Goal: Transaction & Acquisition: Purchase product/service

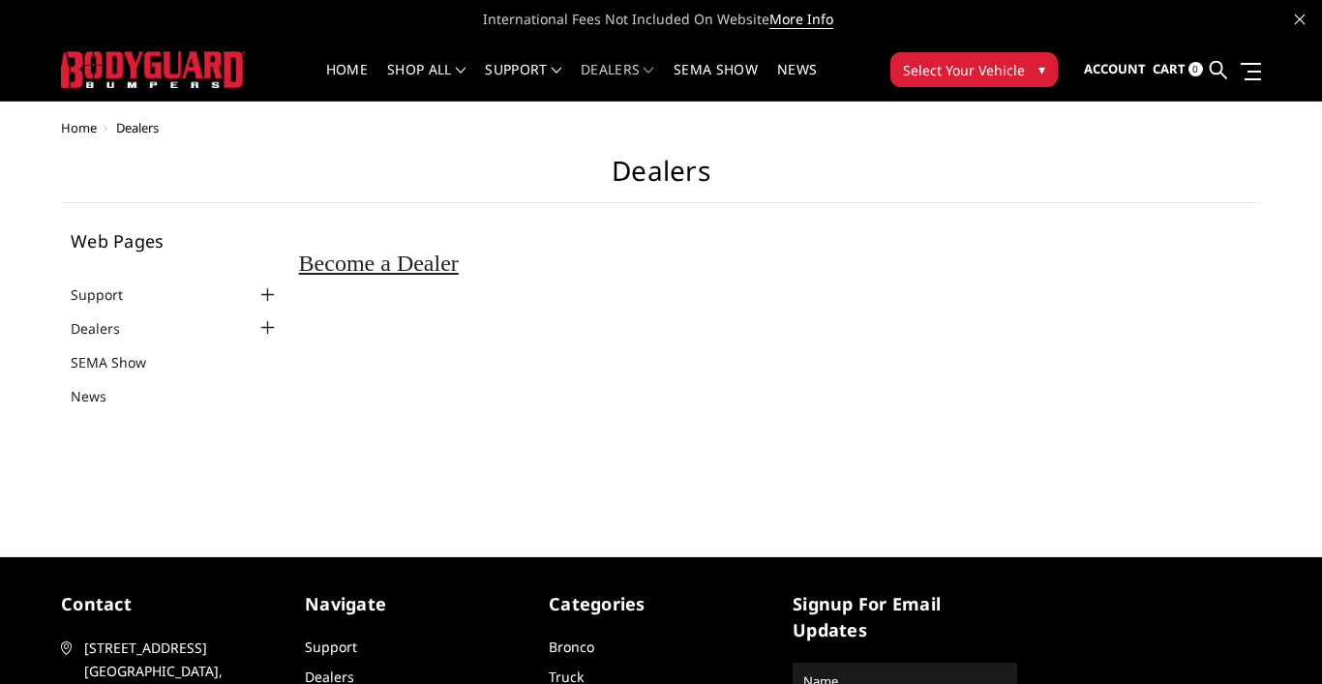
click at [269, 330] on div at bounding box center [267, 327] width 23 height 23
click at [141, 358] on link "Become a Dealer" at bounding box center [179, 356] width 199 height 20
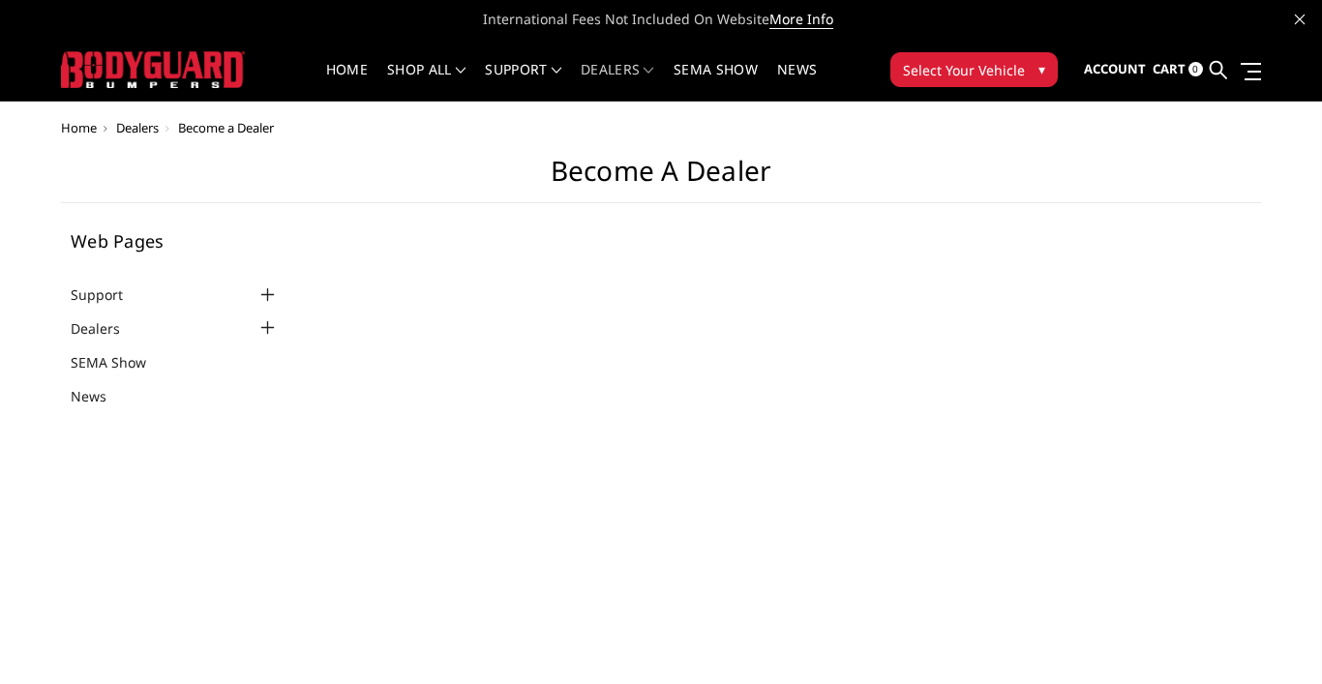
select select "US"
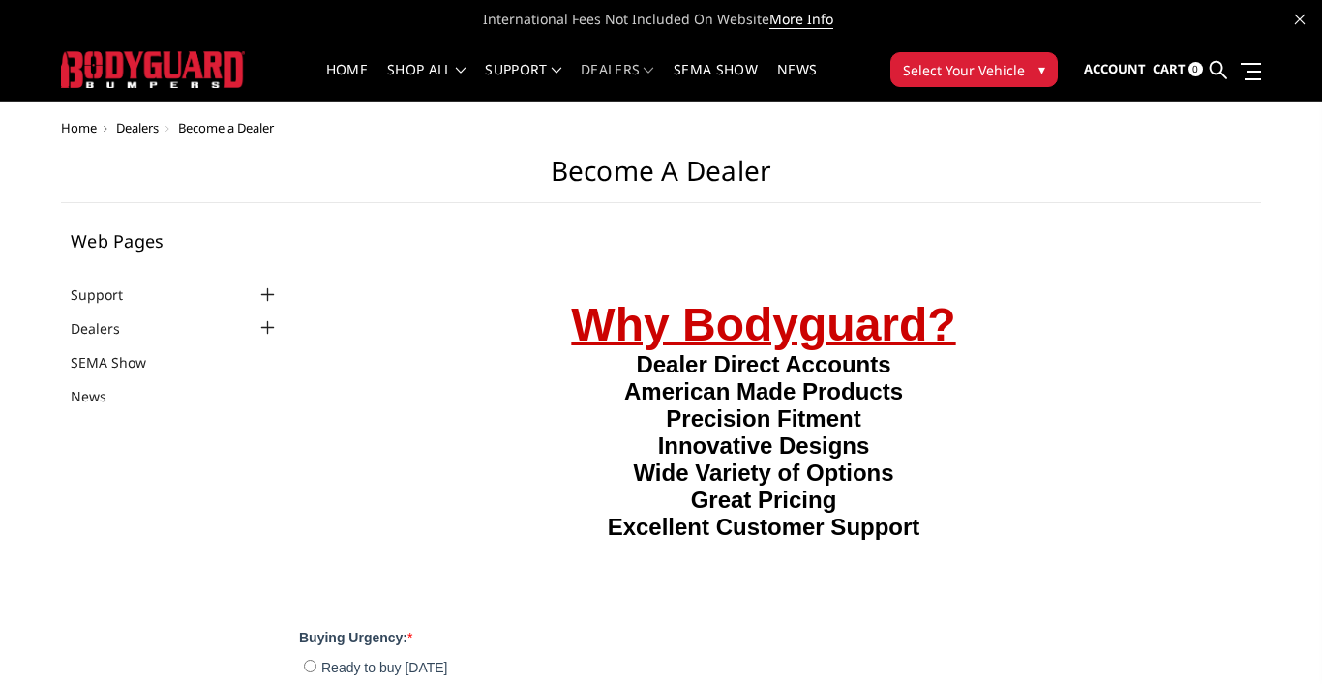
click at [998, 81] on button "Select Your Vehicle ▾" at bounding box center [973, 69] width 167 height 35
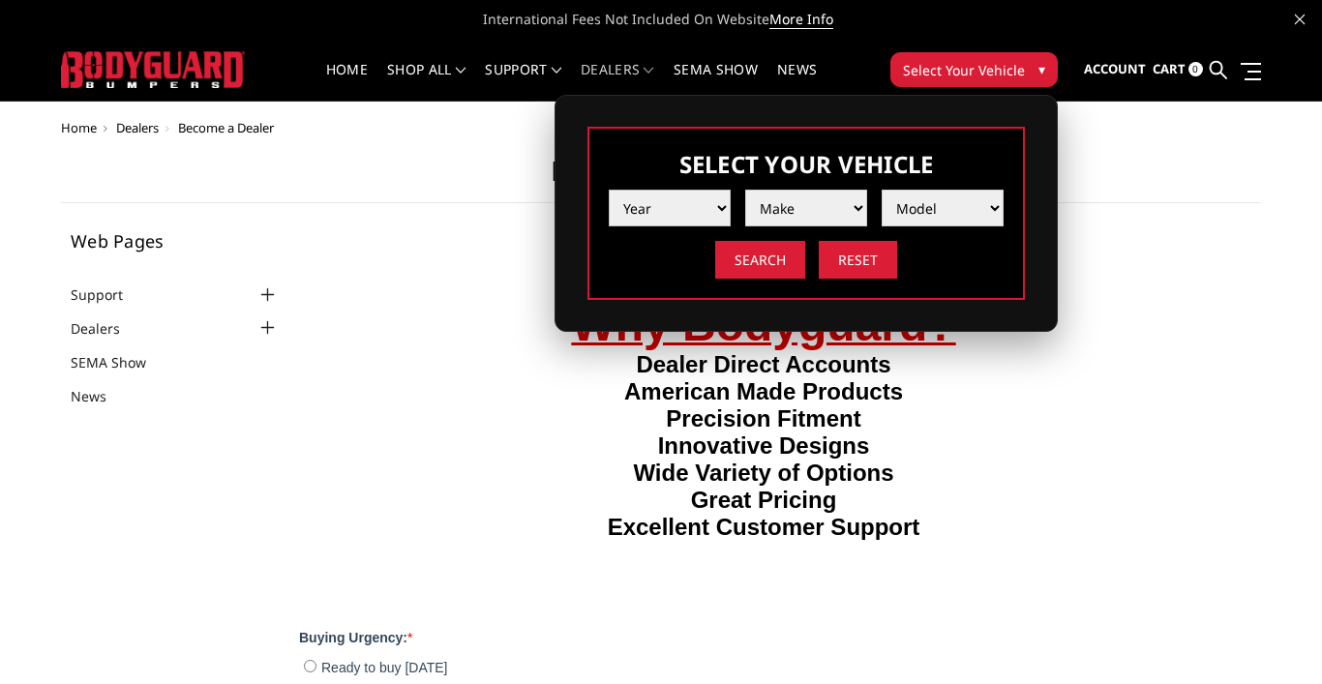
select select "yr_2022"
select select "mk_ram"
select select "md_trx"
click at [762, 263] on input "Search" at bounding box center [760, 260] width 90 height 38
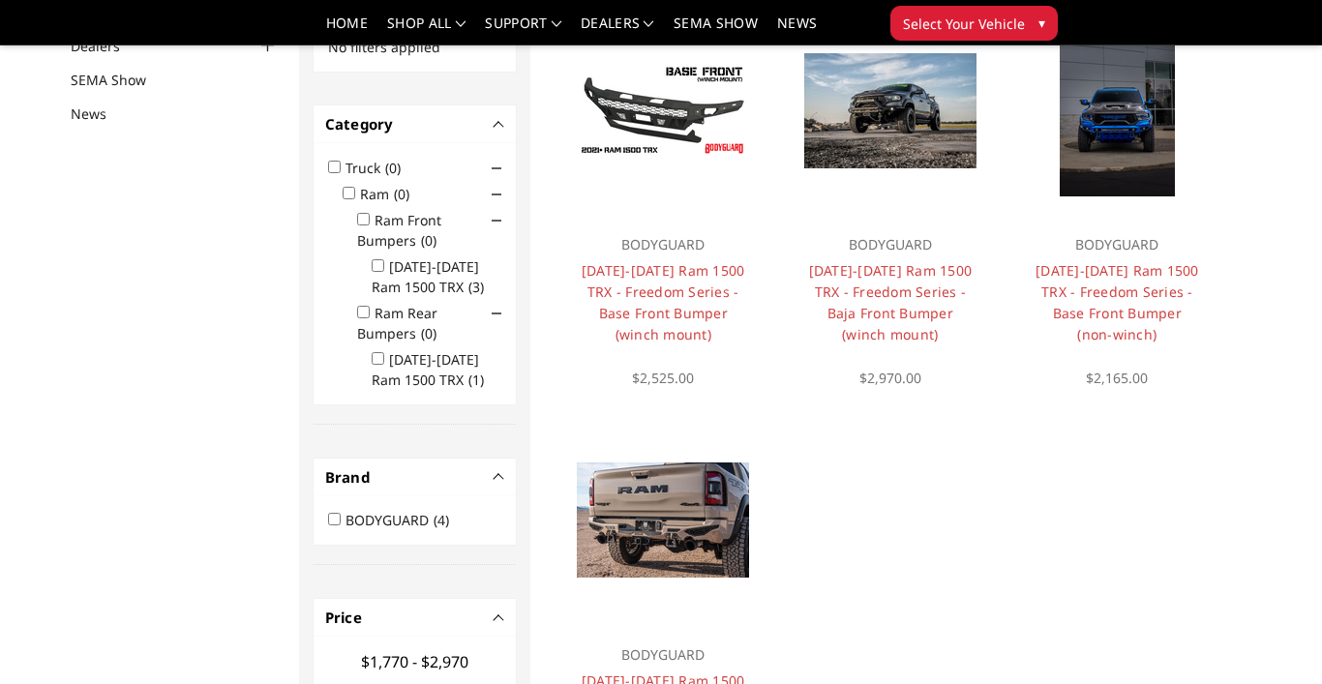
scroll to position [223, 0]
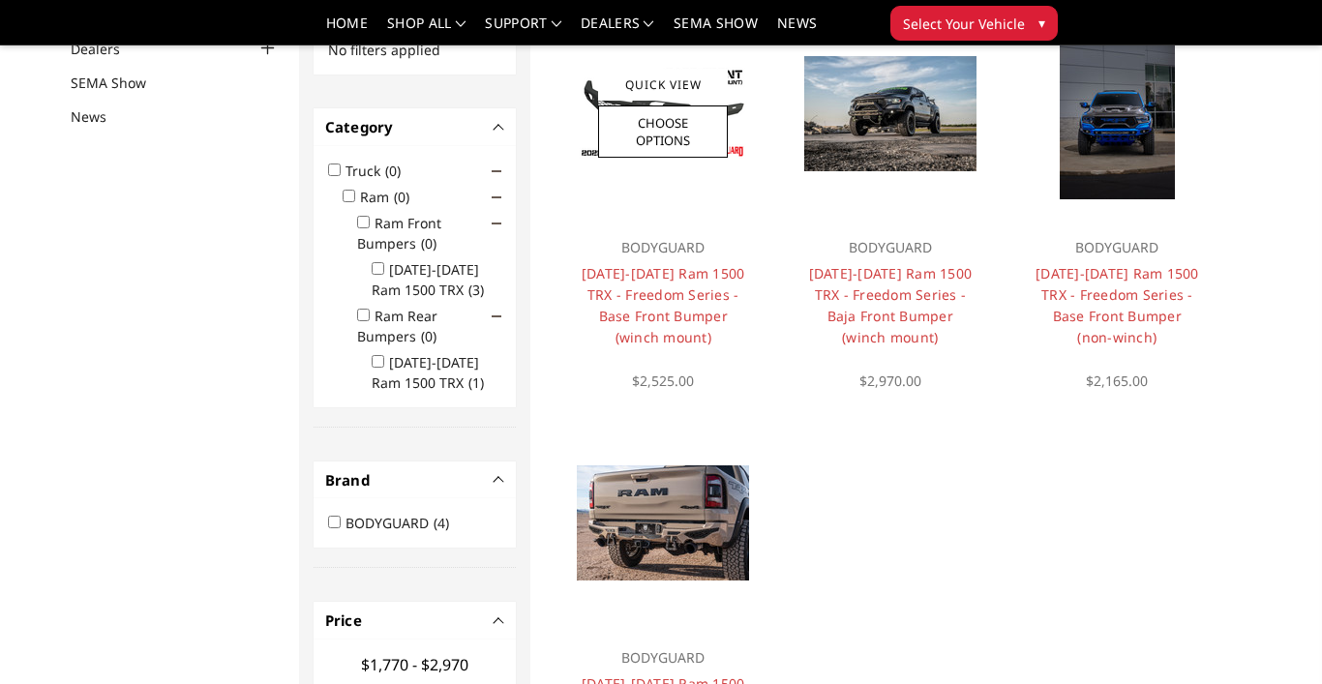
click at [691, 211] on div at bounding box center [662, 114] width 207 height 207
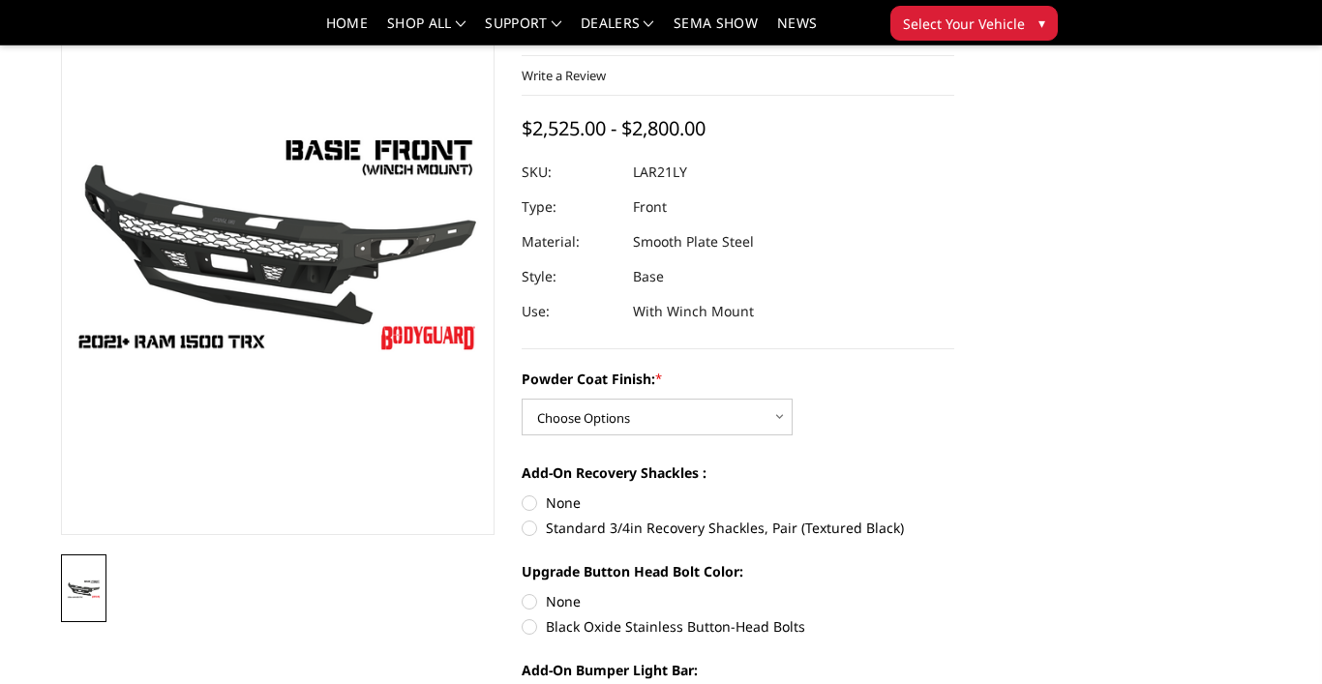
scroll to position [104, 0]
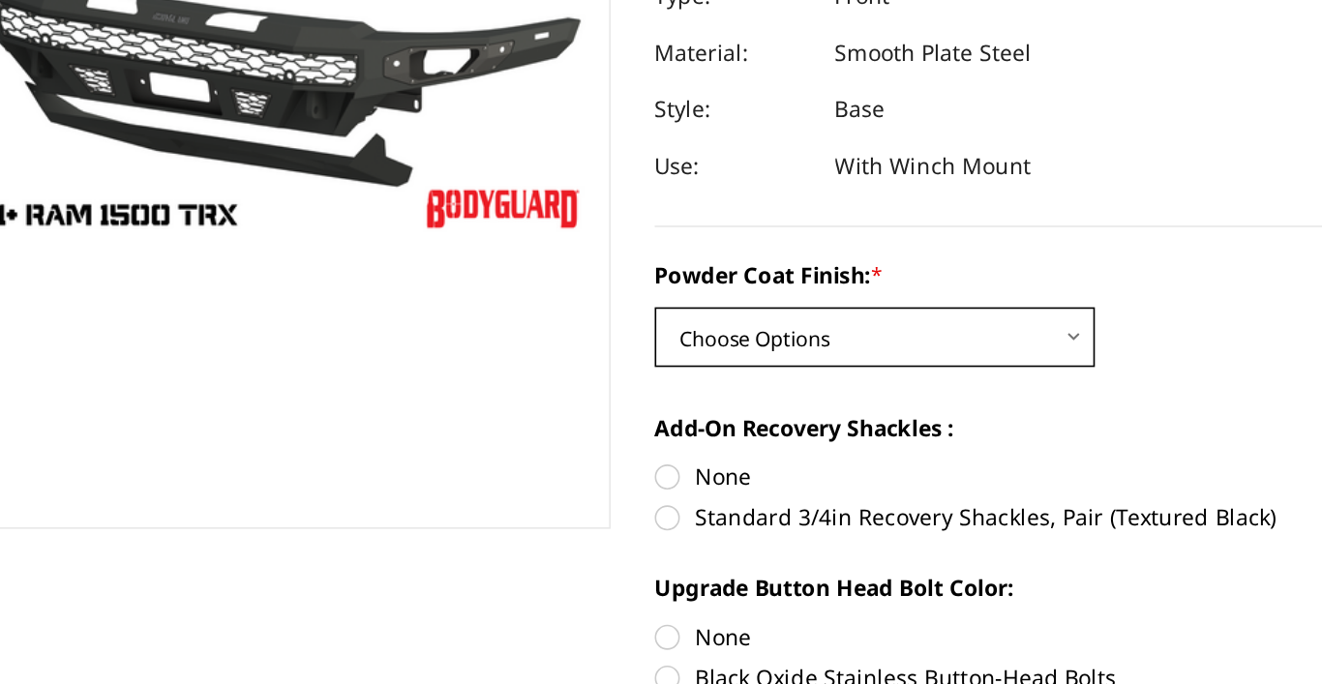
select select "3136"
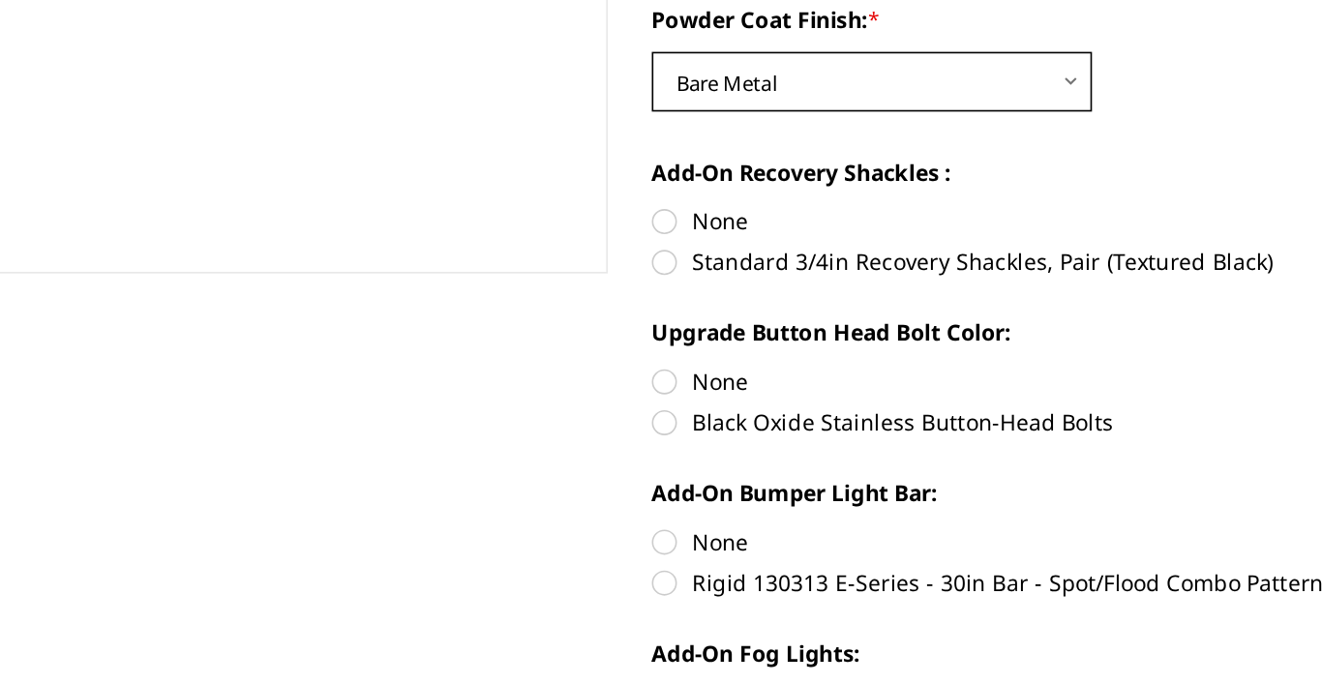
scroll to position [265, 0]
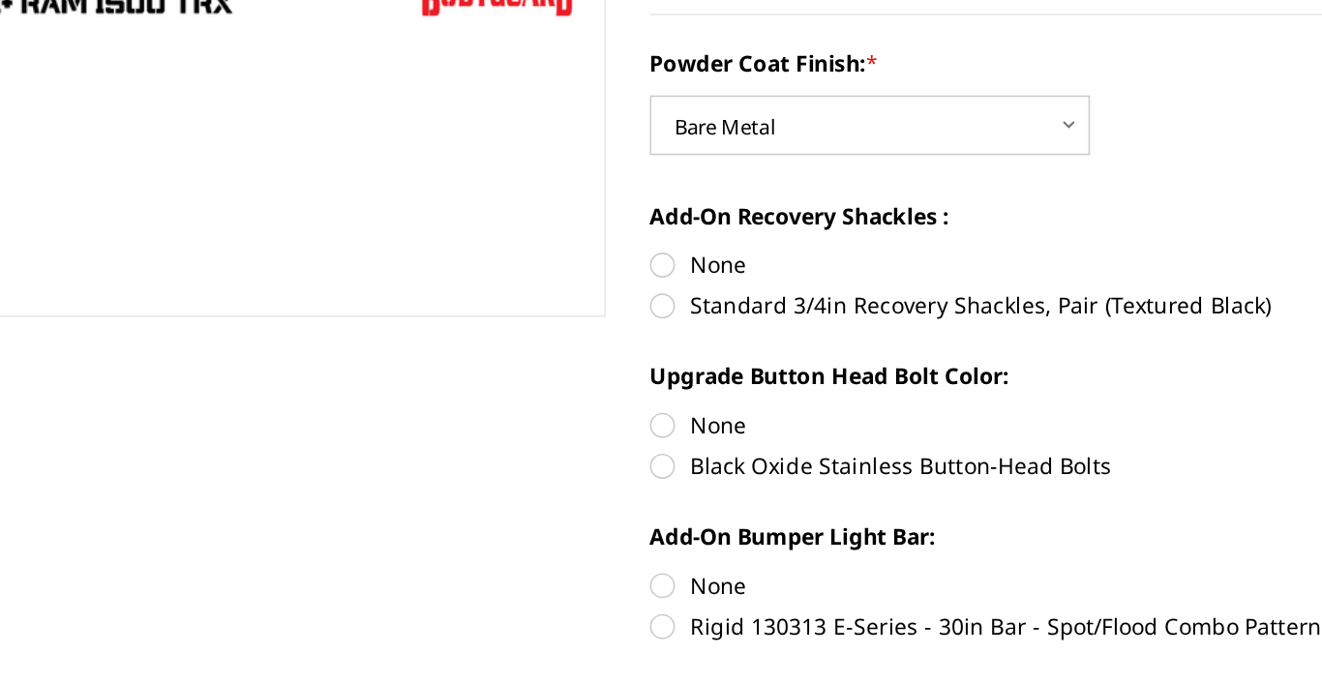
click at [522, 396] on label "Standard 3/4in Recovery Shackles, Pair (Textured Black)" at bounding box center [738, 406] width 433 height 20
click at [954, 371] on input "Standard 3/4in Recovery Shackles, Pair (Textured Black)" at bounding box center [954, 371] width 1 height 1
radio input "true"
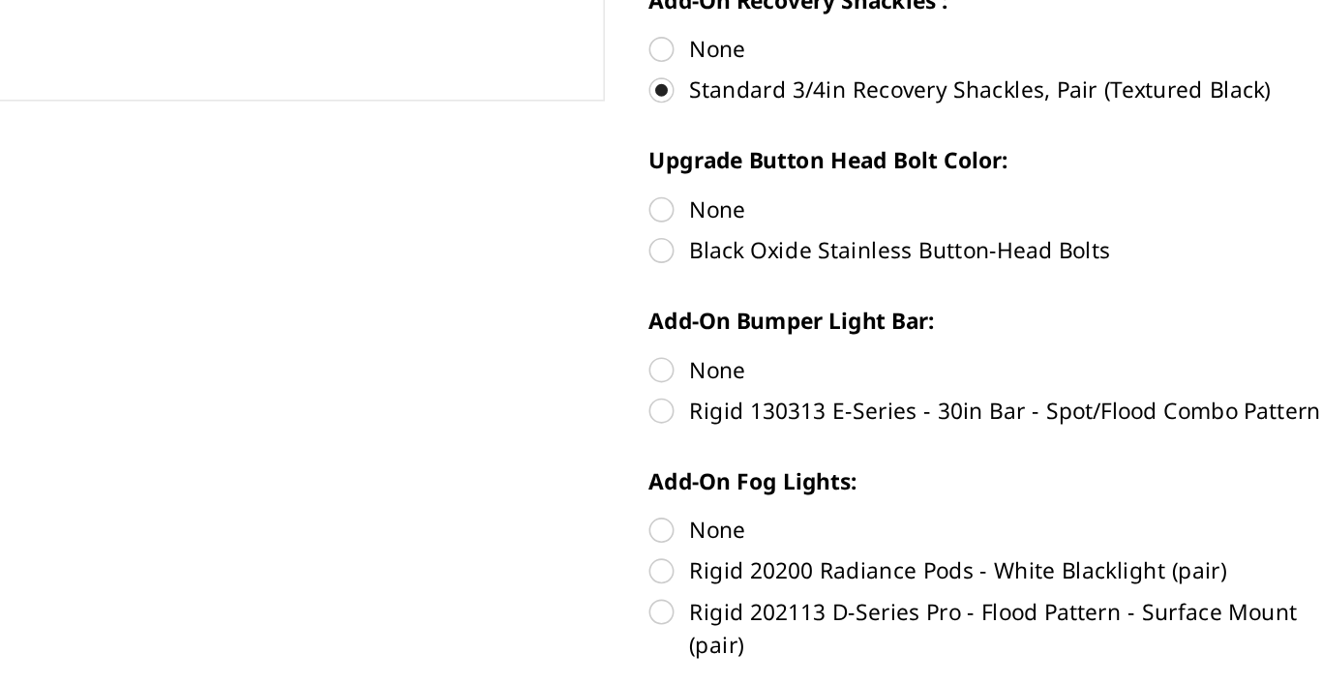
scroll to position [368, 0]
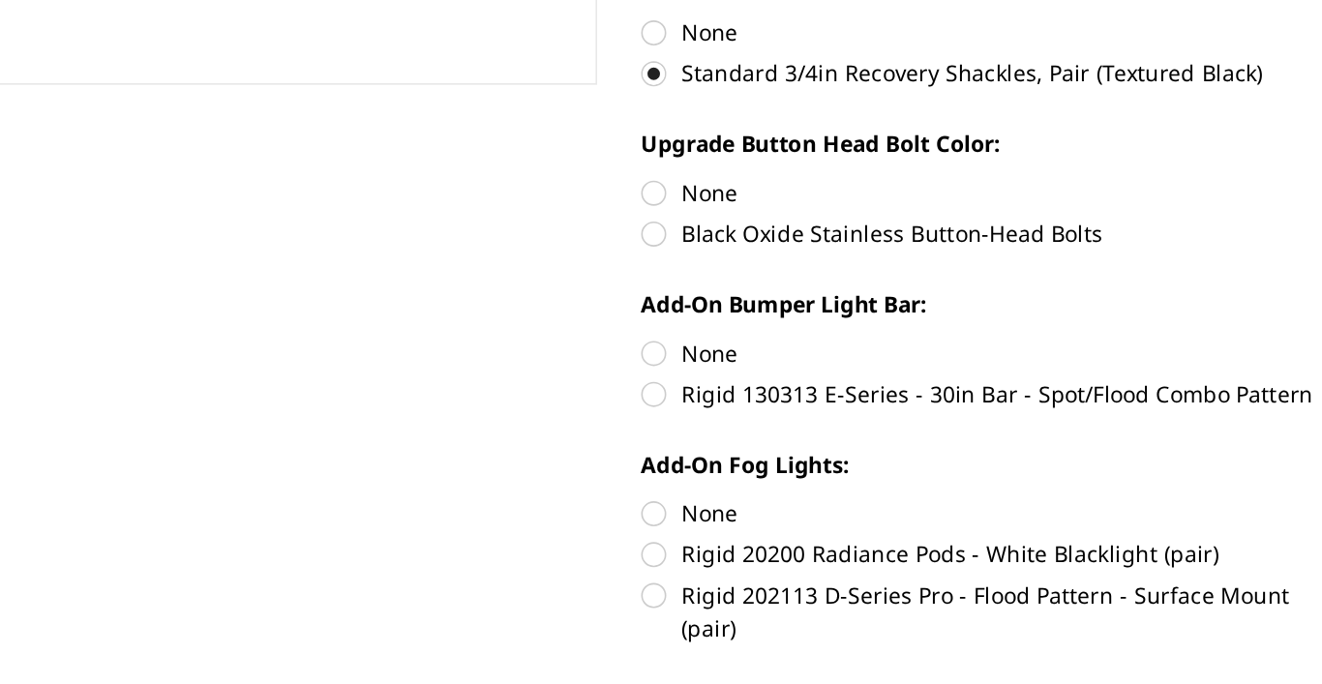
click at [522, 392] on label "Black Oxide Stainless Button-Head Bolts" at bounding box center [738, 402] width 433 height 20
click at [954, 367] on input "Black Oxide Stainless Button-Head Bolts" at bounding box center [954, 367] width 1 height 1
radio input "true"
click at [522, 392] on label "Black Oxide Stainless Button-Head Bolts" at bounding box center [738, 402] width 433 height 20
click at [954, 367] on input "Black Oxide Stainless Button-Head Bolts" at bounding box center [954, 367] width 1 height 1
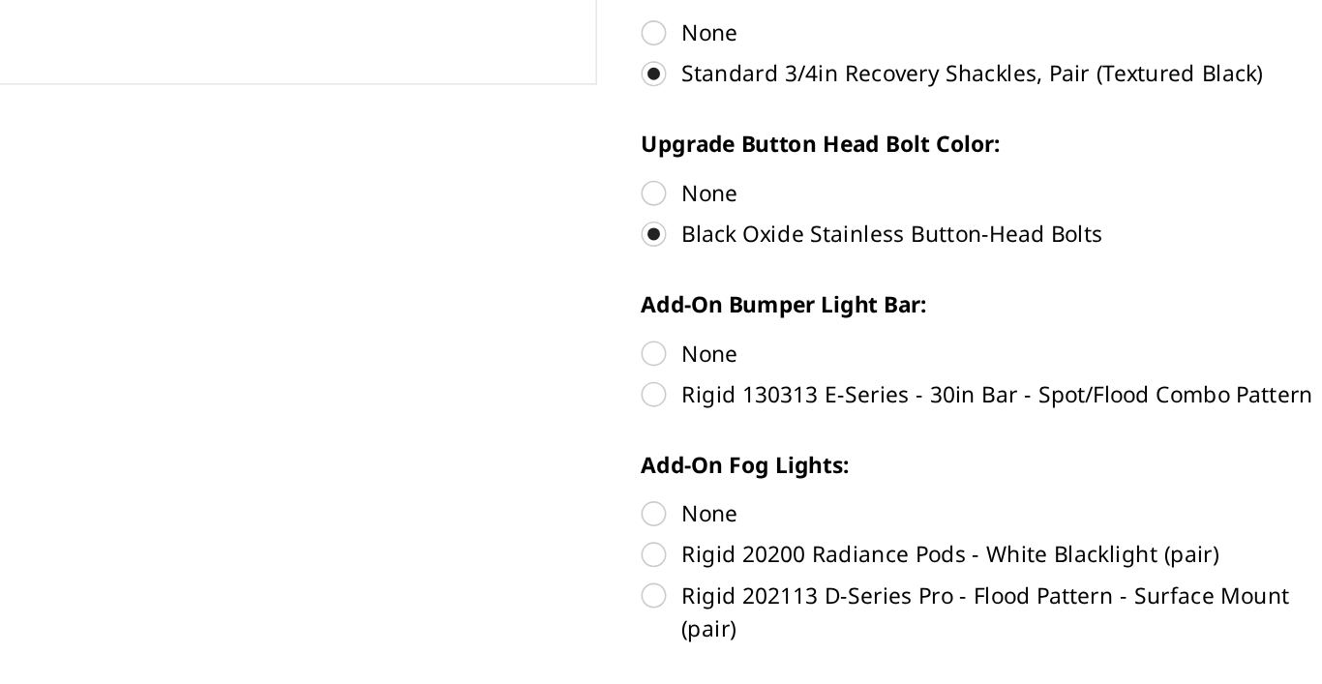
click at [522, 392] on label "Black Oxide Stainless Button-Head Bolts" at bounding box center [738, 402] width 433 height 20
click at [954, 367] on input "Black Oxide Stainless Button-Head Bolts" at bounding box center [954, 367] width 1 height 1
click at [508, 151] on section "2021-2024 Ram 1500 TRX - Freedom Series - Base Front Bumper (winch mount) Write…" at bounding box center [738, 338] width 461 height 1216
click at [522, 367] on label "None" at bounding box center [738, 377] width 433 height 20
click at [522, 367] on input "None" at bounding box center [522, 367] width 1 height 1
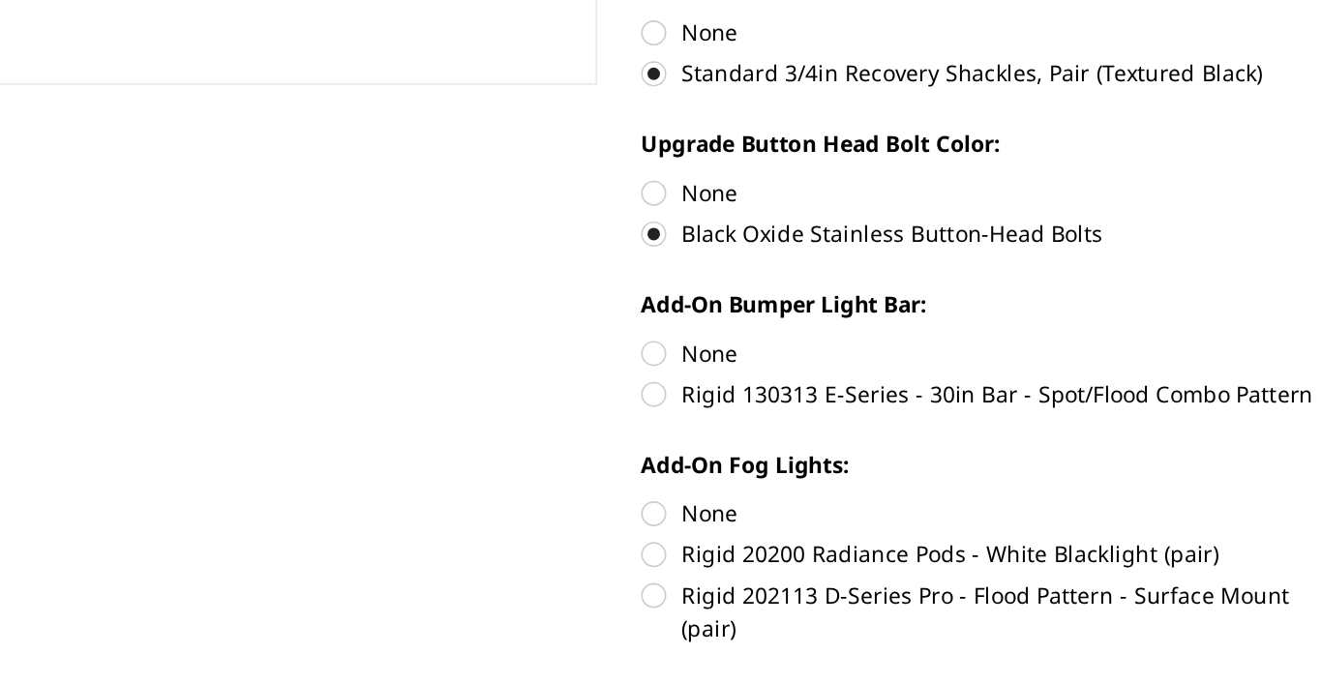
radio input "true"
click at [522, 392] on label "Black Oxide Stainless Button-Head Bolts" at bounding box center [738, 402] width 433 height 20
click at [954, 367] on input "Black Oxide Stainless Button-Head Bolts" at bounding box center [954, 367] width 1 height 1
radio input "true"
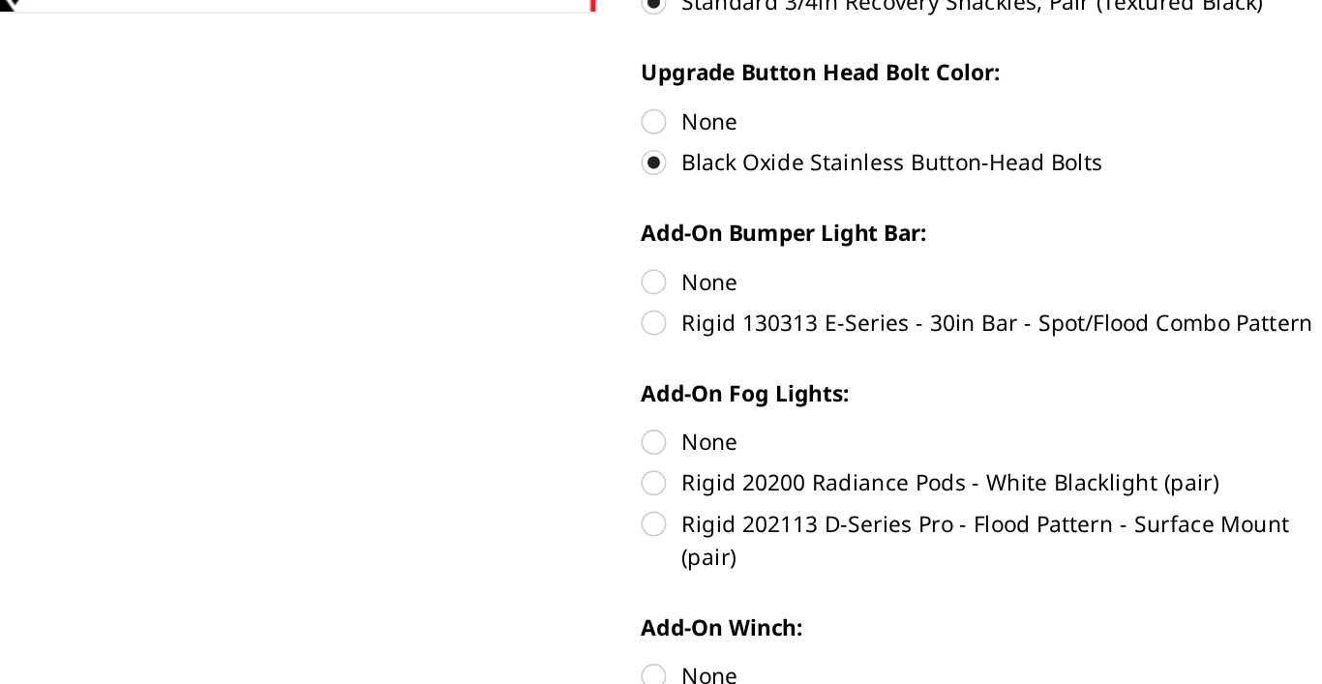
scroll to position [408, 0]
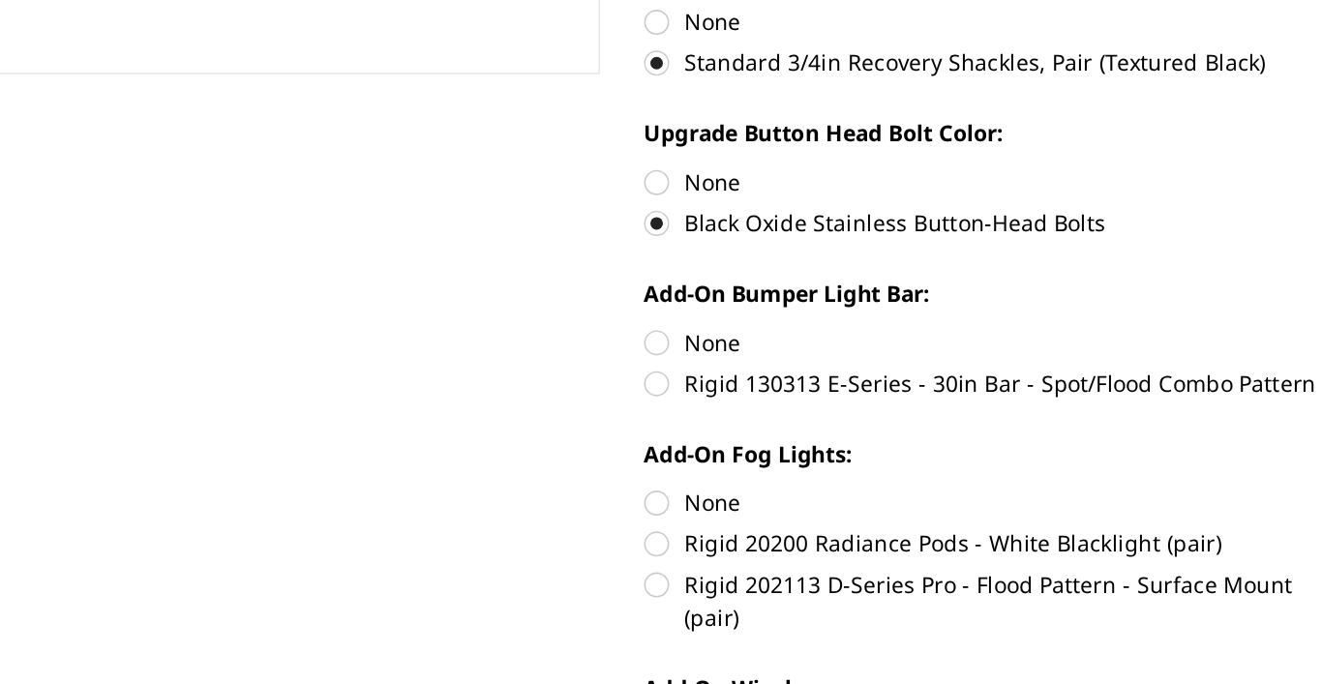
click at [522, 450] on label "Rigid 130313 E-Series - 30in Bar - Spot/Flood Combo Pattern" at bounding box center [738, 460] width 433 height 20
click at [954, 425] on input "Rigid 130313 E-Series - 30in Bar - Spot/Flood Combo Pattern" at bounding box center [954, 425] width 1 height 1
radio input "true"
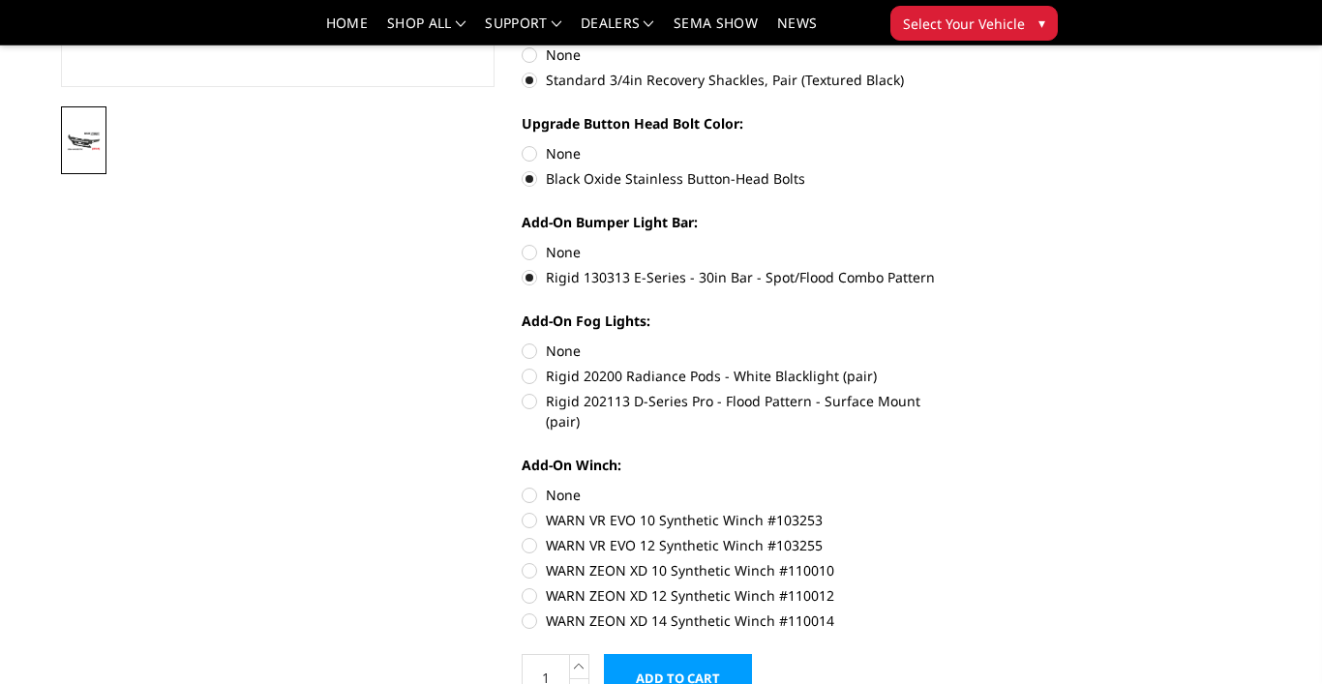
scroll to position [610, 0]
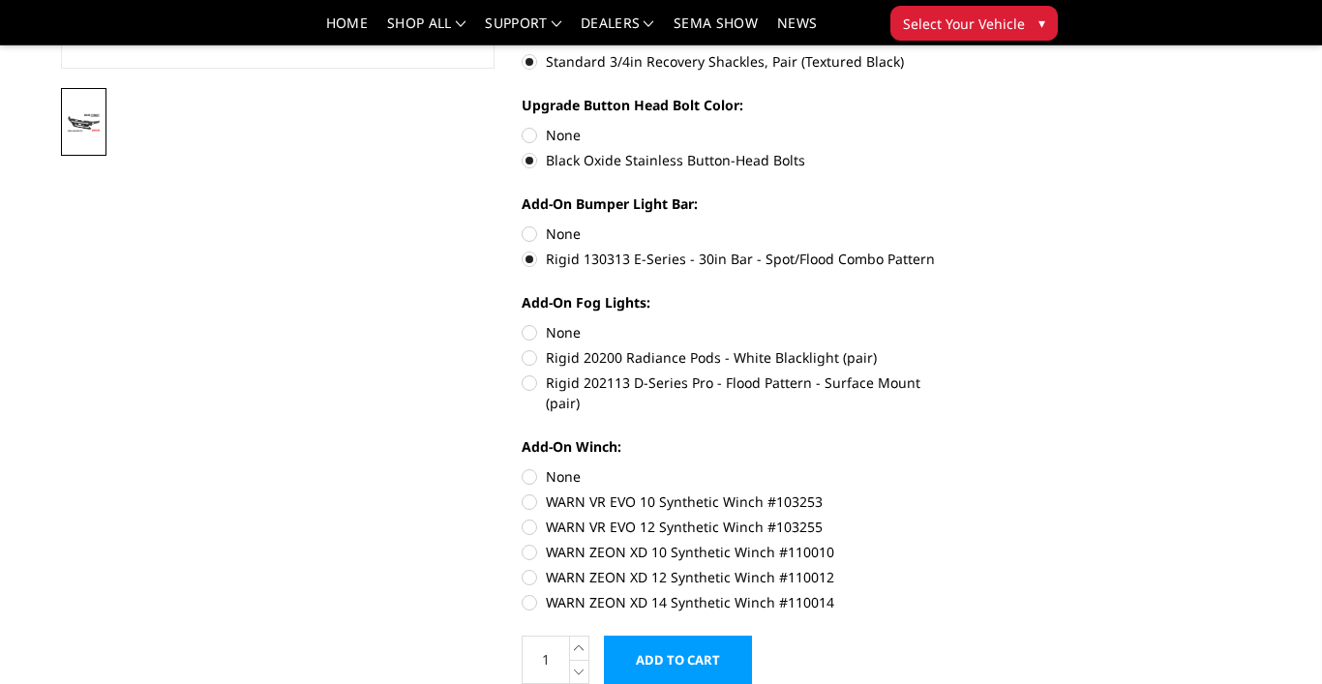
click at [527, 358] on label "Rigid 20200 Radiance Pods - White Blacklight (pair)" at bounding box center [738, 357] width 433 height 20
click at [954, 323] on input "Rigid 20200 Radiance Pods - White Blacklight (pair)" at bounding box center [954, 322] width 1 height 1
radio input "true"
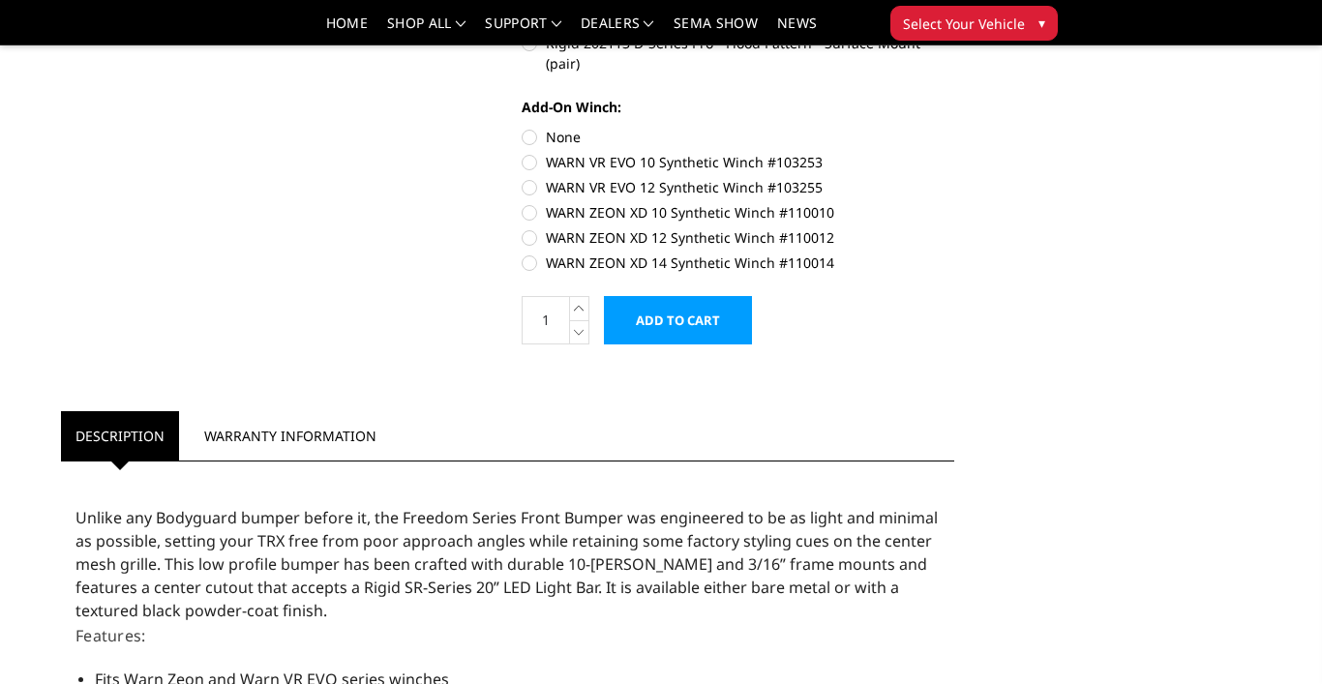
scroll to position [950, 0]
click at [531, 226] on label "WARN ZEON XD 12 Synthetic Winch #110012" at bounding box center [738, 236] width 433 height 20
click at [954, 202] on input "WARN ZEON XD 12 Synthetic Winch #110012" at bounding box center [954, 201] width 1 height 1
radio input "true"
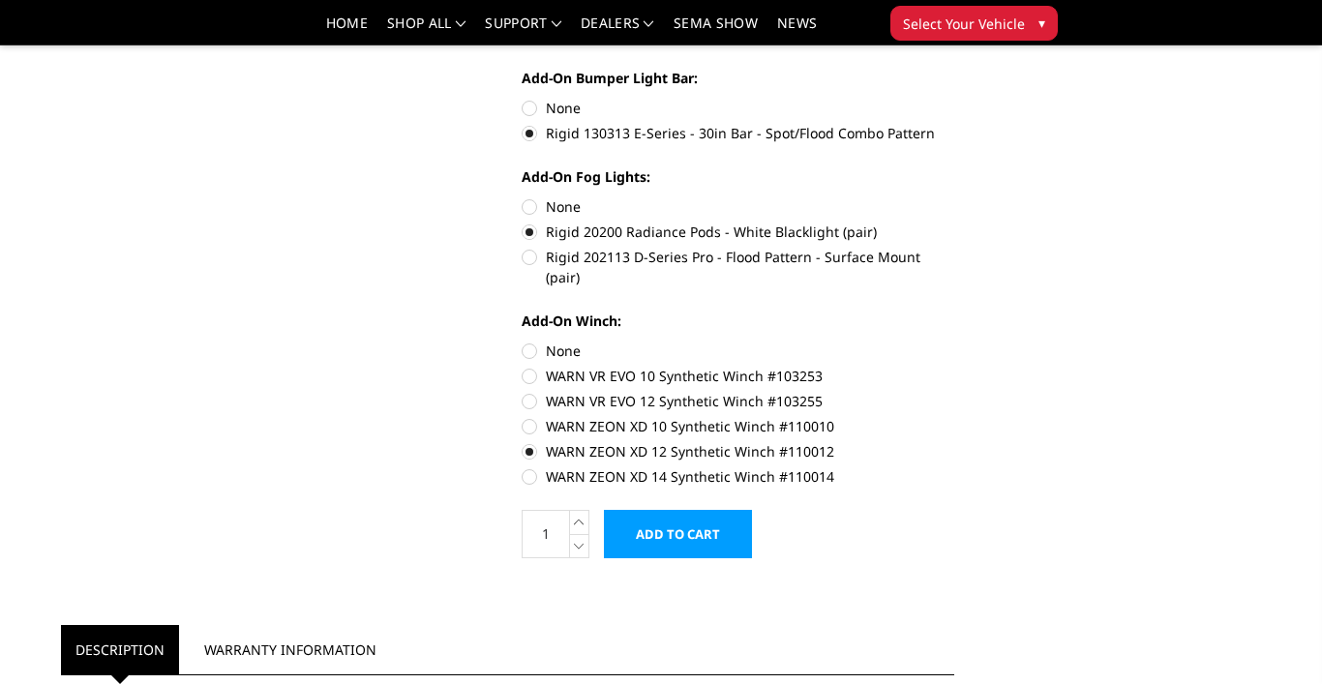
scroll to position [785, 0]
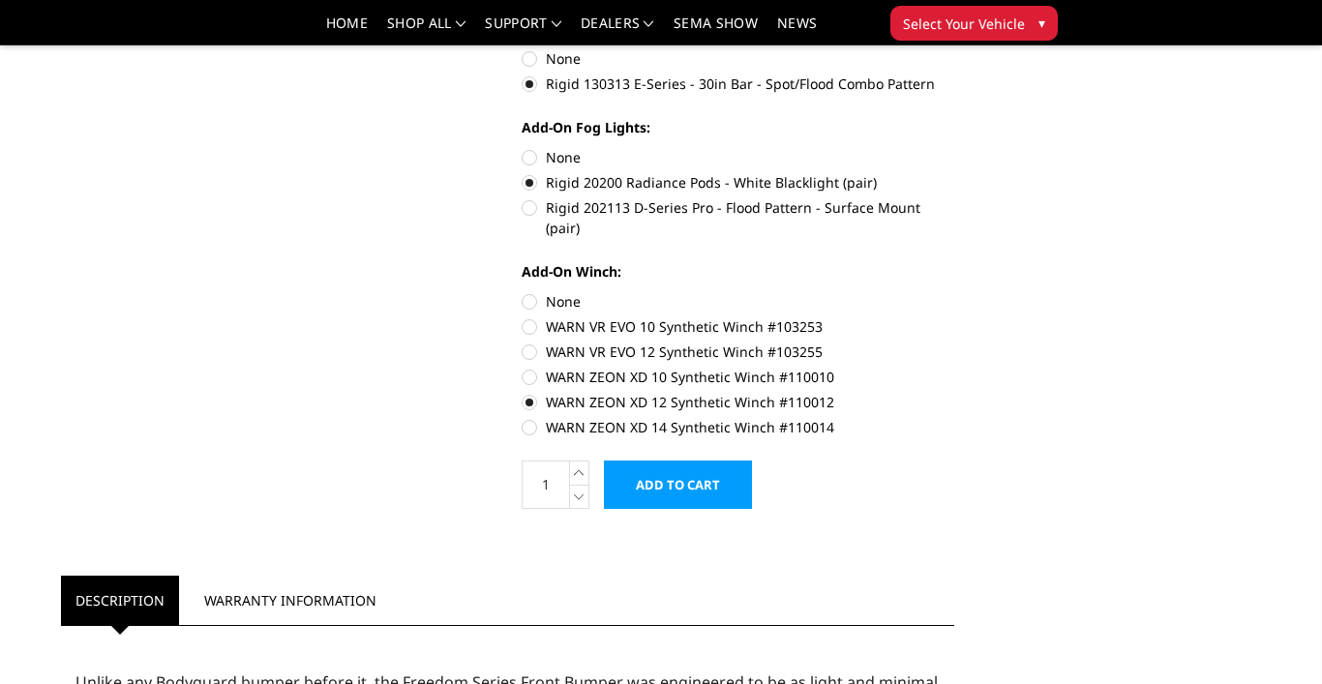
click at [528, 392] on label "WARN ZEON XD 12 Synthetic Winch #110012" at bounding box center [738, 402] width 433 height 20
click at [954, 368] on input "WARN ZEON XD 12 Synthetic Winch #110012" at bounding box center [954, 367] width 1 height 1
click at [533, 291] on label "None" at bounding box center [738, 301] width 433 height 20
click at [523, 291] on input "None" at bounding box center [522, 291] width 1 height 1
radio input "true"
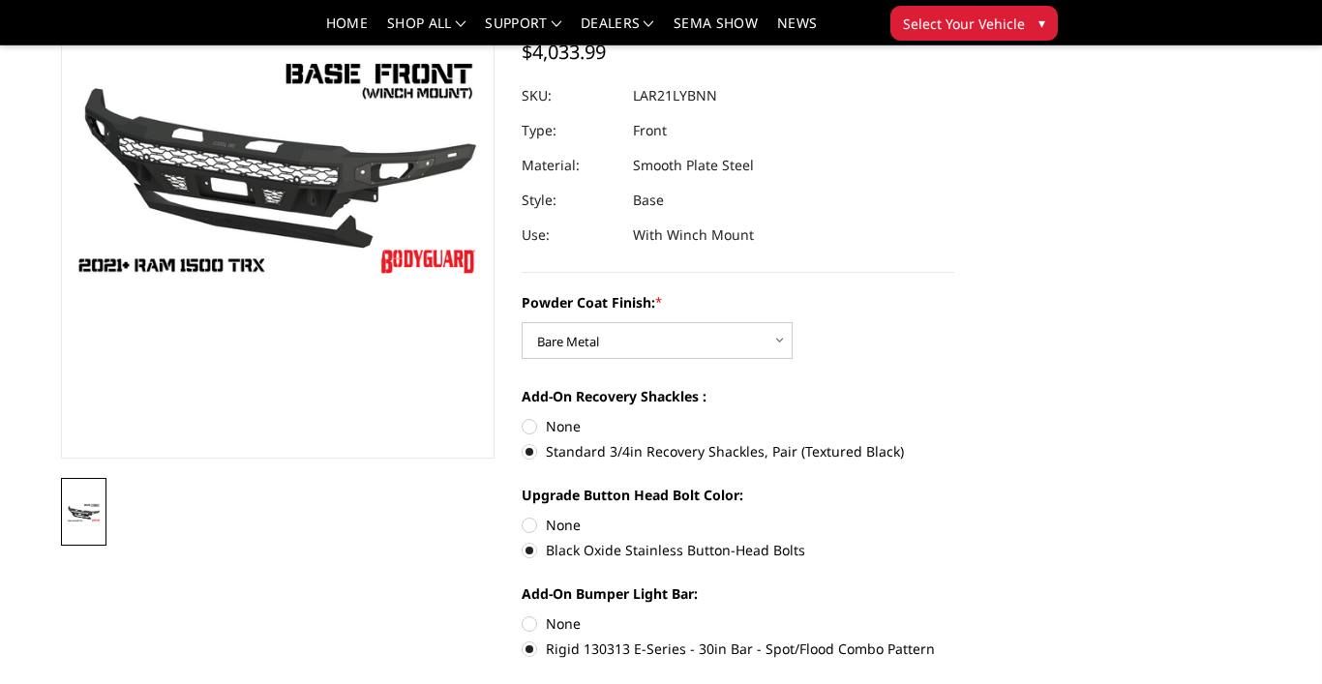
scroll to position [356, 0]
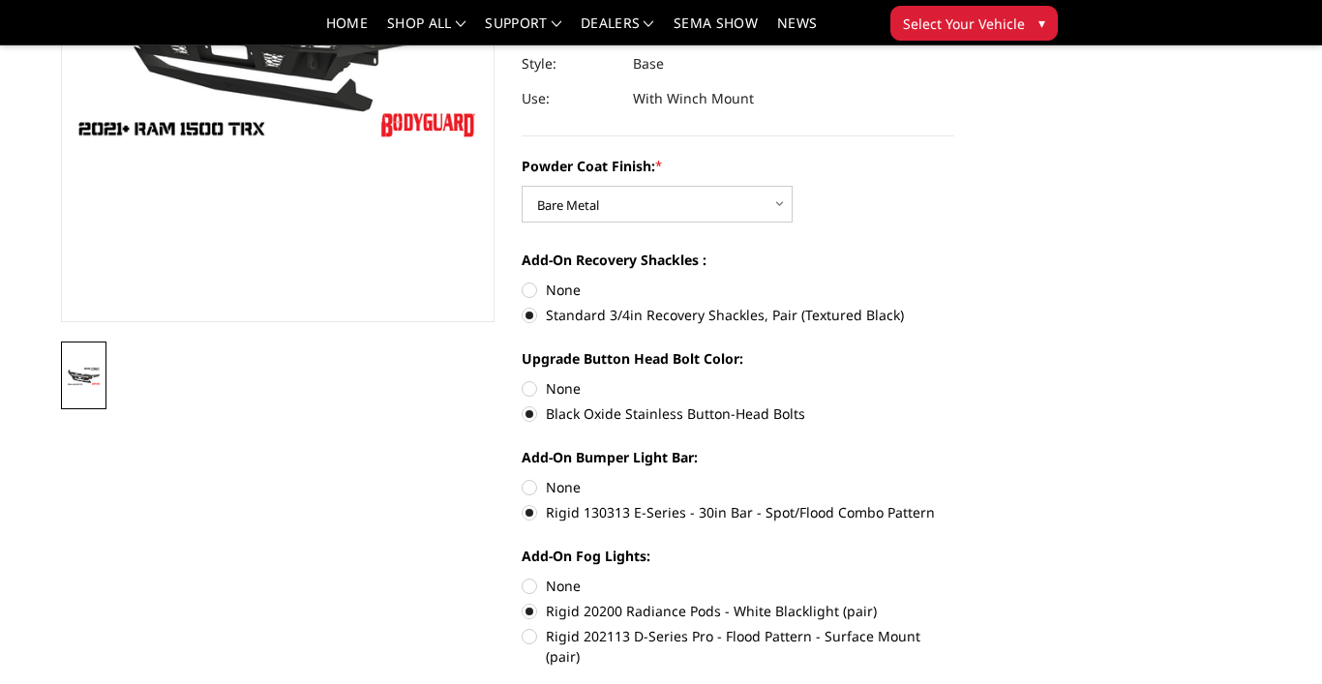
click at [534, 586] on label "None" at bounding box center [738, 586] width 433 height 20
click at [523, 577] on input "None" at bounding box center [522, 576] width 1 height 1
radio input "true"
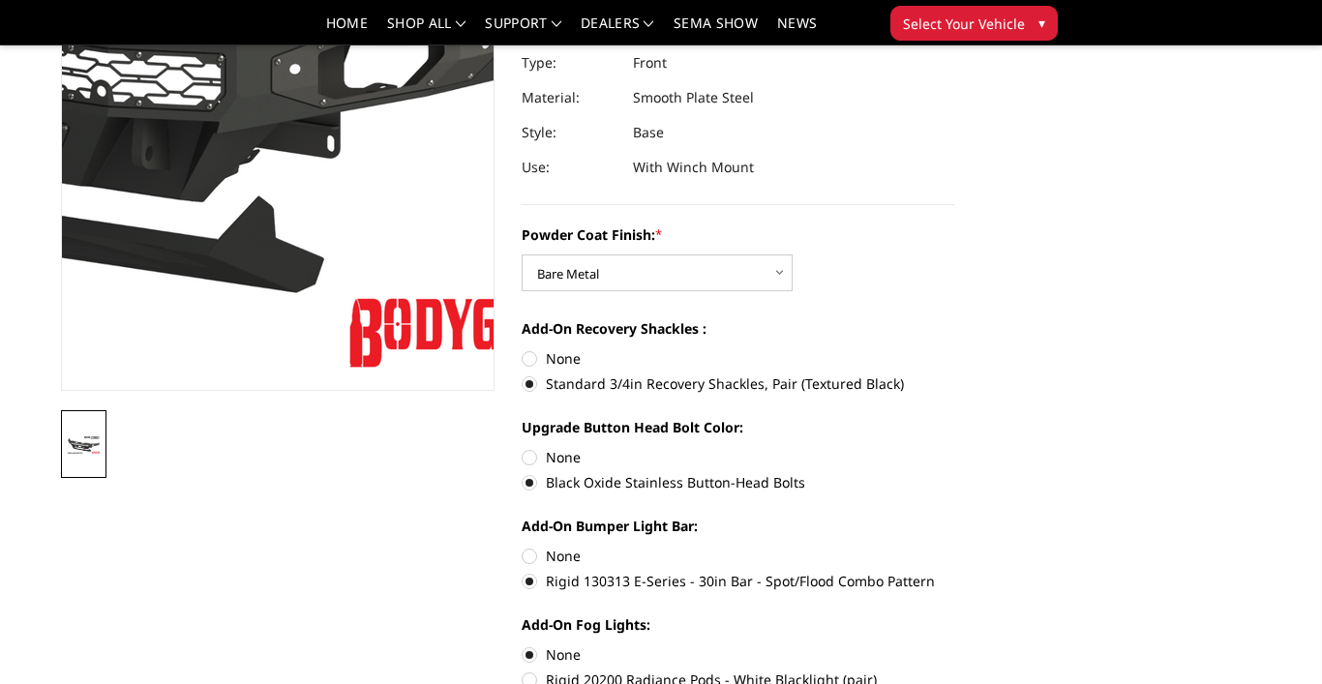
scroll to position [367, 0]
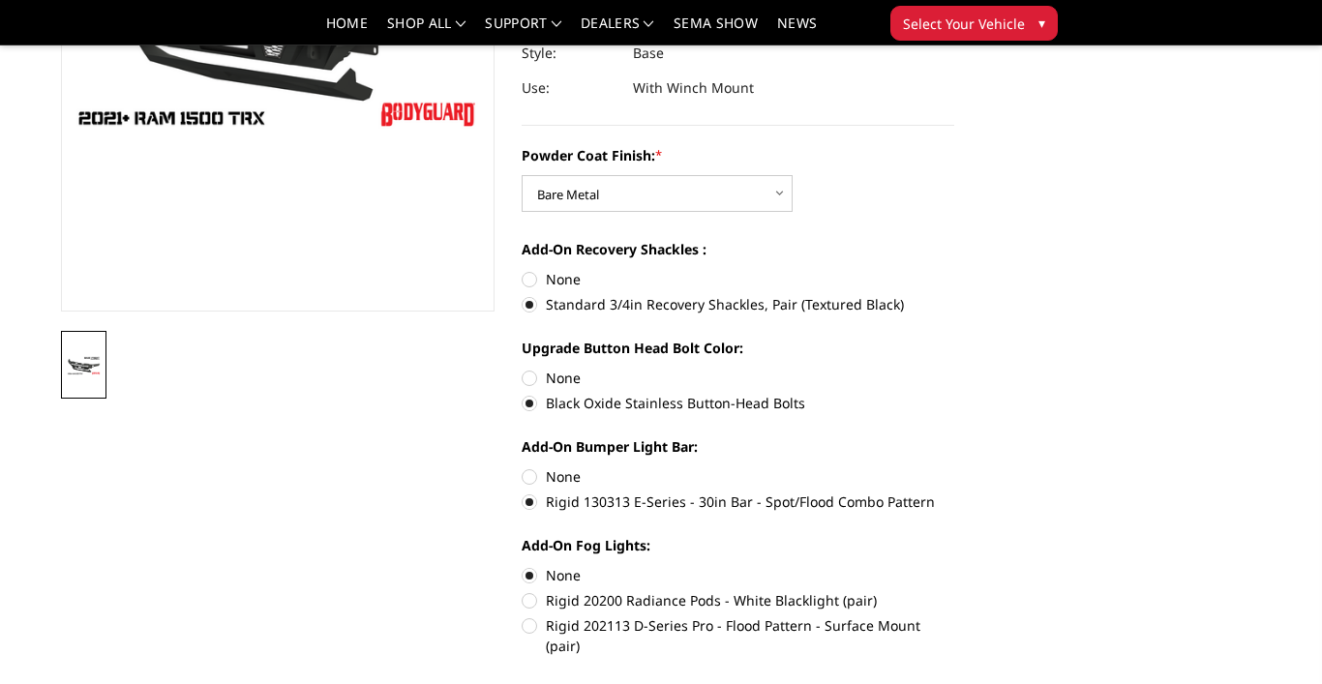
click at [536, 601] on label "Rigid 20200 Radiance Pods - White Blacklight (pair)" at bounding box center [738, 600] width 433 height 20
click at [954, 566] on input "Rigid 20200 Radiance Pods - White Blacklight (pair)" at bounding box center [954, 565] width 1 height 1
radio input "true"
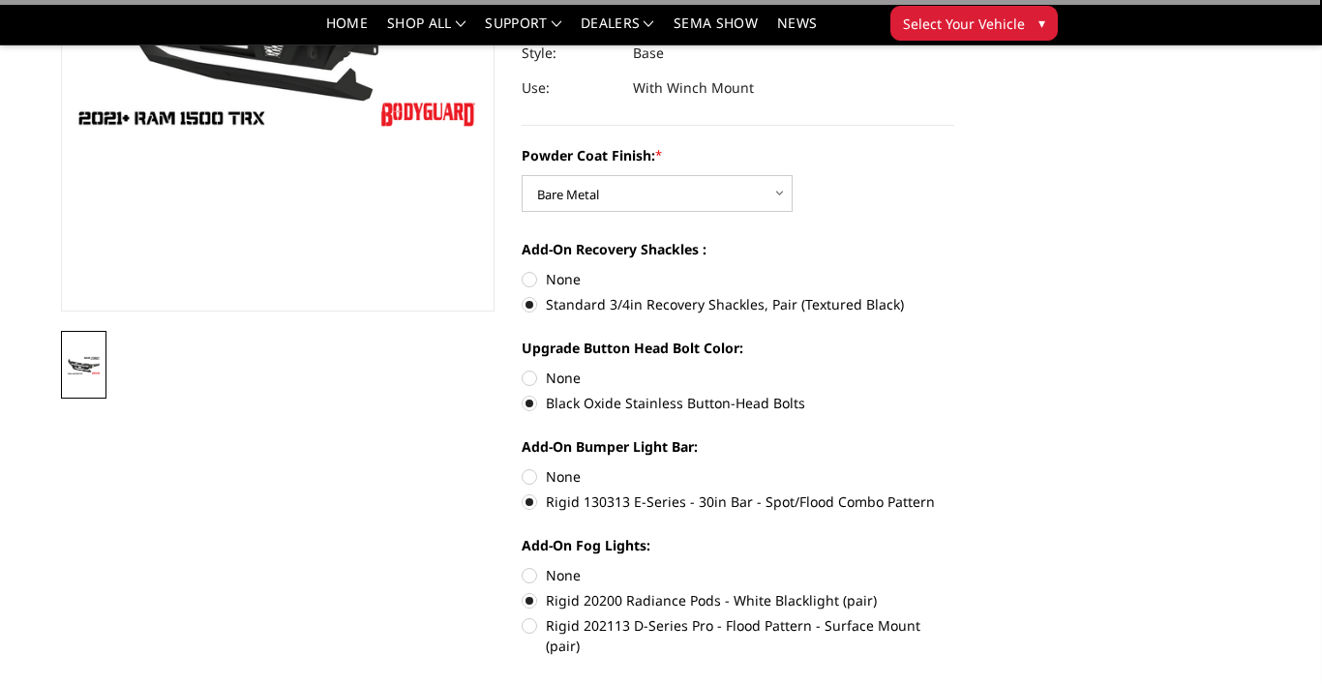
click at [529, 479] on label "None" at bounding box center [738, 476] width 433 height 20
click at [523, 467] on input "None" at bounding box center [522, 466] width 1 height 1
radio input "true"
click at [530, 504] on label "Rigid 130313 E-Series - 30in Bar - Spot/Flood Combo Pattern" at bounding box center [738, 502] width 433 height 20
click at [954, 467] on input "Rigid 130313 E-Series - 30in Bar - Spot/Flood Combo Pattern" at bounding box center [954, 466] width 1 height 1
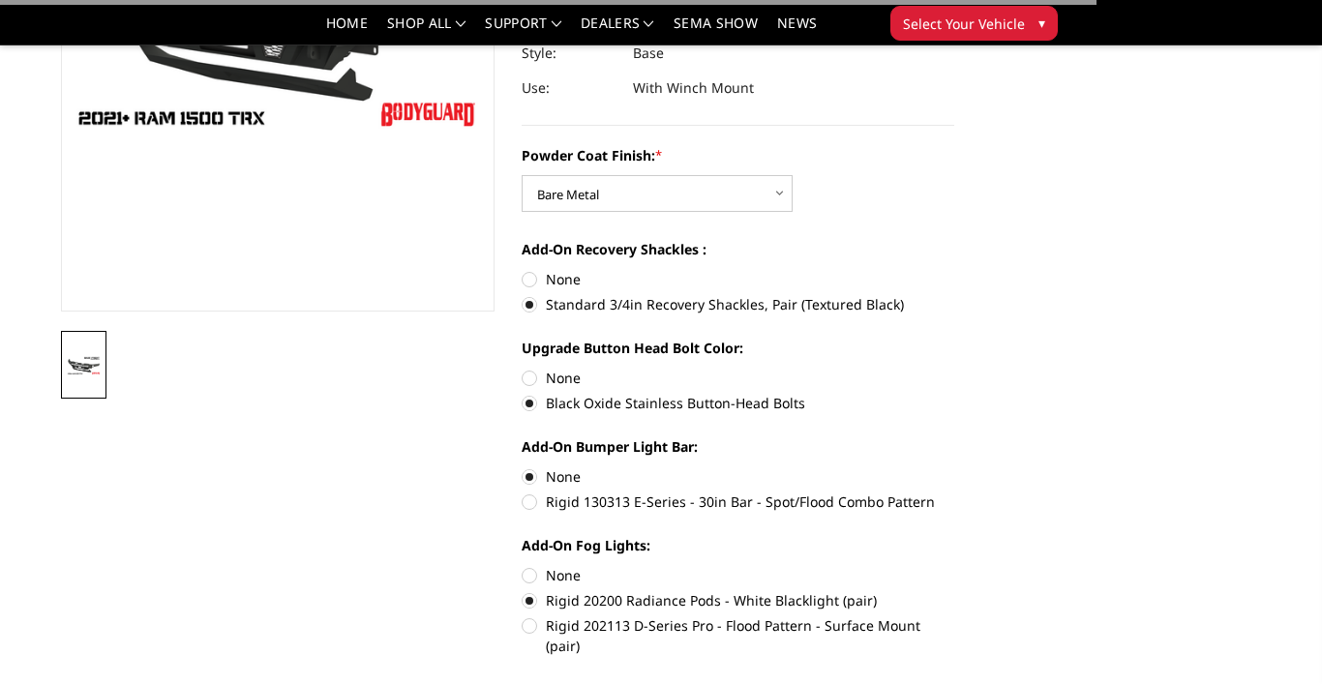
radio input "true"
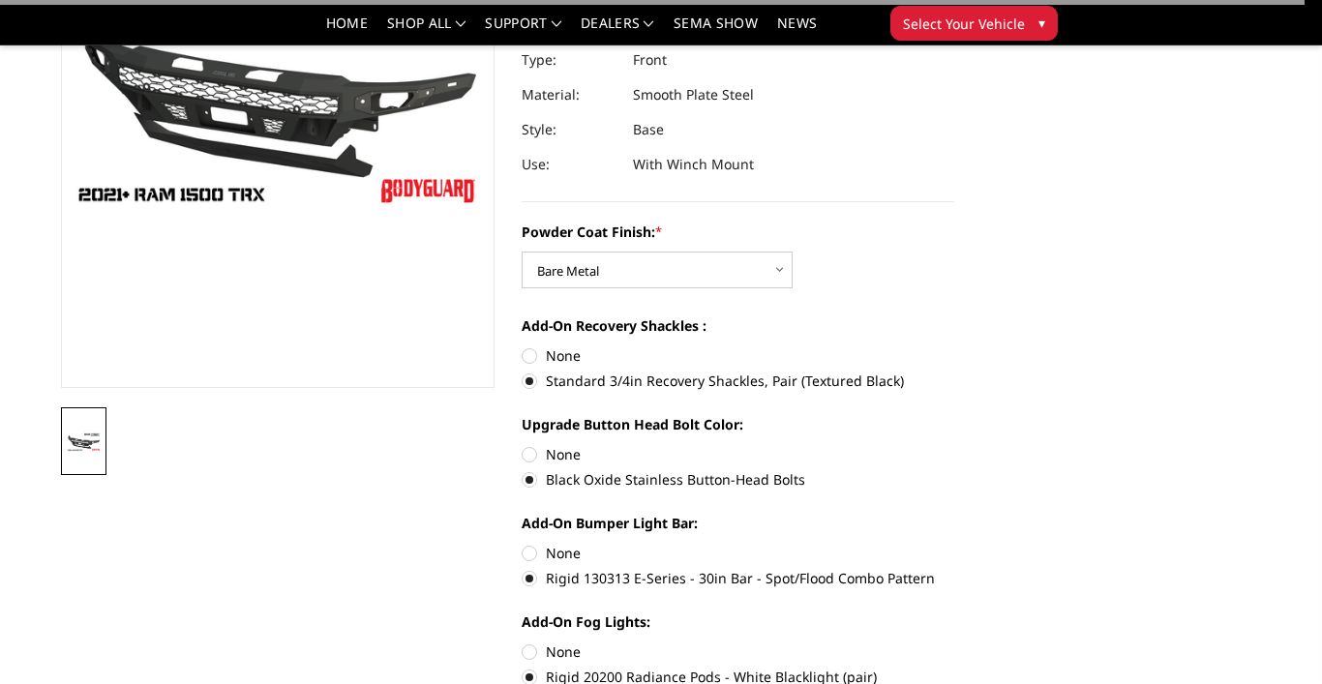
scroll to position [297, 0]
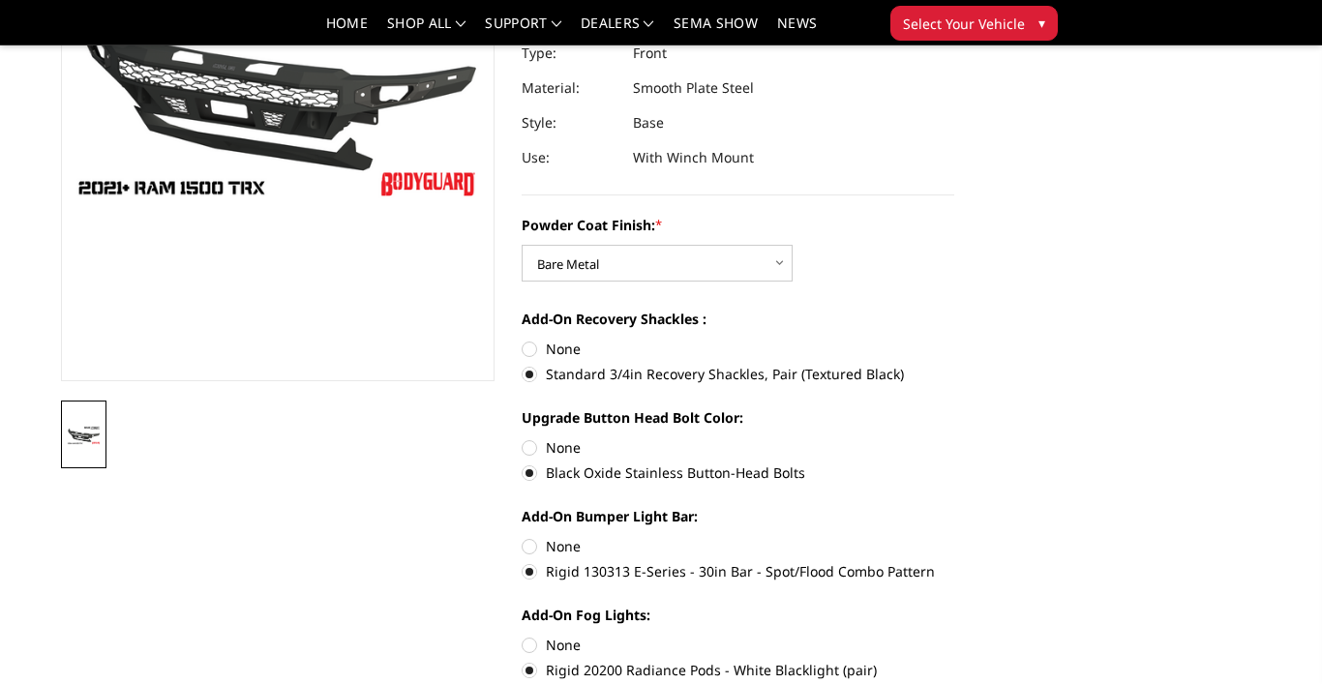
click at [523, 546] on label "None" at bounding box center [738, 546] width 433 height 20
click at [523, 537] on input "None" at bounding box center [522, 536] width 1 height 1
radio input "true"
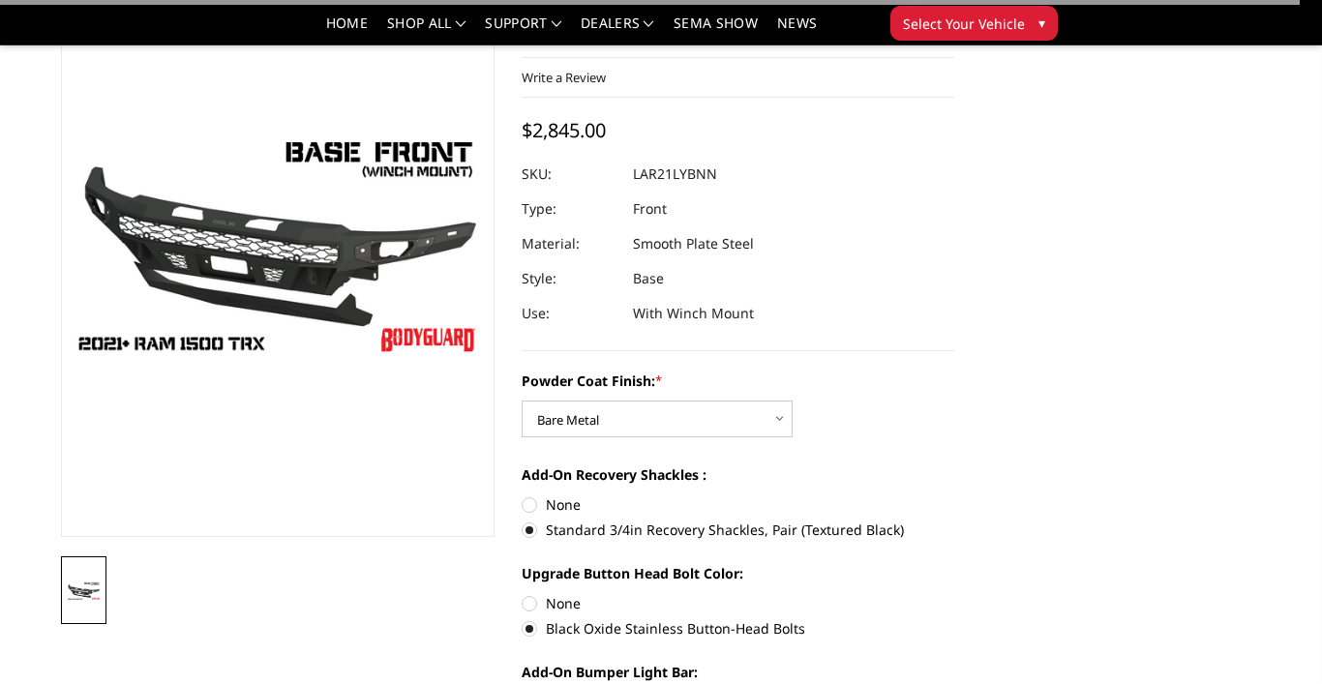
scroll to position [215, 0]
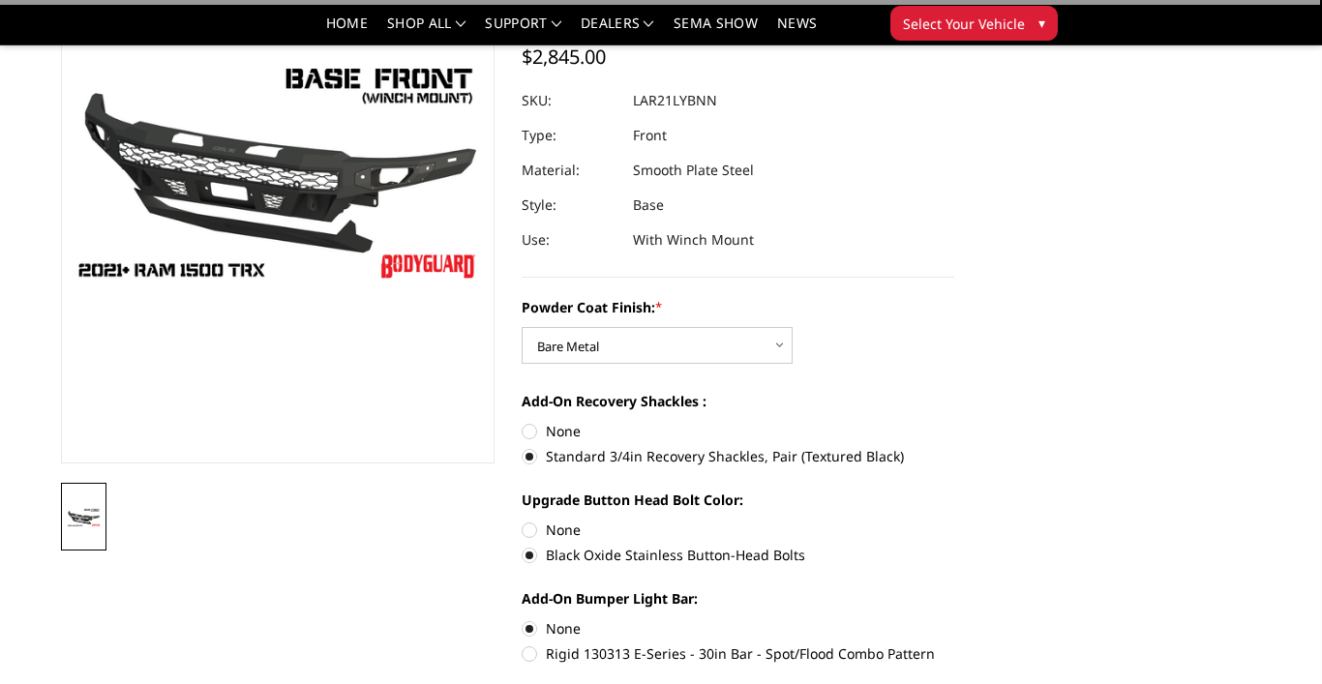
click at [535, 655] on label "Rigid 130313 E-Series - 30in Bar - Spot/Flood Combo Pattern" at bounding box center [738, 653] width 433 height 20
click at [954, 619] on input "Rigid 130313 E-Series - 30in Bar - Spot/Flood Combo Pattern" at bounding box center [954, 618] width 1 height 1
radio input "true"
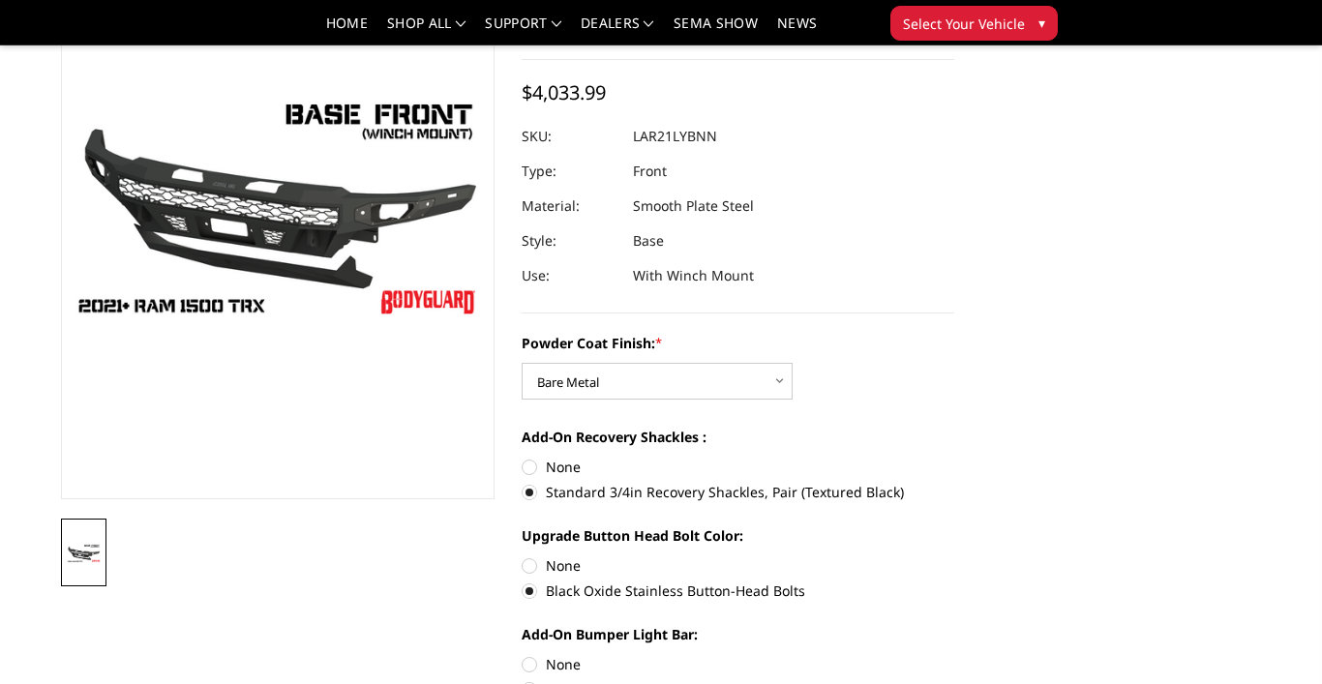
scroll to position [349, 0]
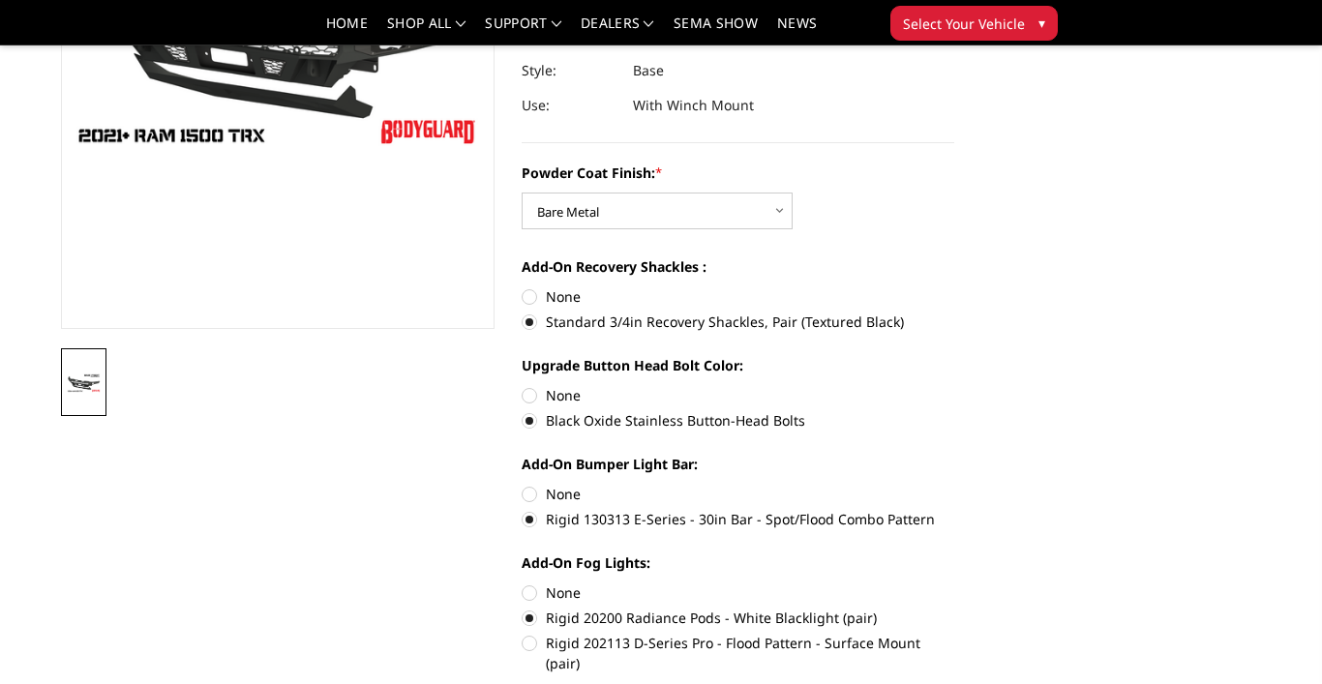
click at [528, 519] on label "Rigid 130313 E-Series - 30in Bar - Spot/Flood Combo Pattern" at bounding box center [738, 519] width 433 height 20
click at [954, 485] on input "Rigid 130313 E-Series - 30in Bar - Spot/Flood Combo Pattern" at bounding box center [954, 484] width 1 height 1
click at [530, 488] on label "None" at bounding box center [738, 494] width 433 height 20
click at [523, 485] on input "None" at bounding box center [522, 484] width 1 height 1
radio input "true"
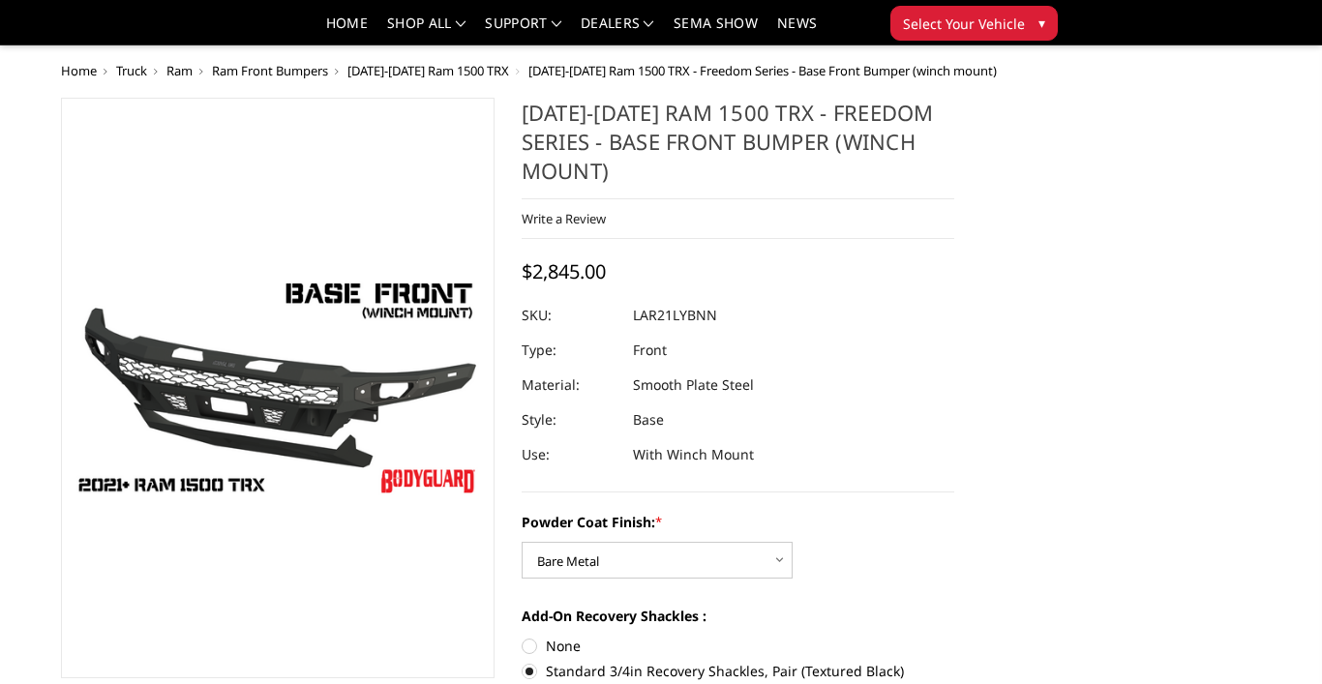
scroll to position [280, 0]
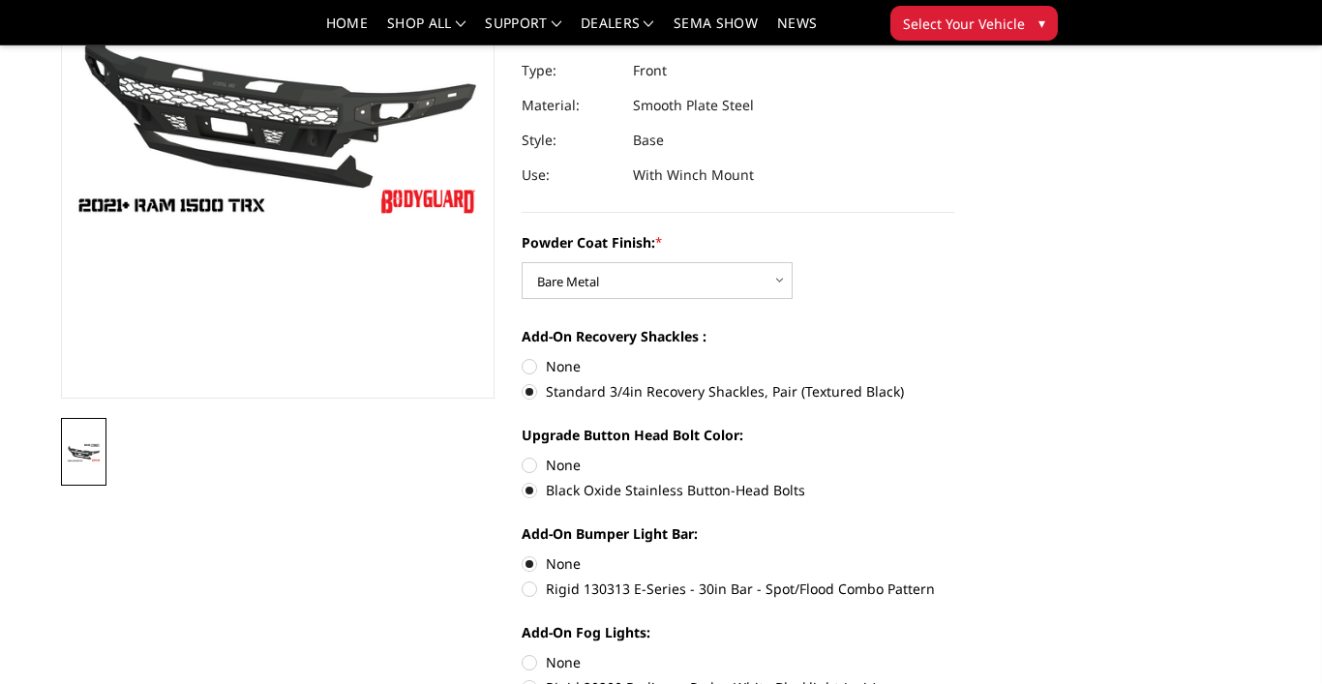
click at [535, 468] on label "None" at bounding box center [738, 465] width 433 height 20
click at [523, 456] on input "None" at bounding box center [522, 455] width 1 height 1
radio input "true"
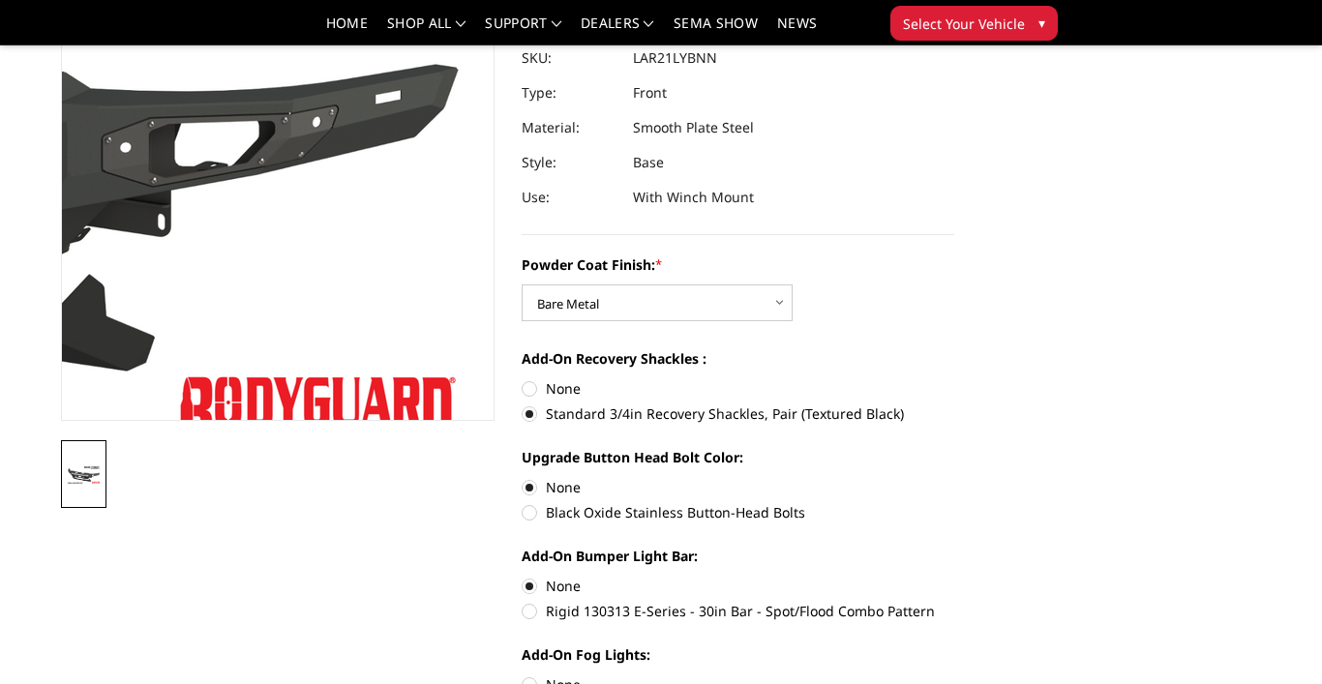
scroll to position [274, 0]
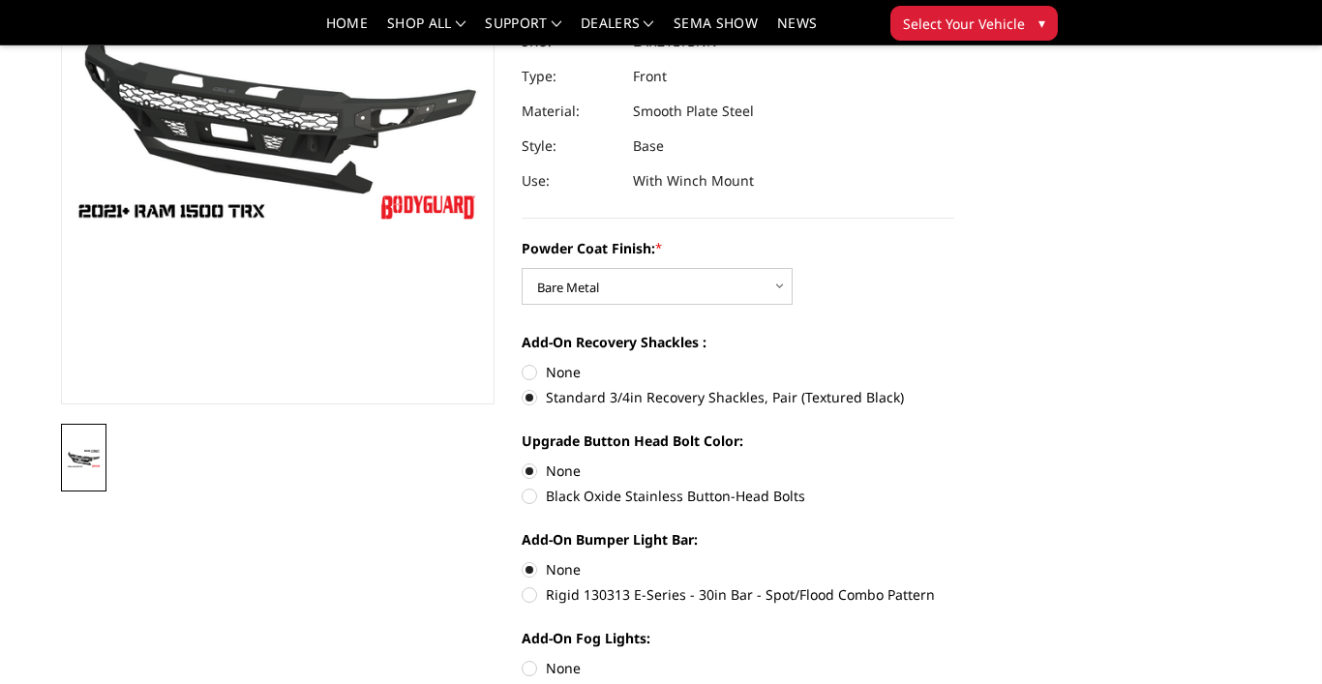
click at [533, 495] on label "Black Oxide Stainless Button-Head Bolts" at bounding box center [738, 496] width 433 height 20
click at [954, 462] on input "Black Oxide Stainless Button-Head Bolts" at bounding box center [954, 461] width 1 height 1
radio input "true"
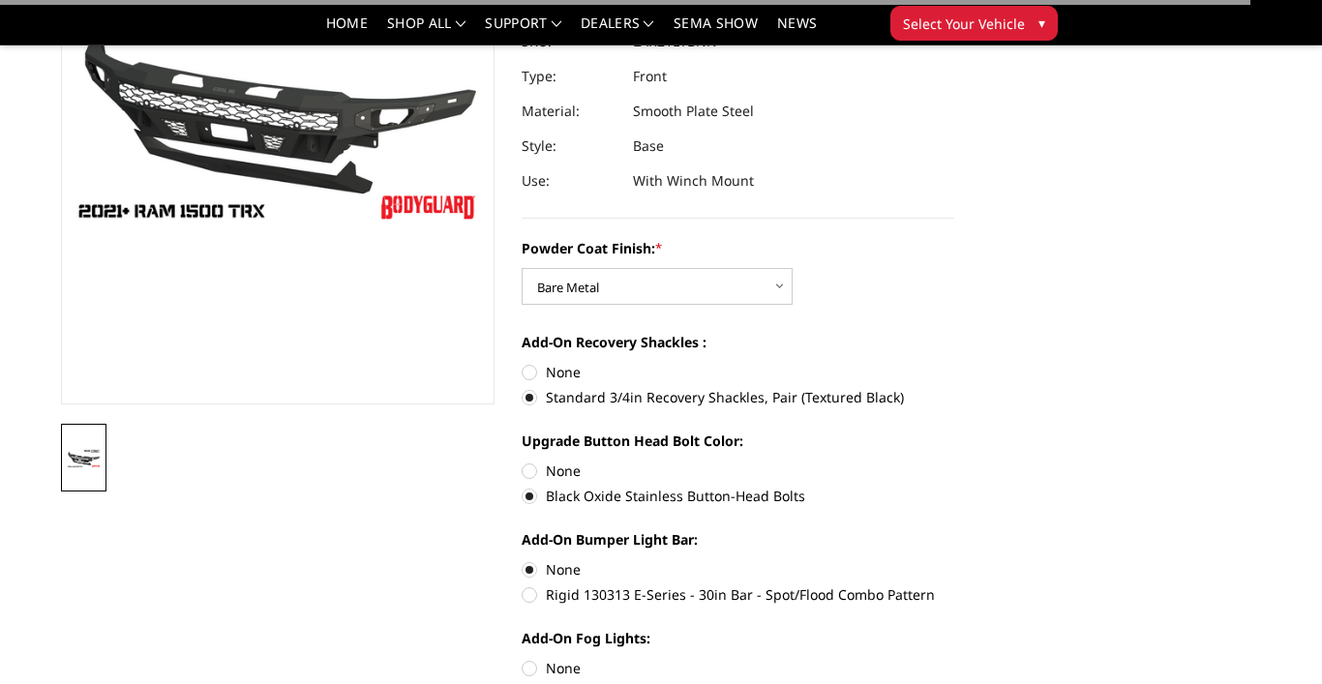
click at [529, 374] on label "None" at bounding box center [738, 372] width 433 height 20
click at [523, 363] on input "None" at bounding box center [522, 362] width 1 height 1
radio input "true"
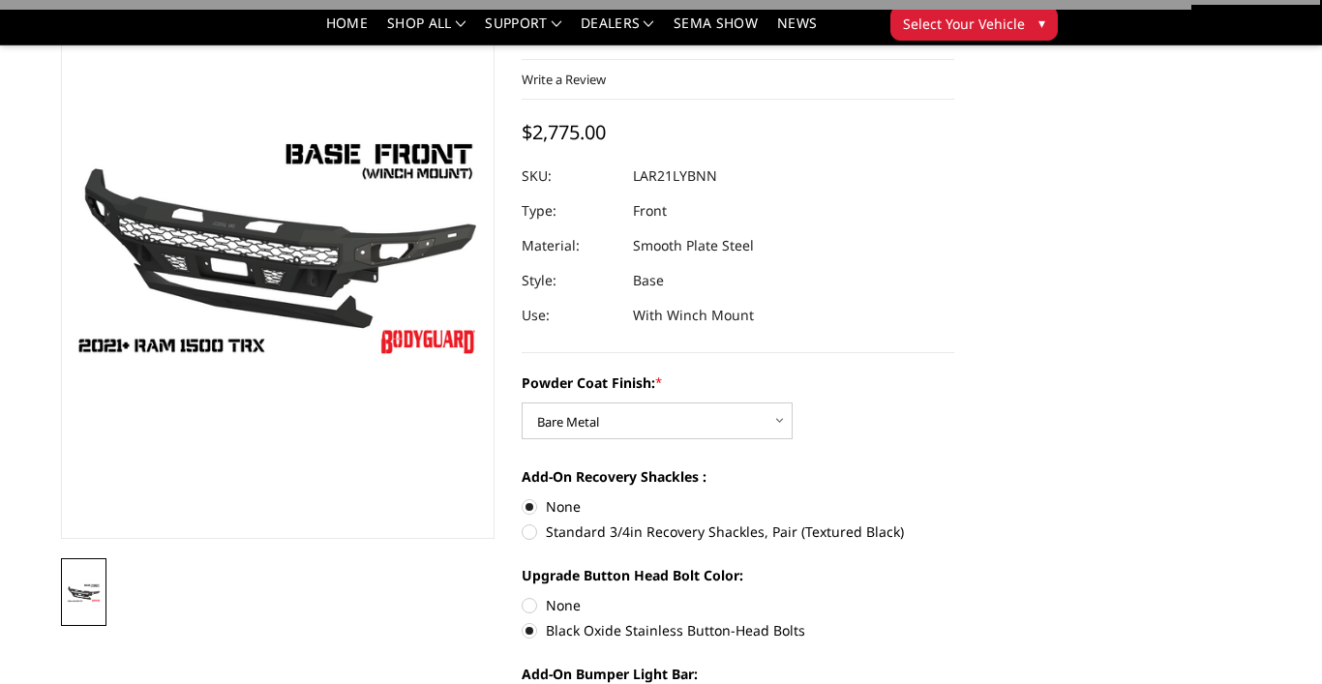
scroll to position [187, 0]
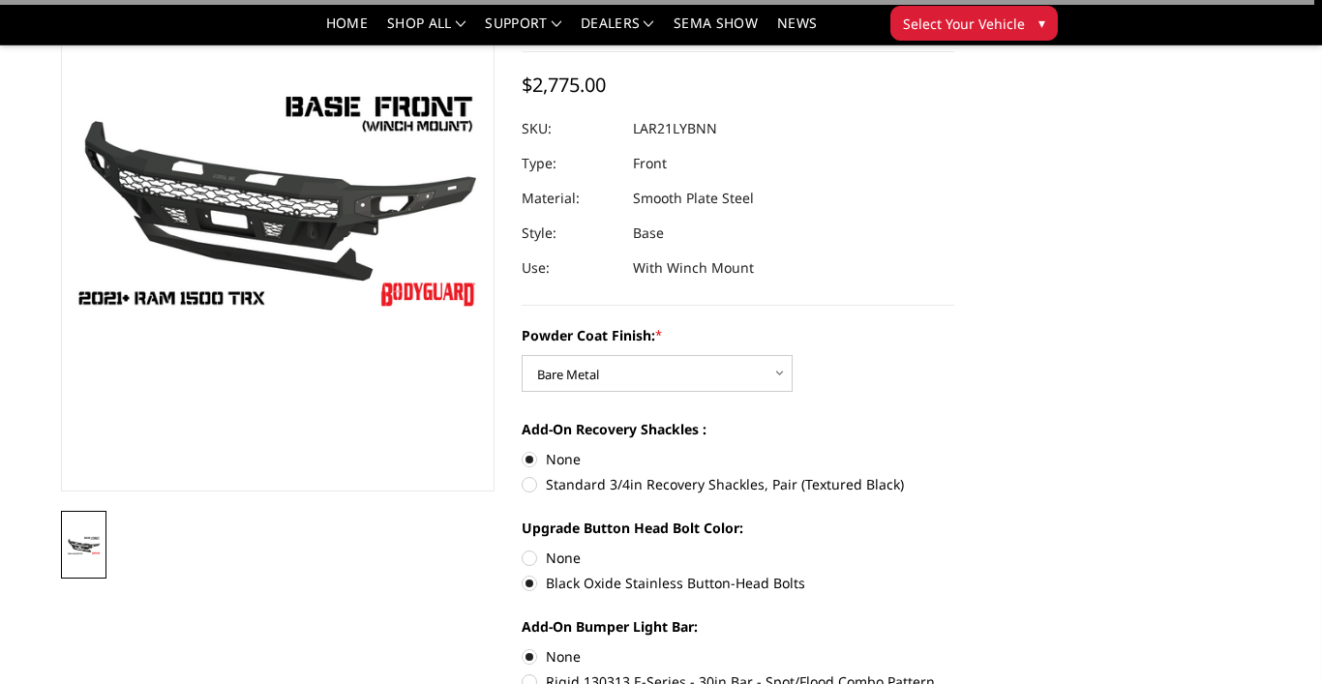
click at [531, 487] on label "Standard 3/4in Recovery Shackles, Pair (Textured Black)" at bounding box center [738, 484] width 433 height 20
click at [954, 450] on input "Standard 3/4in Recovery Shackles, Pair (Textured Black)" at bounding box center [954, 449] width 1 height 1
radio input "true"
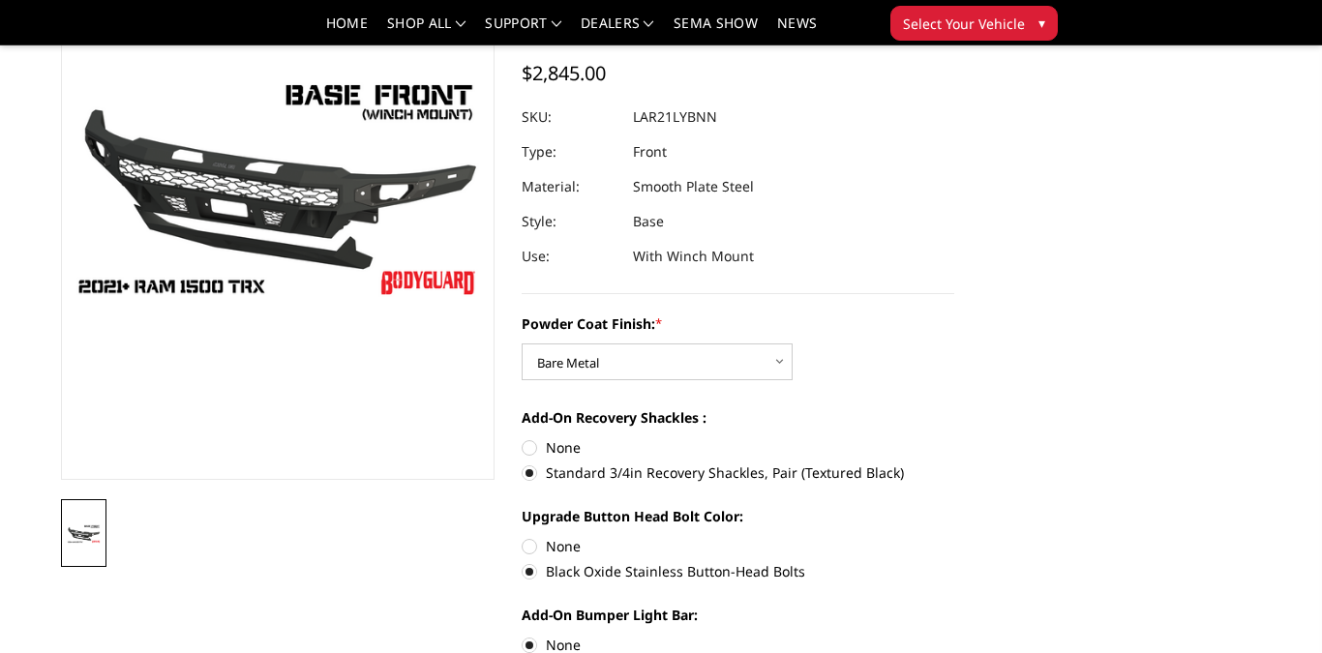
scroll to position [642, 0]
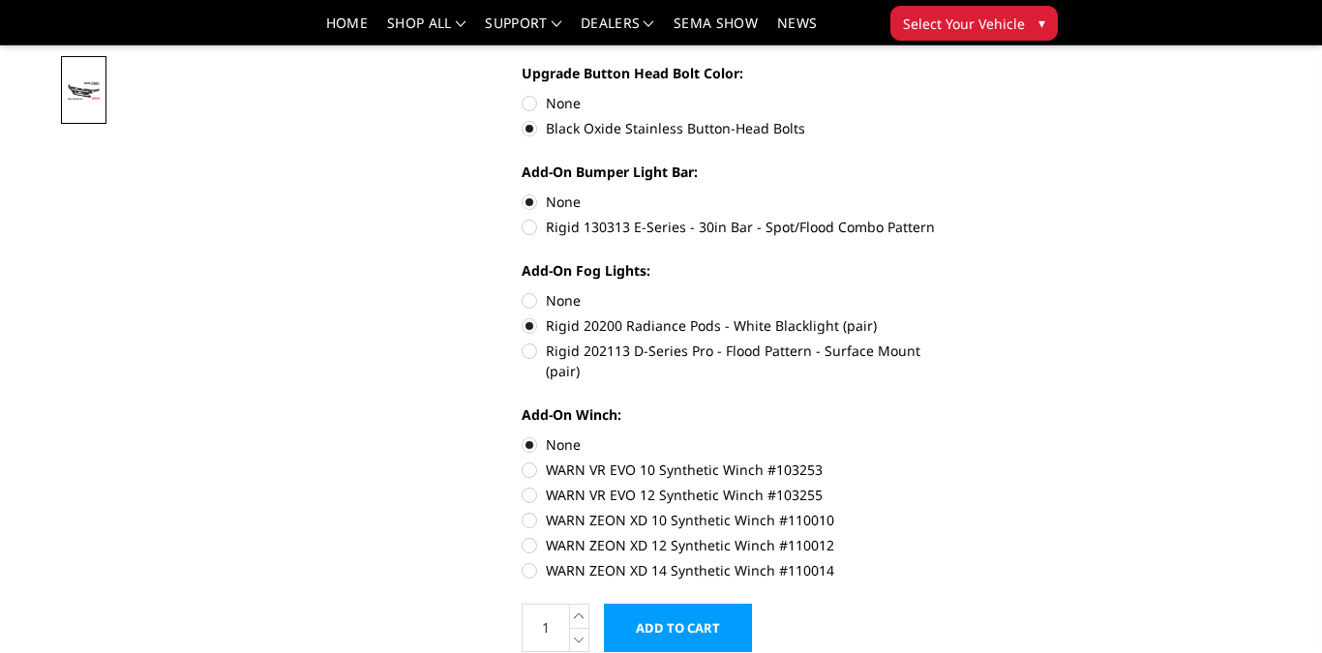
click at [671, 604] on input "Add to Cart" at bounding box center [678, 628] width 148 height 48
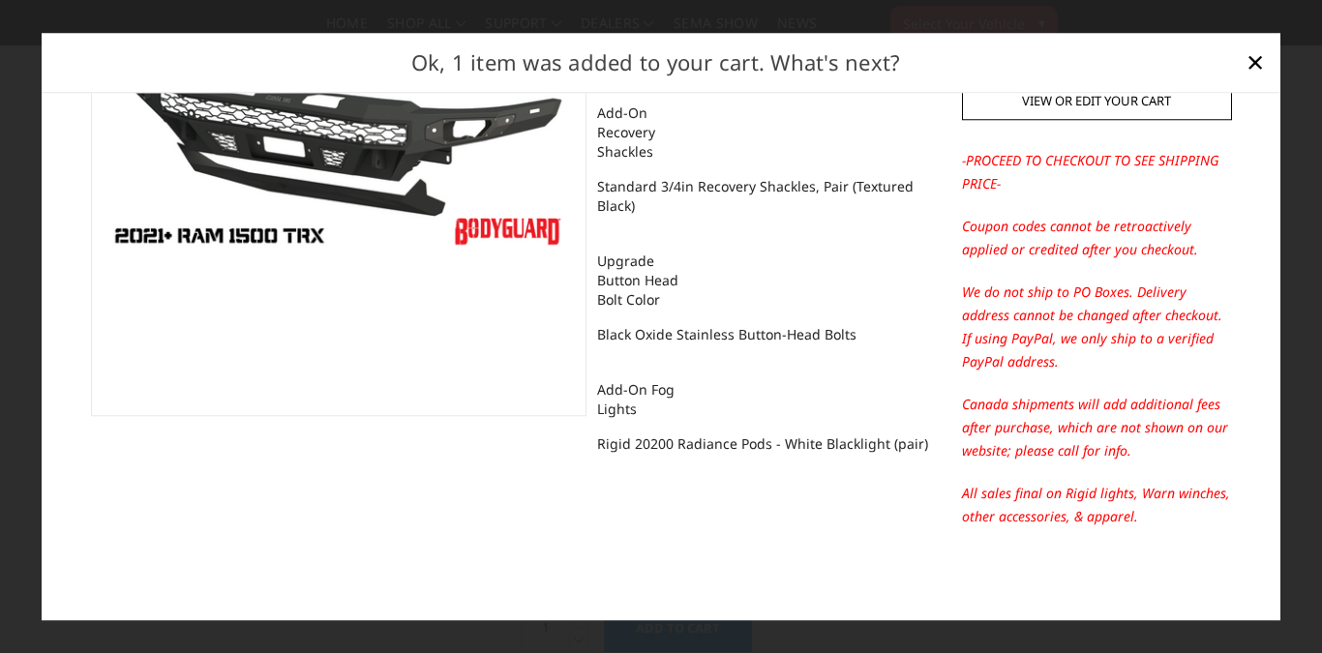
scroll to position [0, 0]
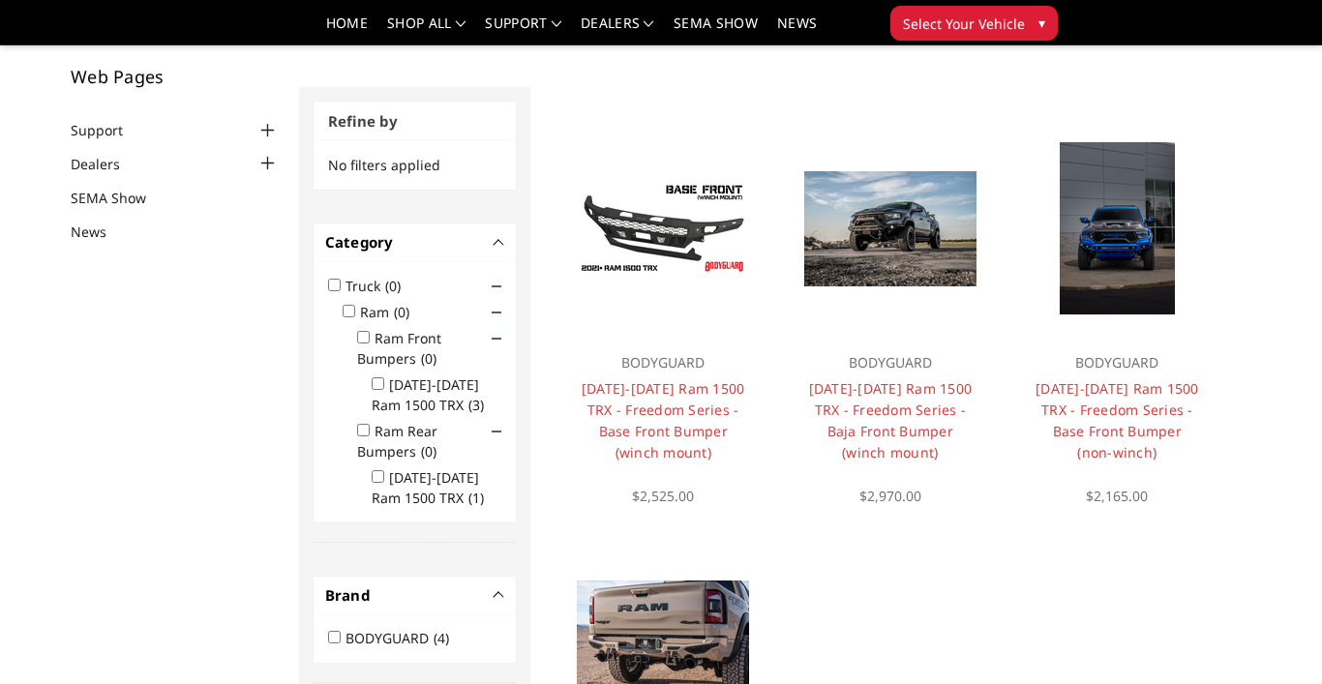
scroll to position [126, 0]
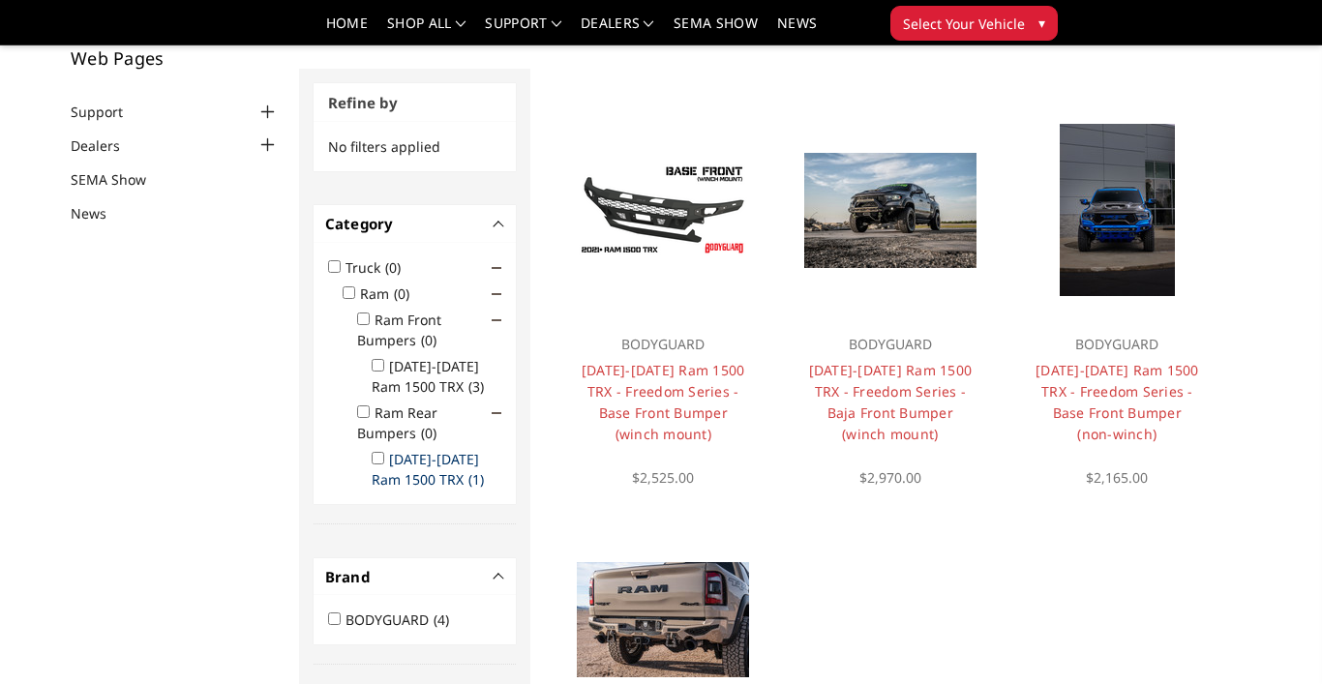
click at [415, 454] on label "[DATE]-[DATE] Ram 1500 TRX (1)" at bounding box center [434, 469] width 124 height 39
click at [384, 454] on input "2021-2024 Ram 1500 TRX (1)" at bounding box center [378, 458] width 13 height 13
checkbox input "true"
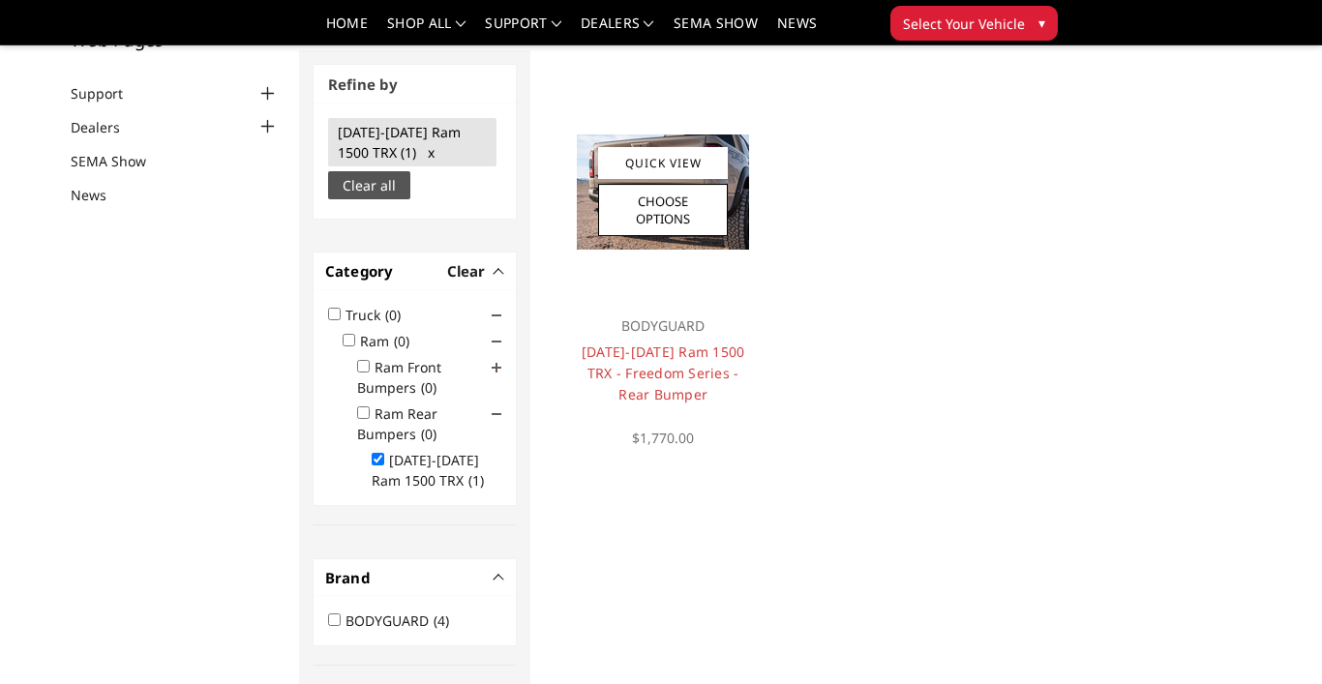
scroll to position [145, 0]
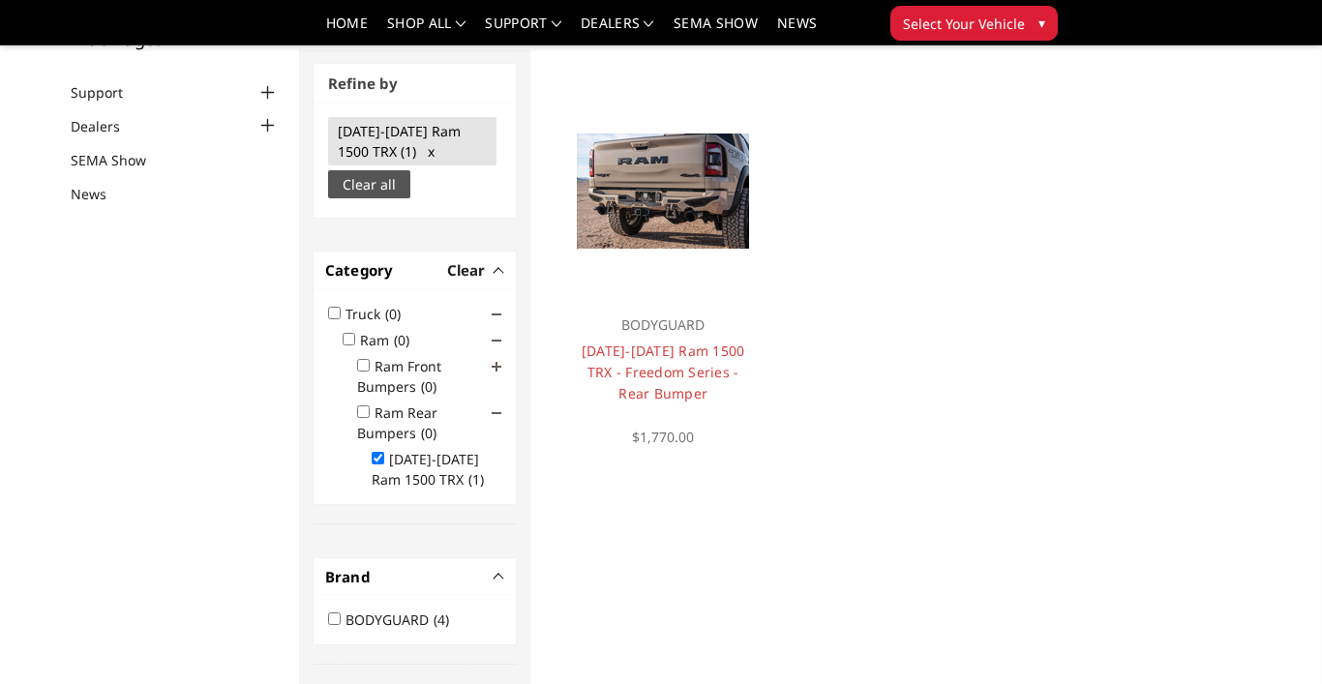
click at [806, 318] on ul "Quick View Choose Options BODYGUARD 2021-2024 Ram 1500 TRX - Freedom Series - R…" at bounding box center [894, 272] width 688 height 389
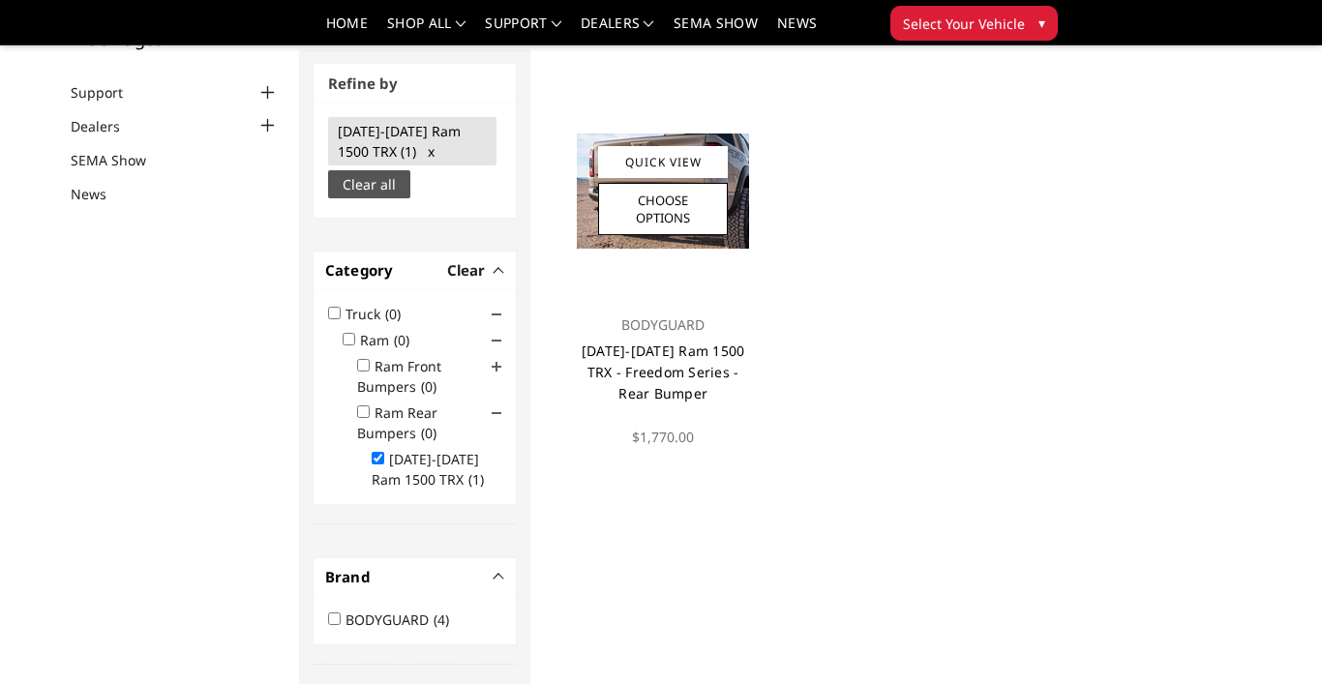
click at [680, 365] on link "[DATE]-[DATE] Ram 1500 TRX - Freedom Series - Rear Bumper" at bounding box center [664, 372] width 164 height 61
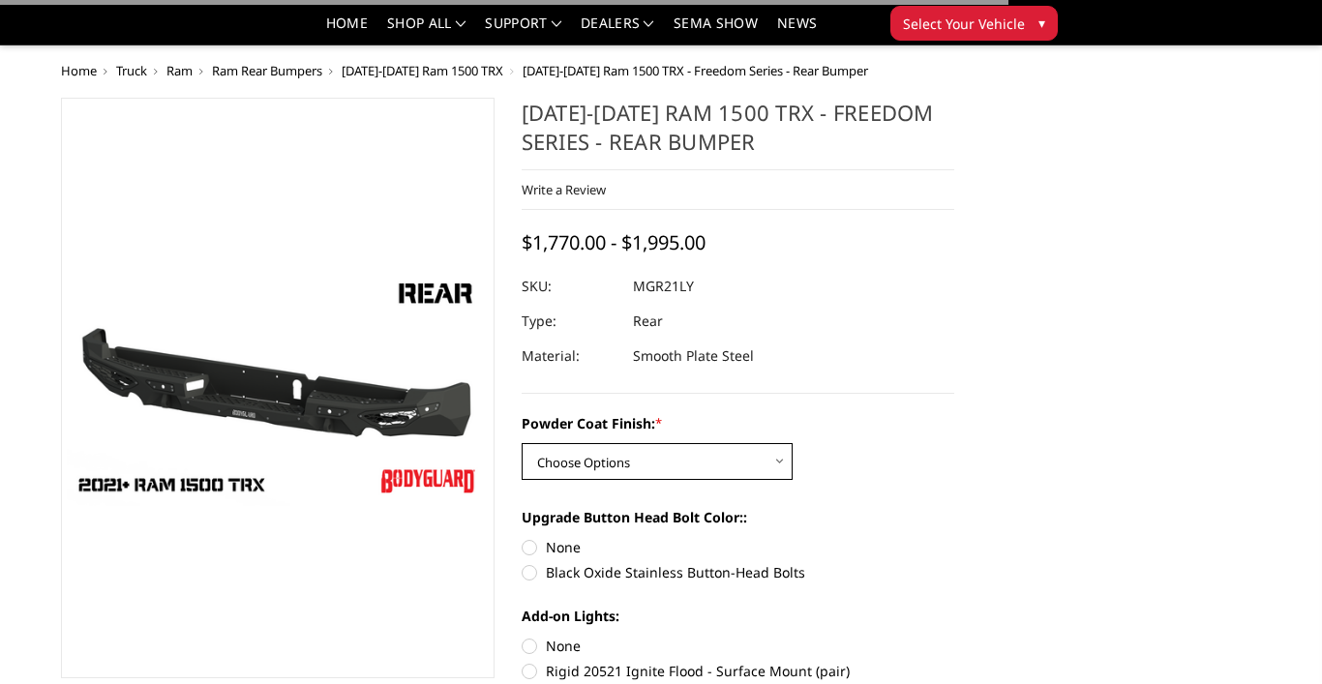
click at [743, 443] on select "Choose Options Bare Metal Textured Black Powder Coat" at bounding box center [657, 461] width 271 height 37
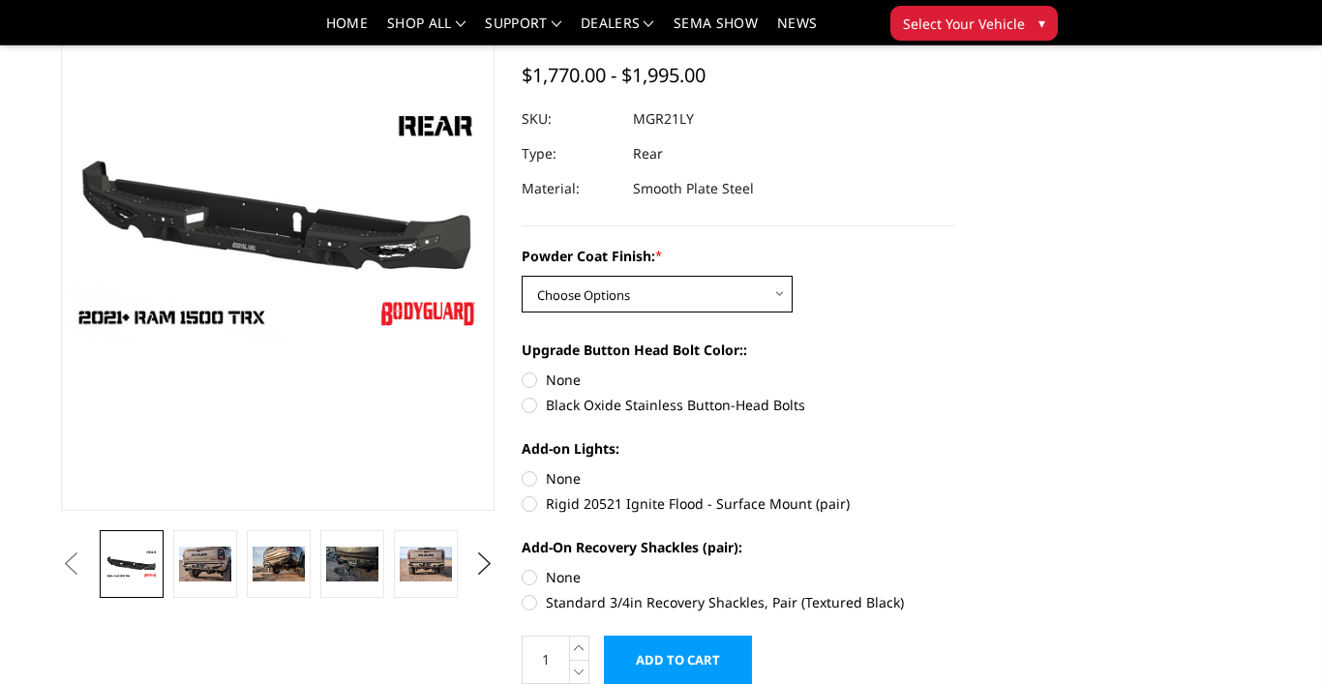
select select "3142"
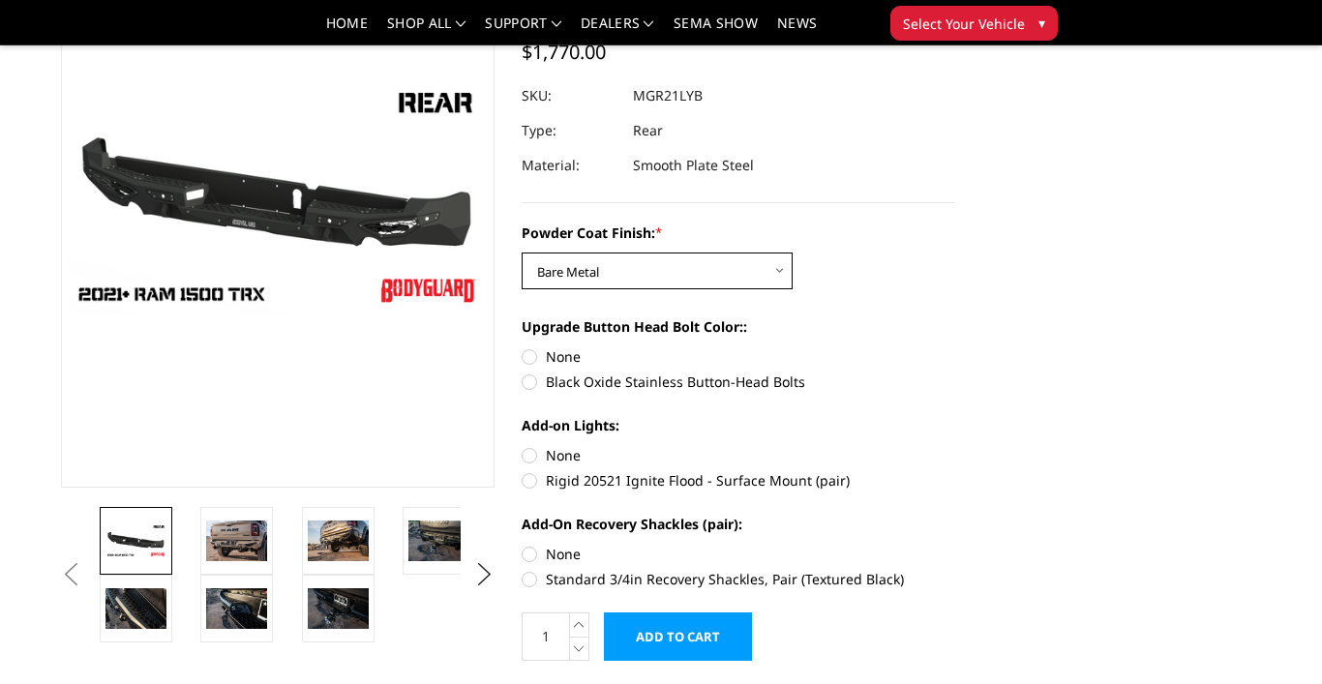
scroll to position [192, 0]
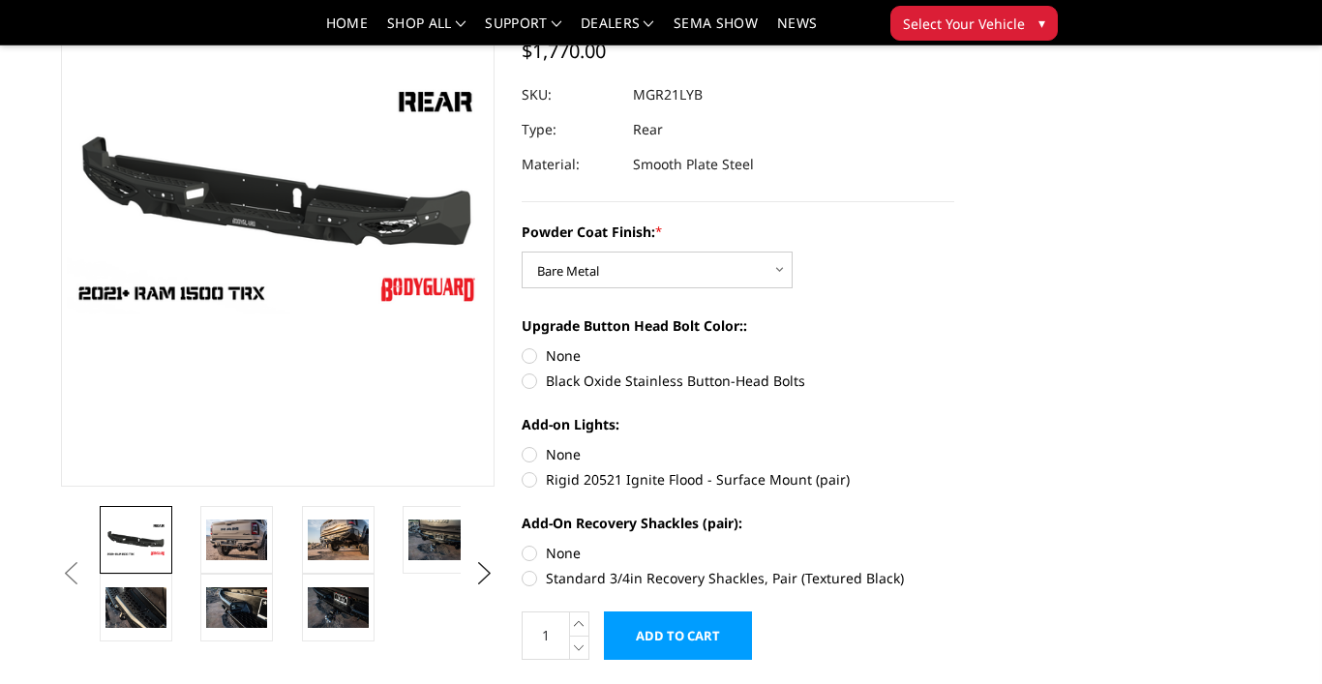
click at [535, 378] on label "Black Oxide Stainless Button-Head Bolts" at bounding box center [738, 381] width 433 height 20
click at [954, 346] on input "Black Oxide Stainless Button-Head Bolts" at bounding box center [954, 345] width 1 height 1
radio input "true"
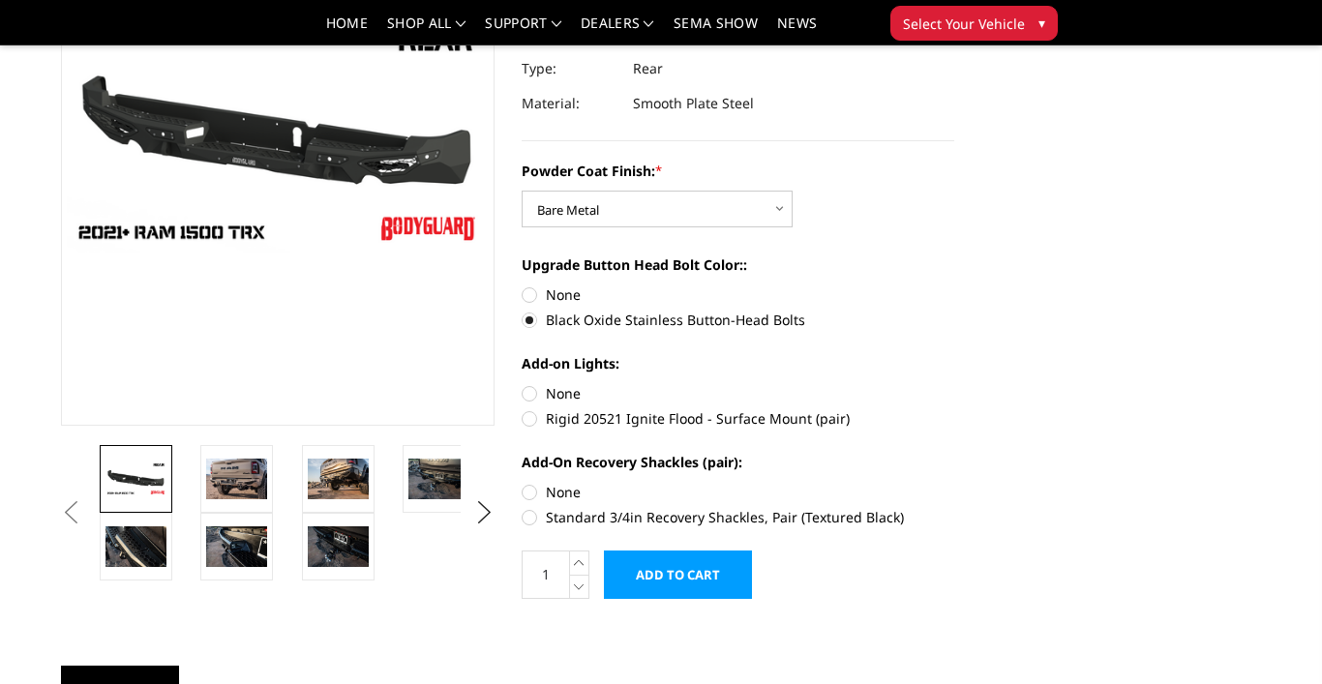
scroll to position [216, 0]
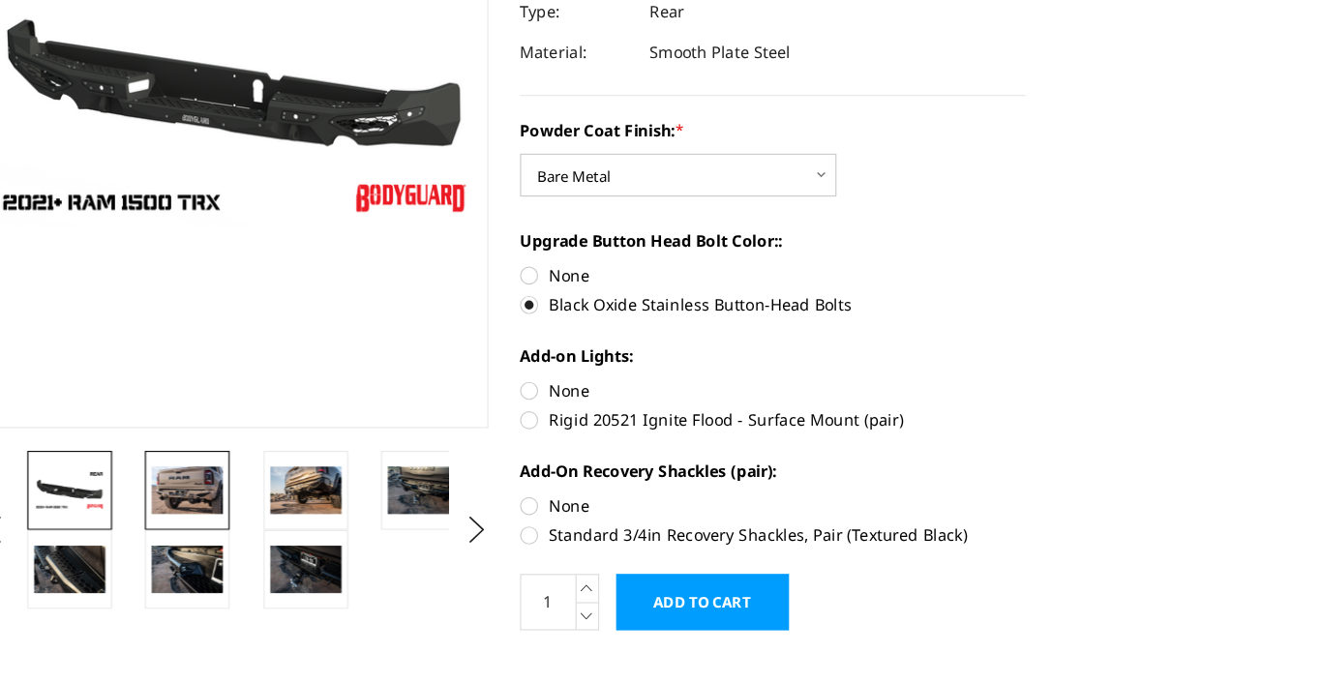
click at [206, 495] on img at bounding box center [236, 515] width 61 height 41
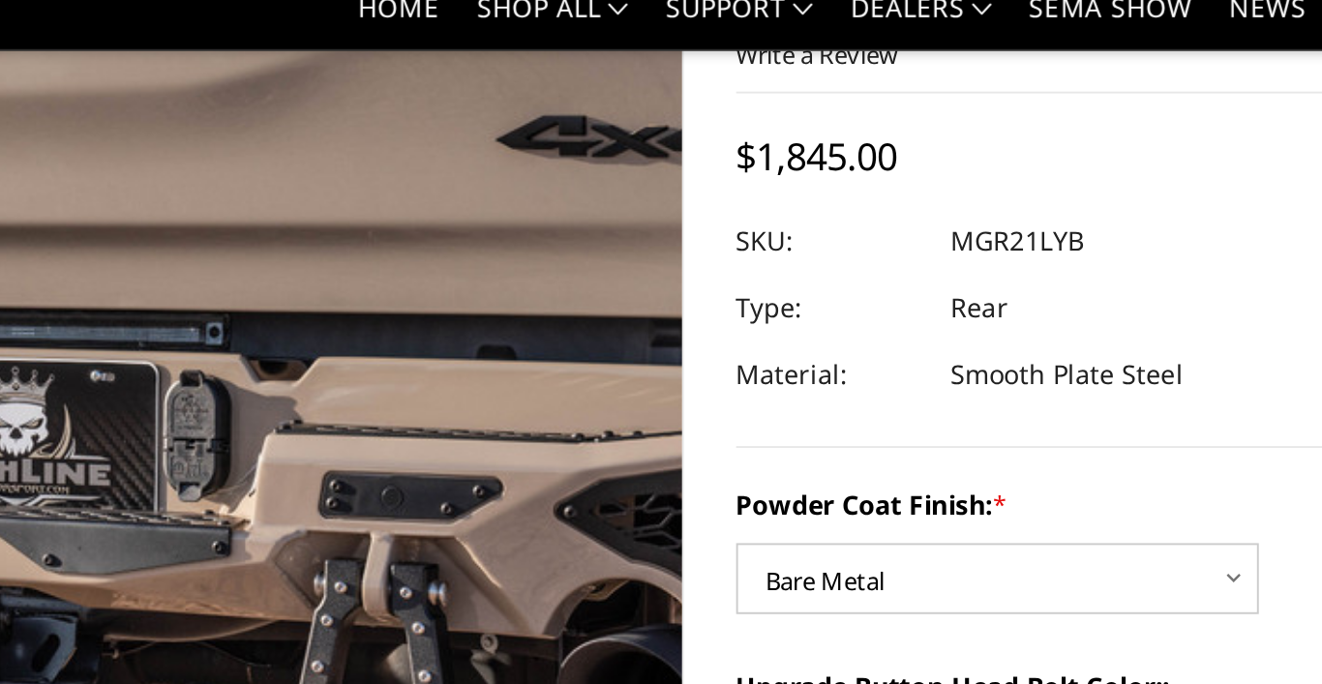
scroll to position [104, 0]
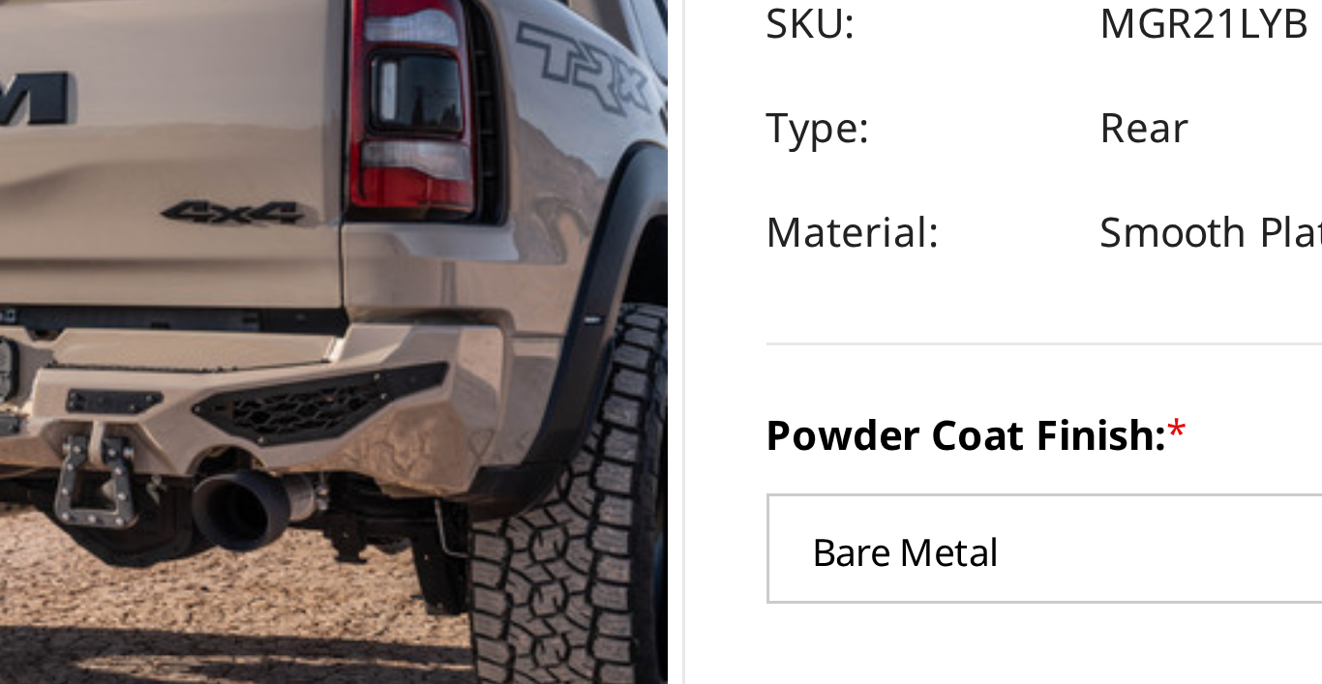
drag, startPoint x: 223, startPoint y: 147, endPoint x: 457, endPoint y: 224, distance: 246.6
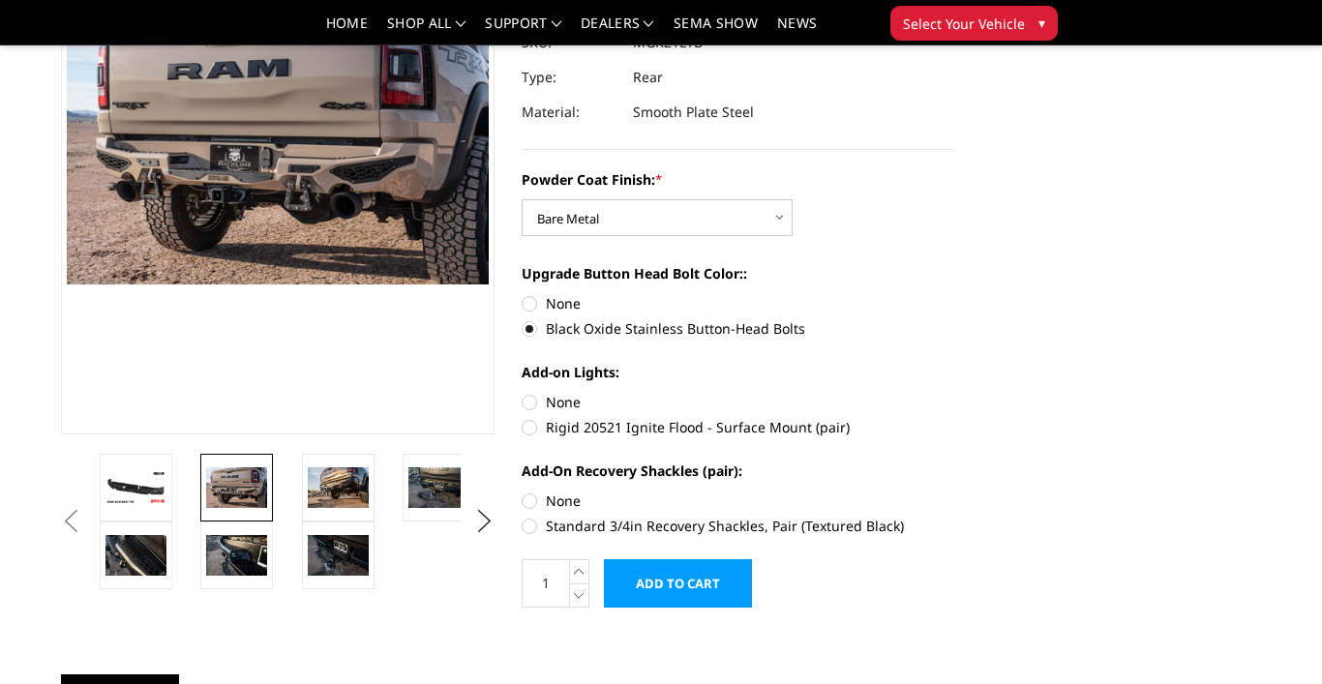
scroll to position [245, 0]
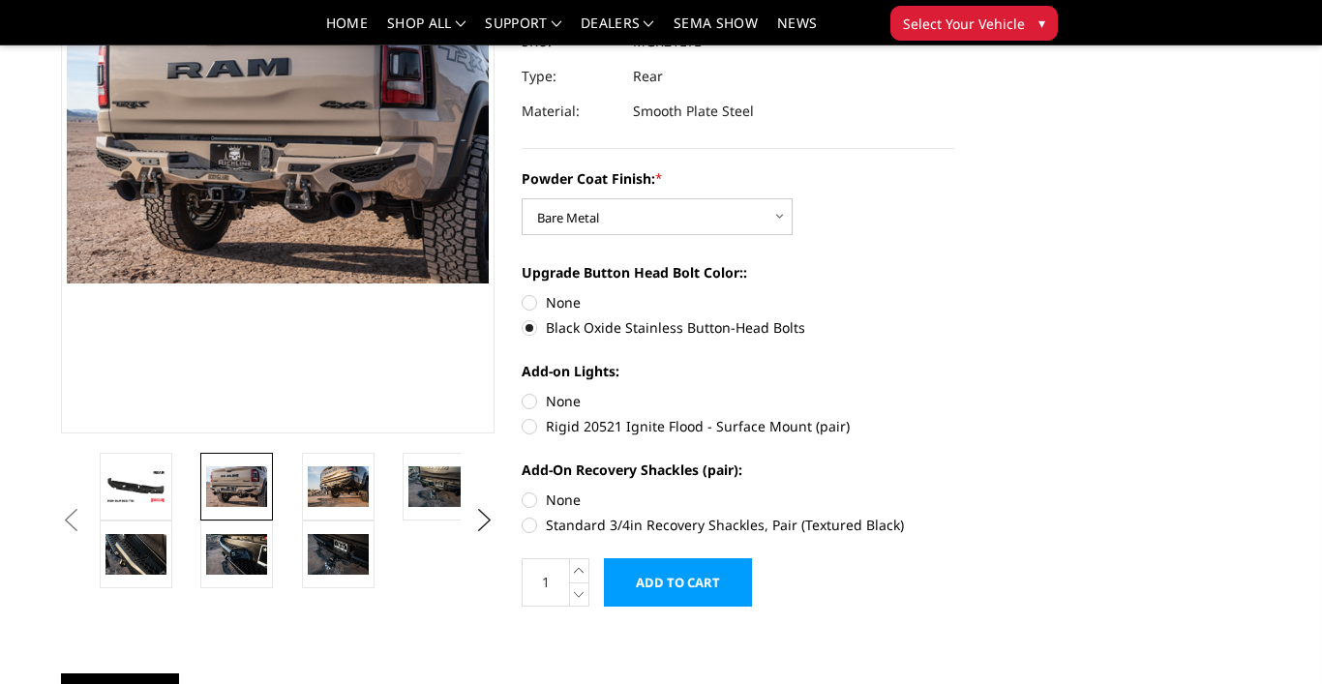
click at [535, 428] on label "Rigid 20521 Ignite Flood - Surface Mount (pair)" at bounding box center [738, 426] width 433 height 20
click at [954, 392] on input "Rigid 20521 Ignite Flood - Surface Mount (pair)" at bounding box center [954, 391] width 1 height 1
radio input "true"
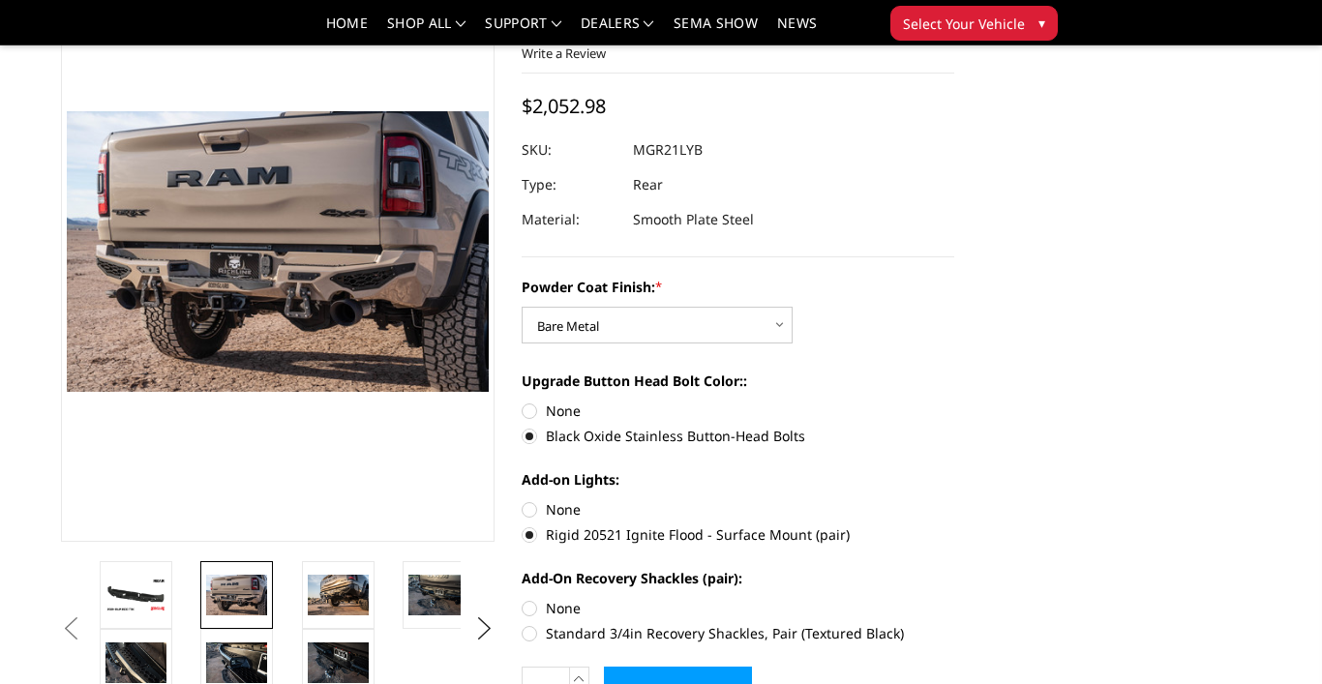
scroll to position [152, 0]
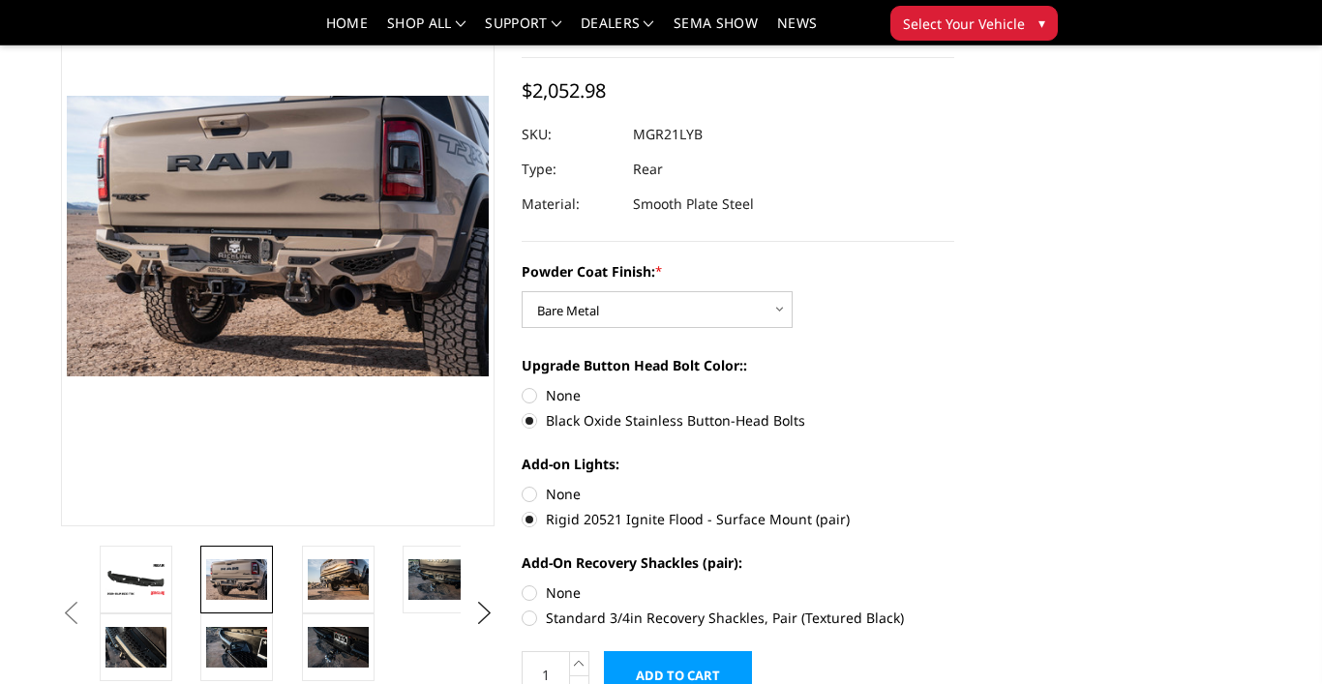
click at [532, 499] on label "None" at bounding box center [738, 494] width 433 height 20
click at [523, 485] on input "None" at bounding box center [522, 484] width 1 height 1
radio input "true"
click at [530, 523] on label "Rigid 20521 Ignite Flood - Surface Mount (pair)" at bounding box center [738, 519] width 433 height 20
click at [954, 485] on input "Rigid 20521 Ignite Flood - Surface Mount (pair)" at bounding box center [954, 484] width 1 height 1
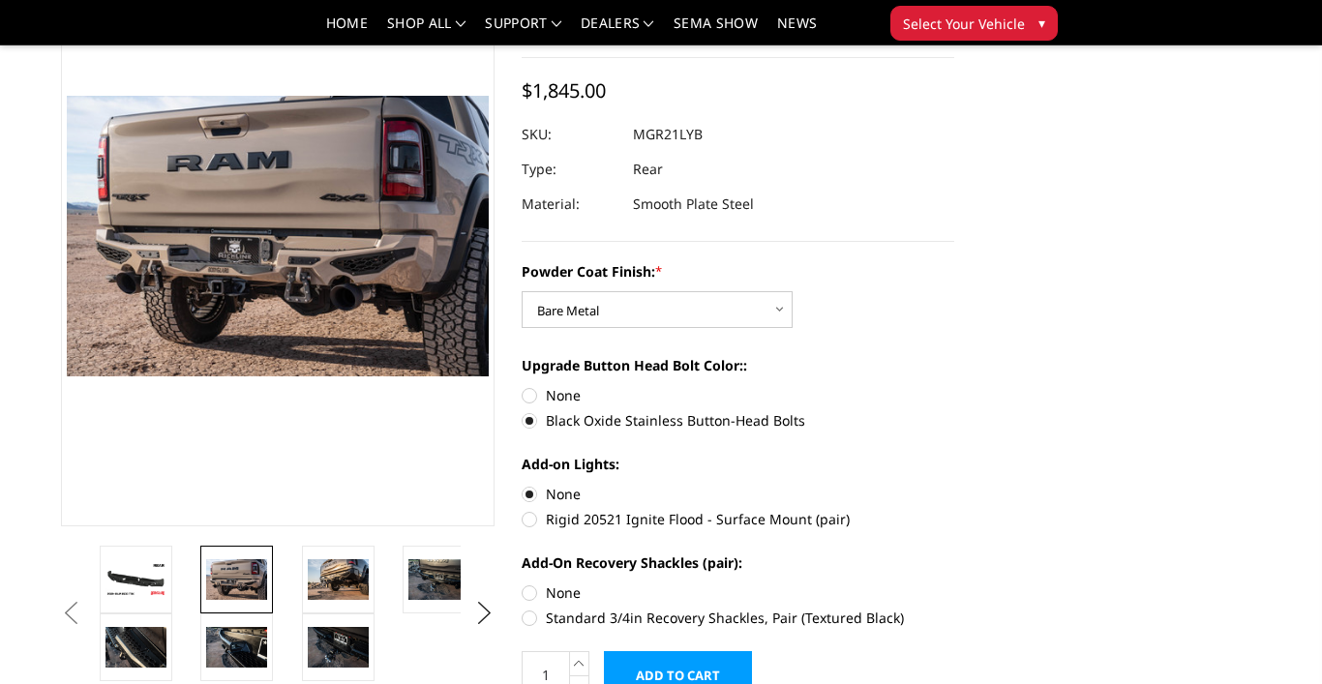
radio input "true"
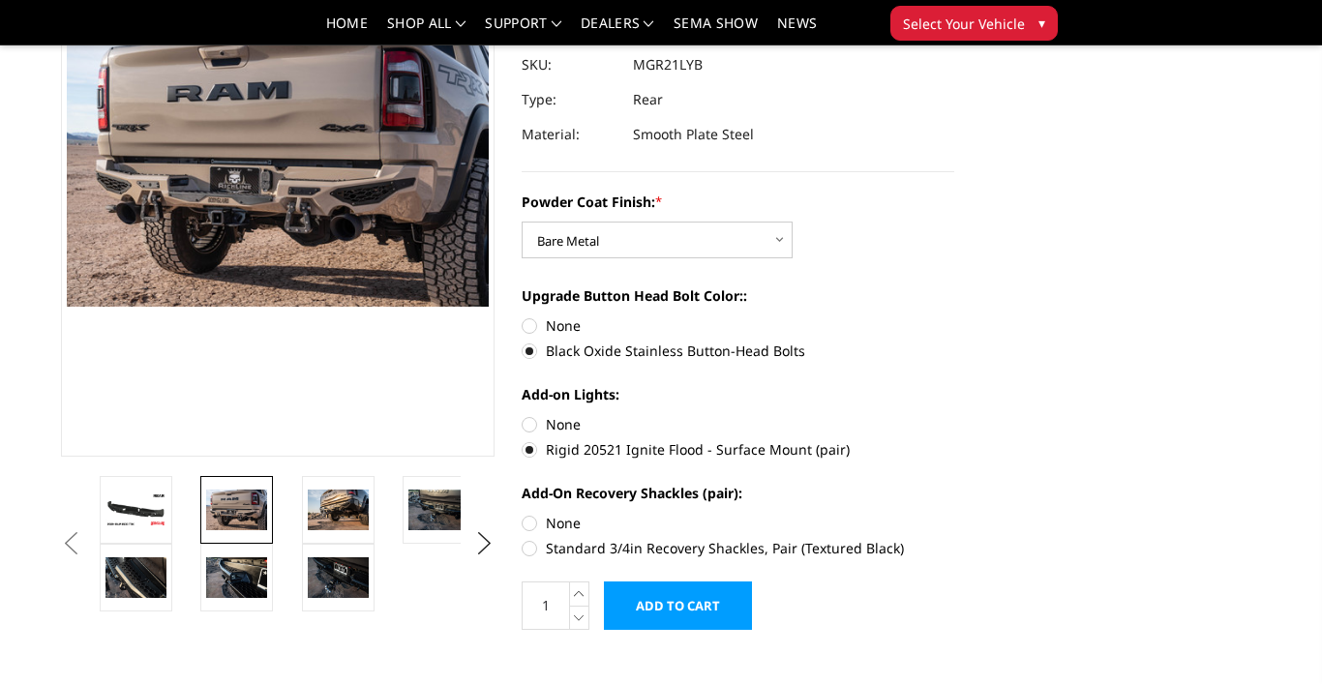
scroll to position [231, 0]
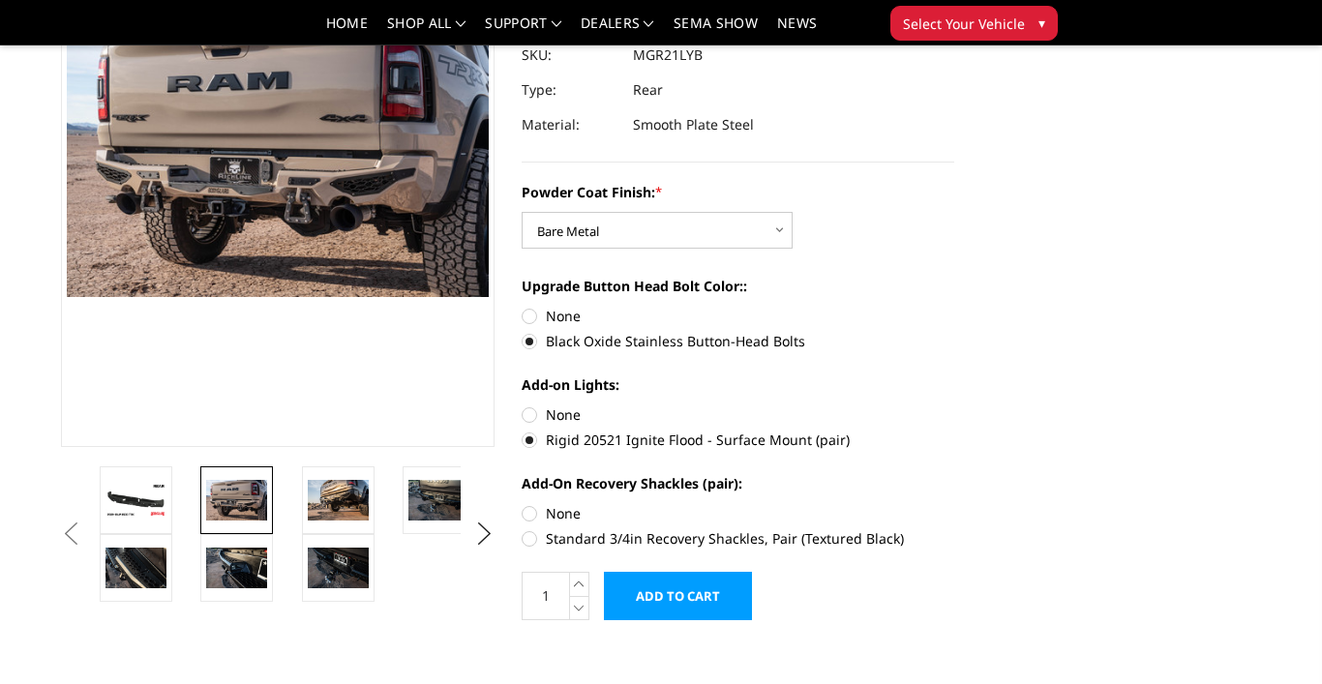
click at [519, 536] on section "2021-2024 Ram 1500 TRX - Freedom Series - Rear Bumper Write a Review Write a Re…" at bounding box center [738, 253] width 461 height 774
click at [524, 542] on label "Standard 3/4in Recovery Shackles, Pair (Textured Black)" at bounding box center [738, 538] width 433 height 20
click at [954, 504] on input "Standard 3/4in Recovery Shackles, Pair (Textured Black)" at bounding box center [954, 503] width 1 height 1
radio input "true"
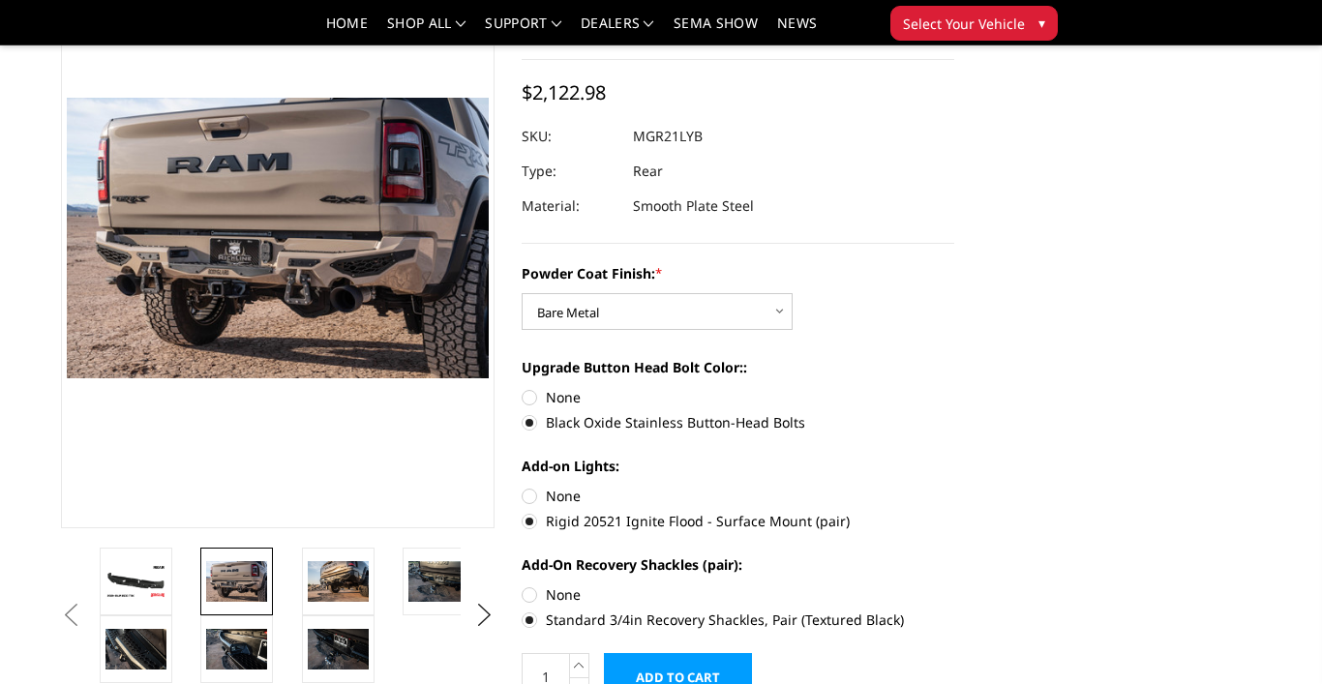
scroll to position [175, 0]
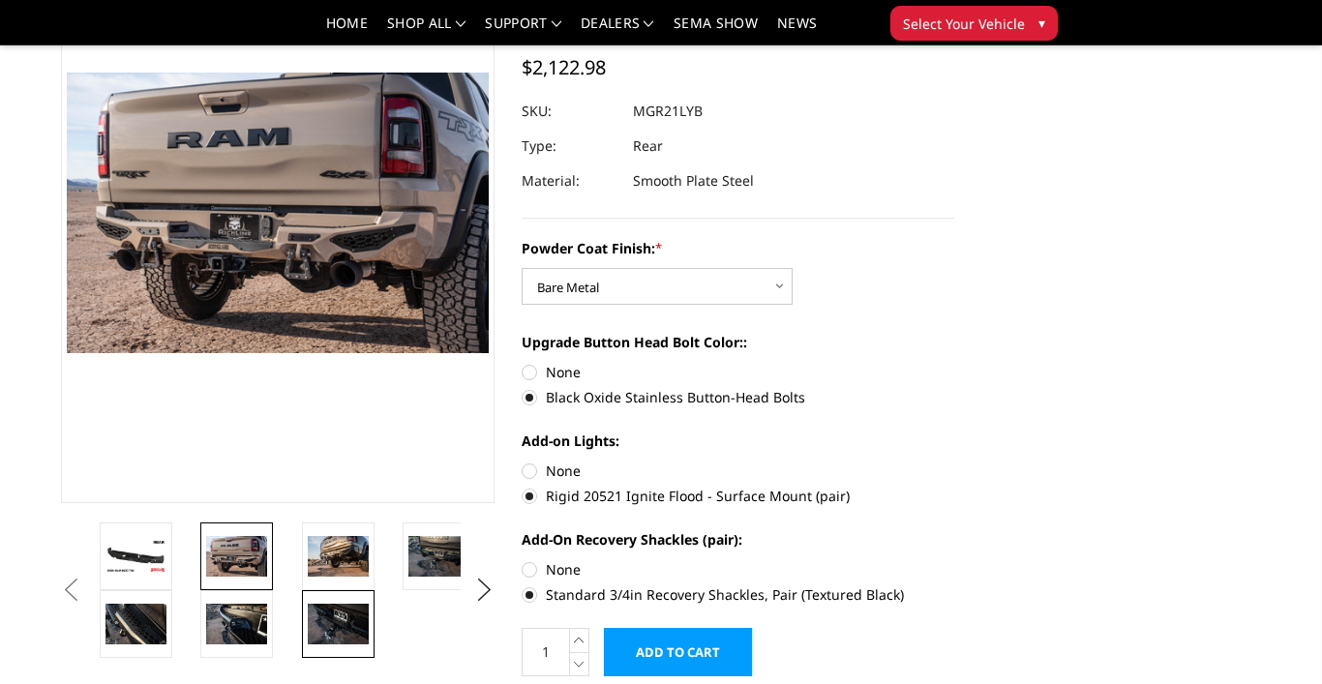
click at [340, 619] on img at bounding box center [338, 624] width 61 height 41
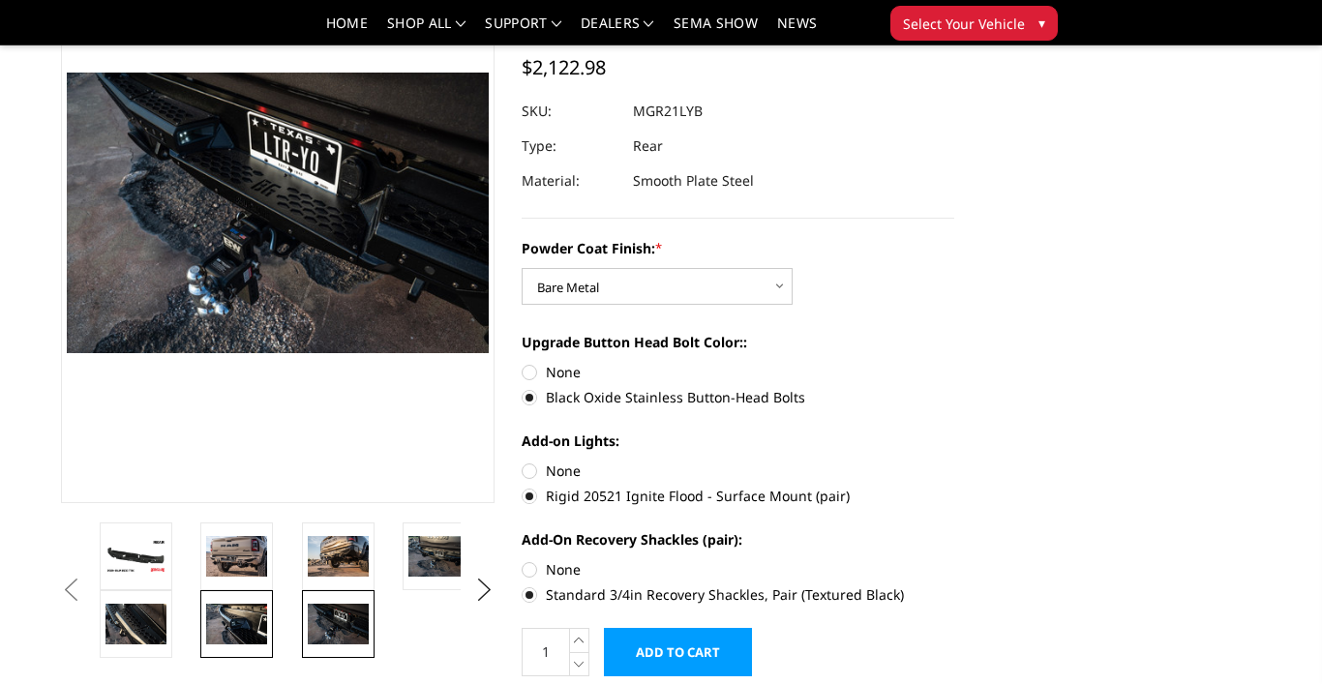
click at [253, 615] on img at bounding box center [236, 624] width 61 height 41
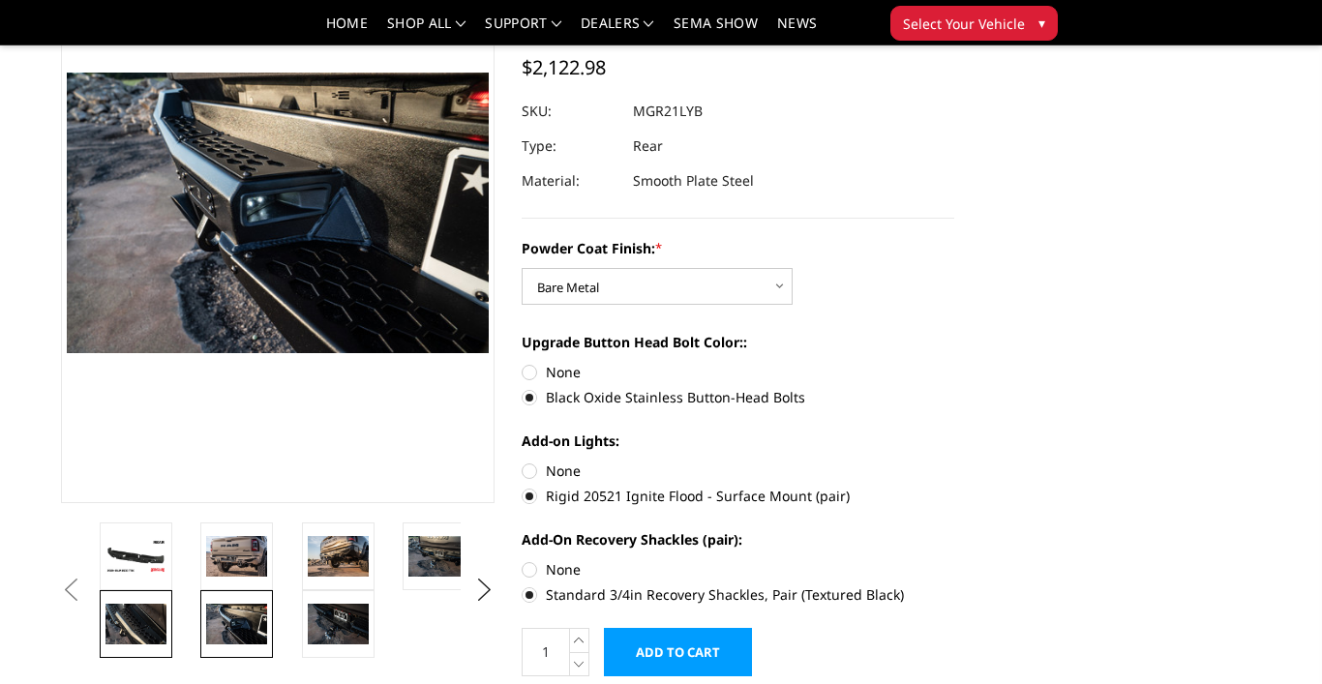
click at [156, 636] on img at bounding box center [135, 624] width 61 height 41
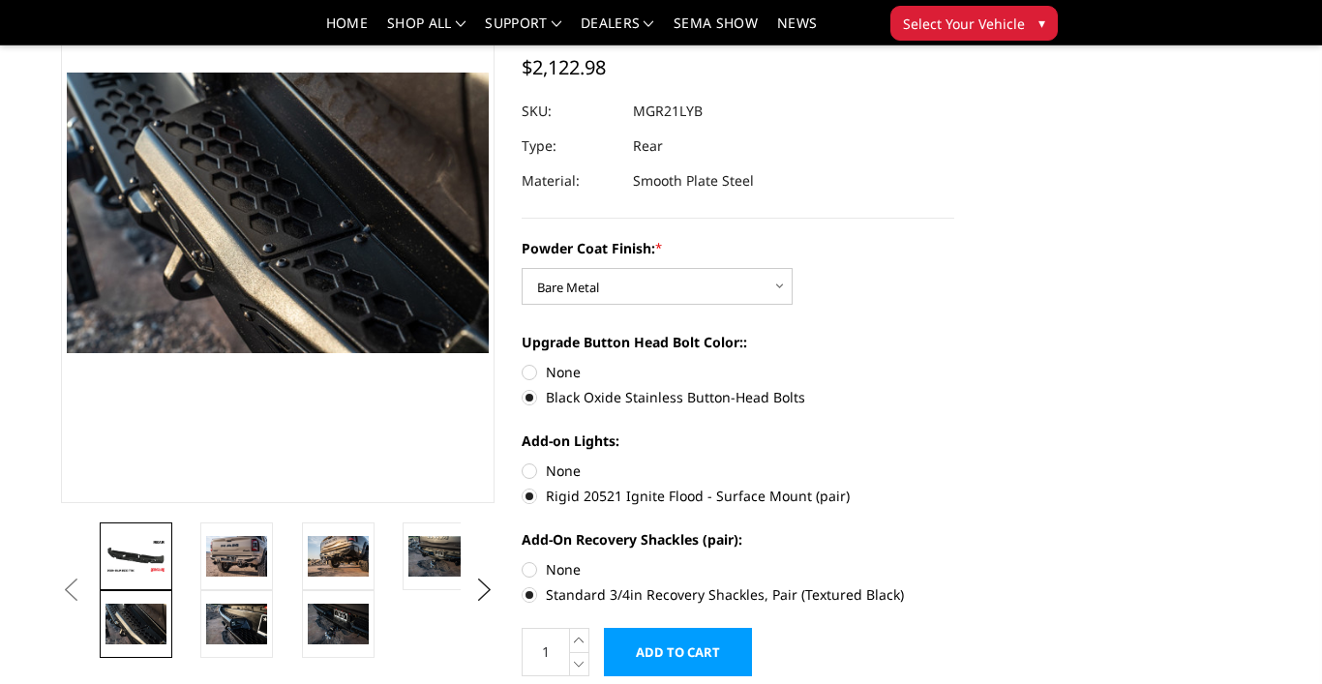
click at [153, 552] on img at bounding box center [135, 556] width 61 height 34
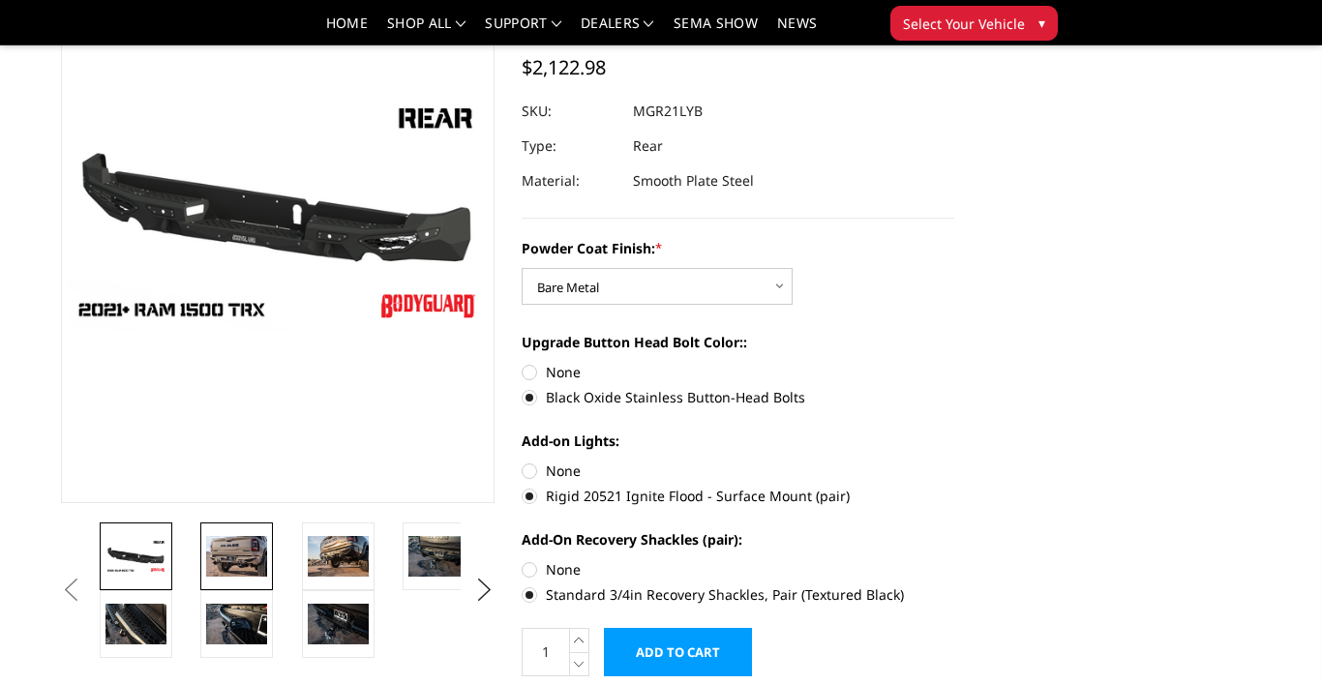
click at [218, 559] on img at bounding box center [236, 556] width 61 height 41
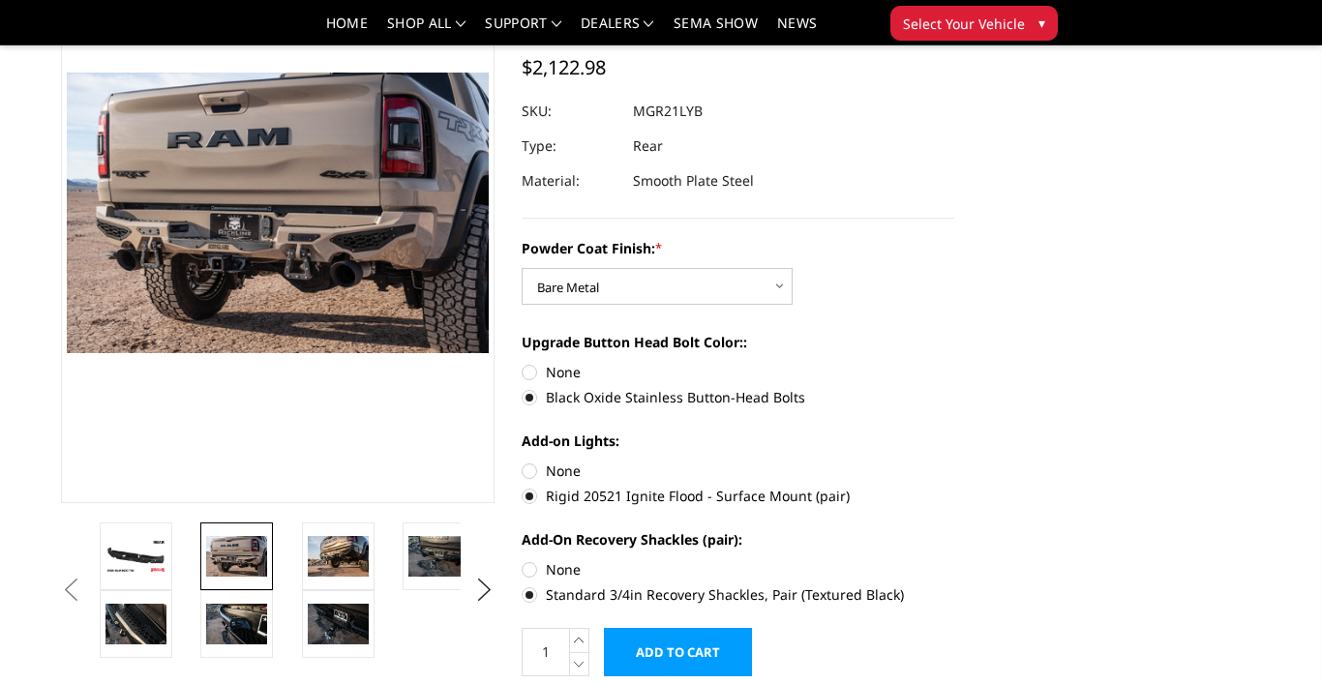
click at [180, 569] on li at bounding box center [146, 557] width 102 height 68
click at [150, 567] on img at bounding box center [135, 556] width 61 height 34
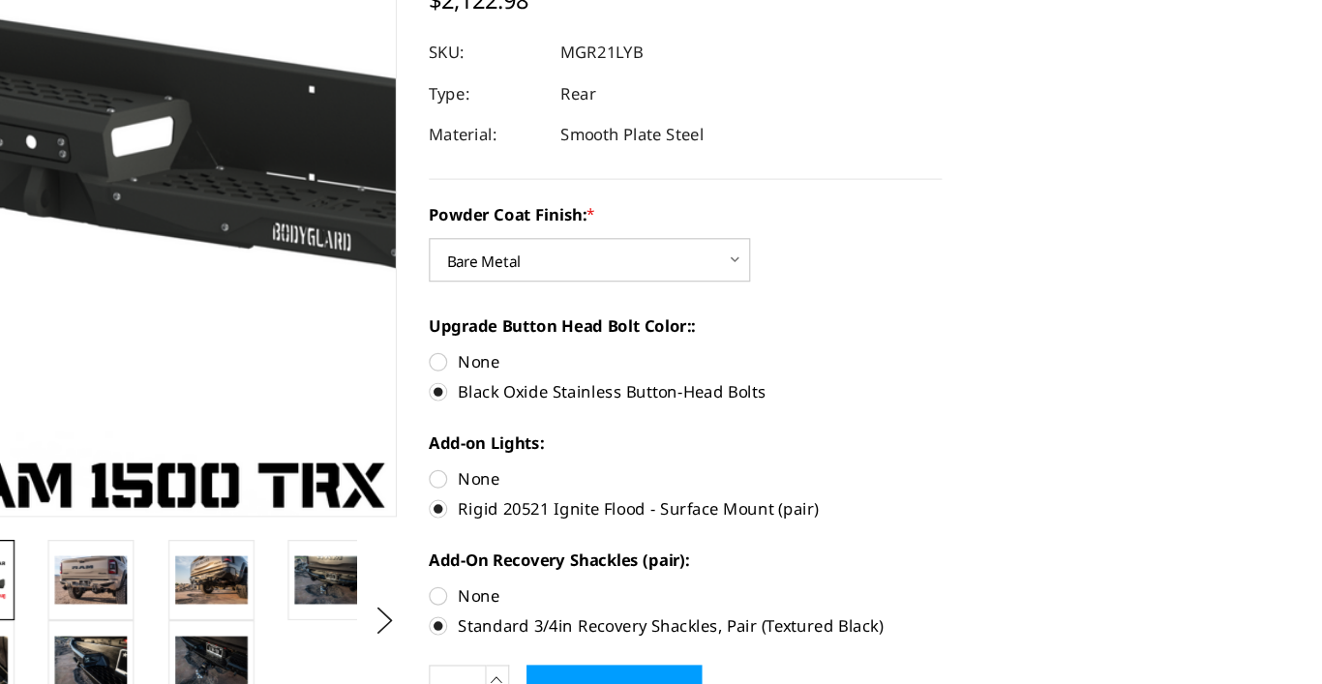
scroll to position [214, 0]
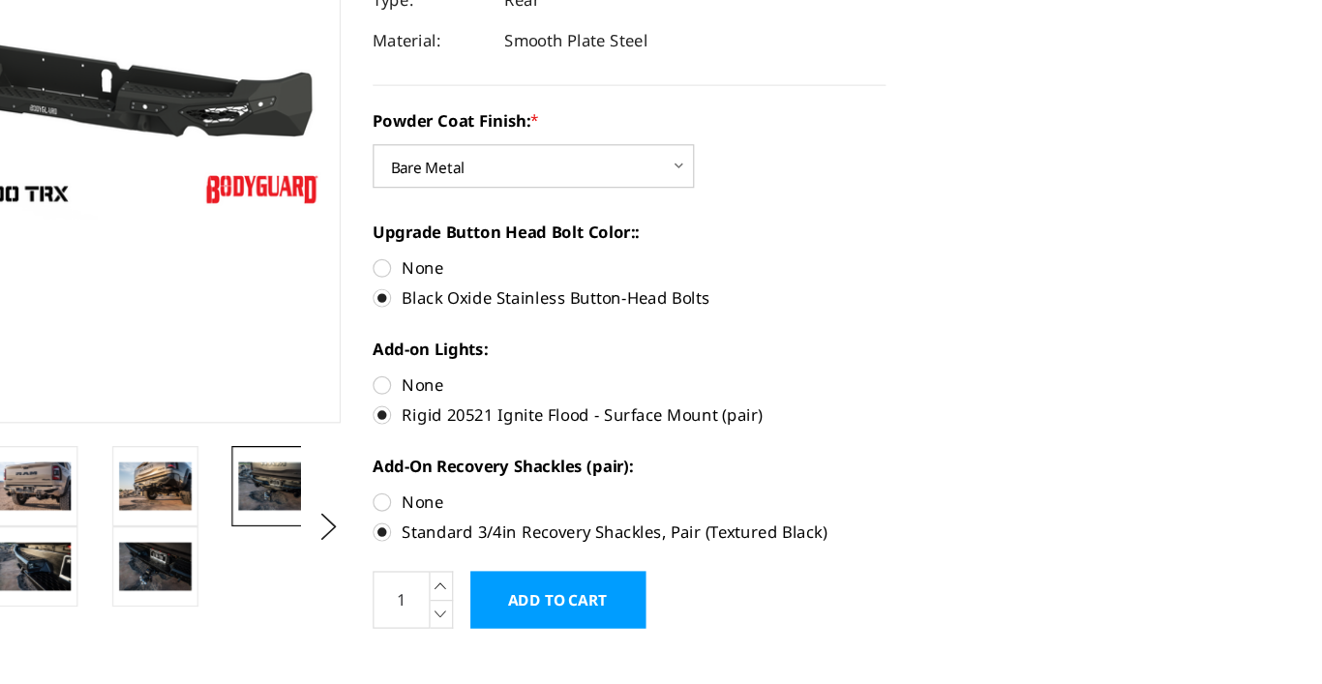
click at [408, 497] on img at bounding box center [438, 517] width 61 height 41
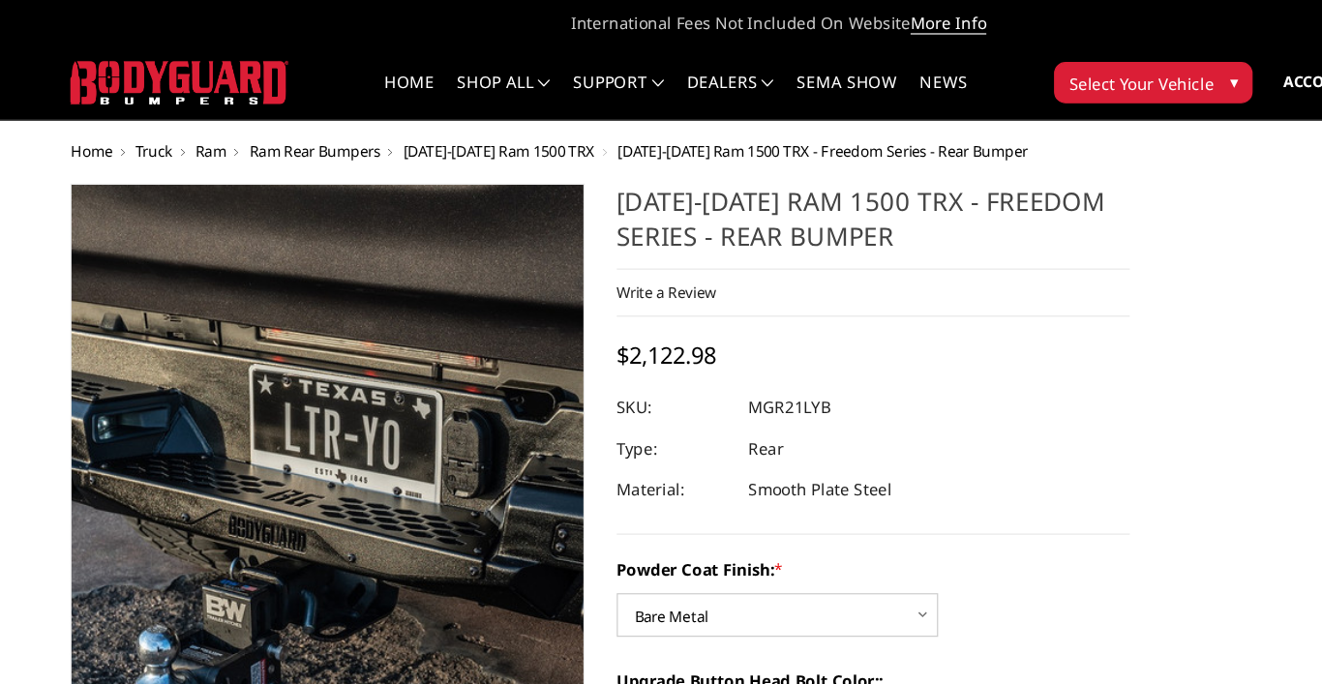
scroll to position [0, 0]
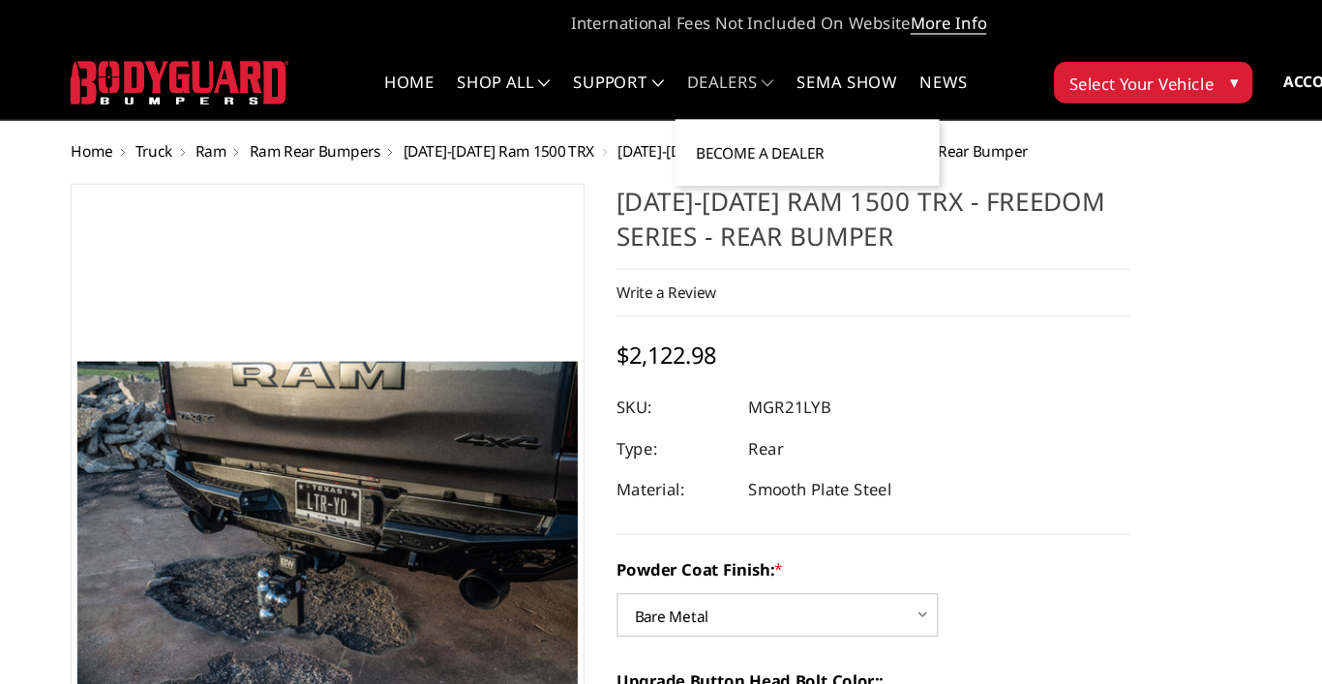
click at [631, 117] on link "Become a Dealer" at bounding box center [682, 128] width 207 height 37
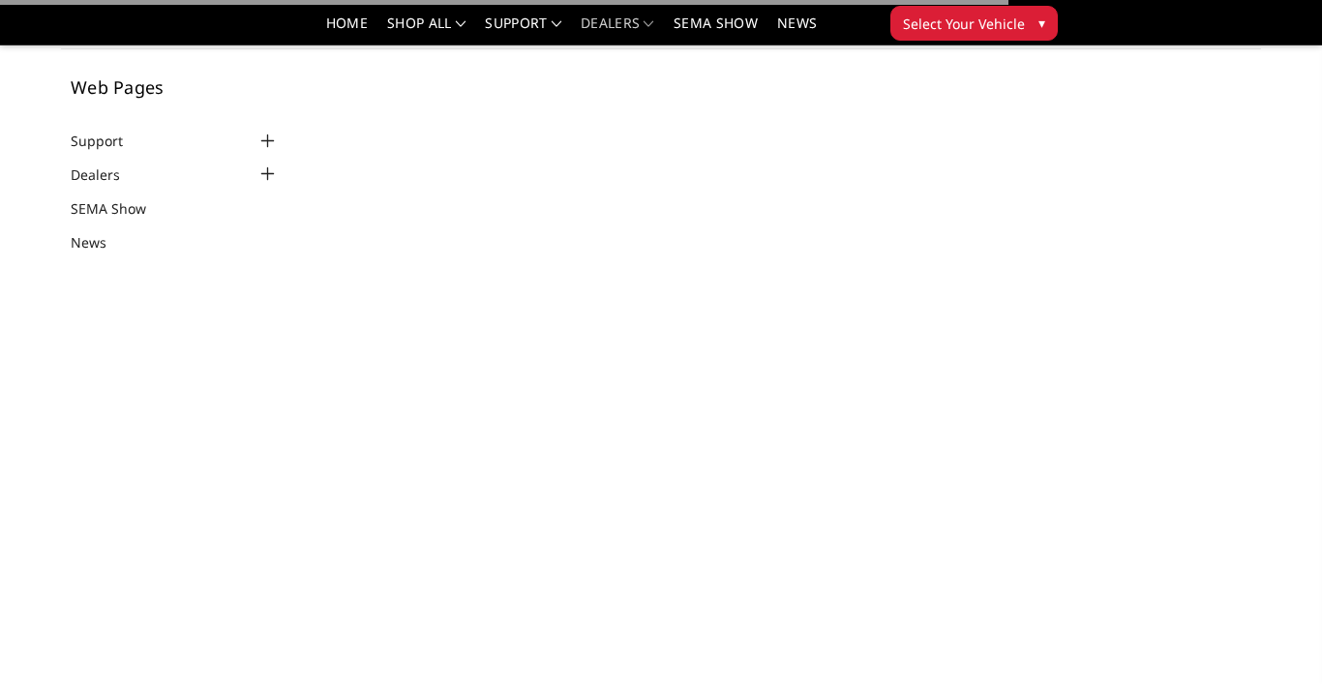
scroll to position [523, 0]
select select "US"
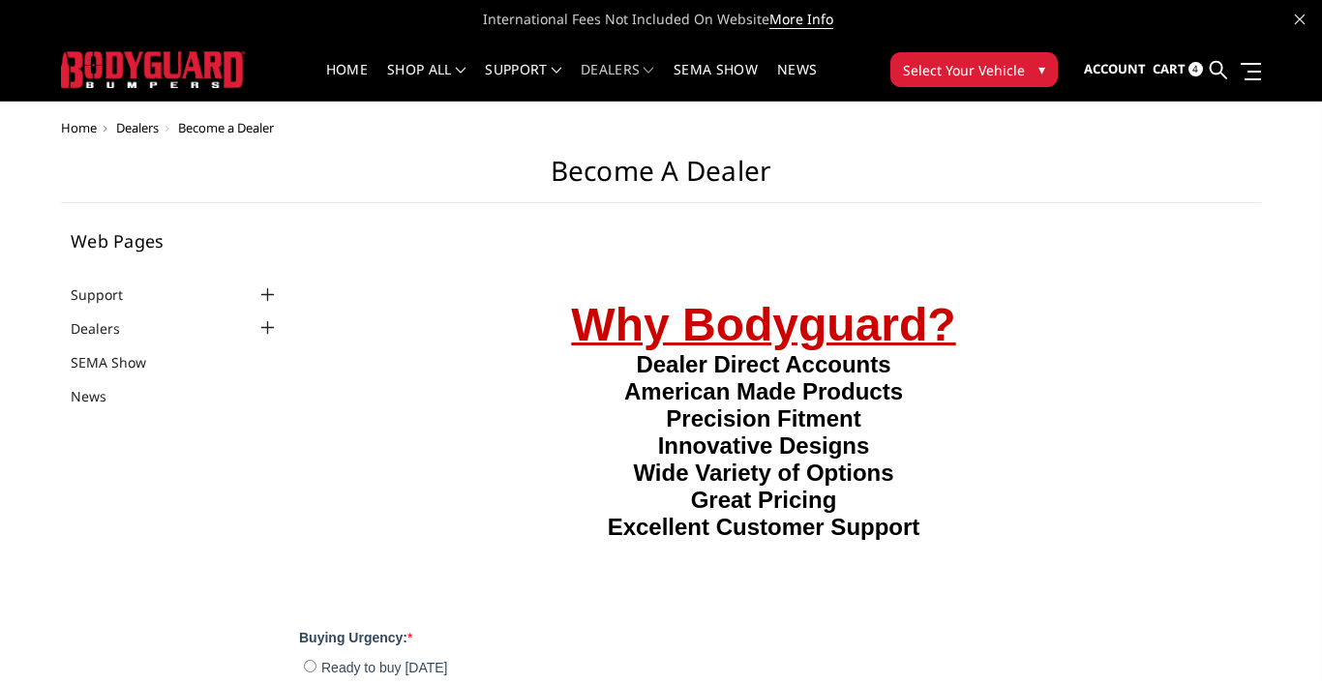
scroll to position [0, 0]
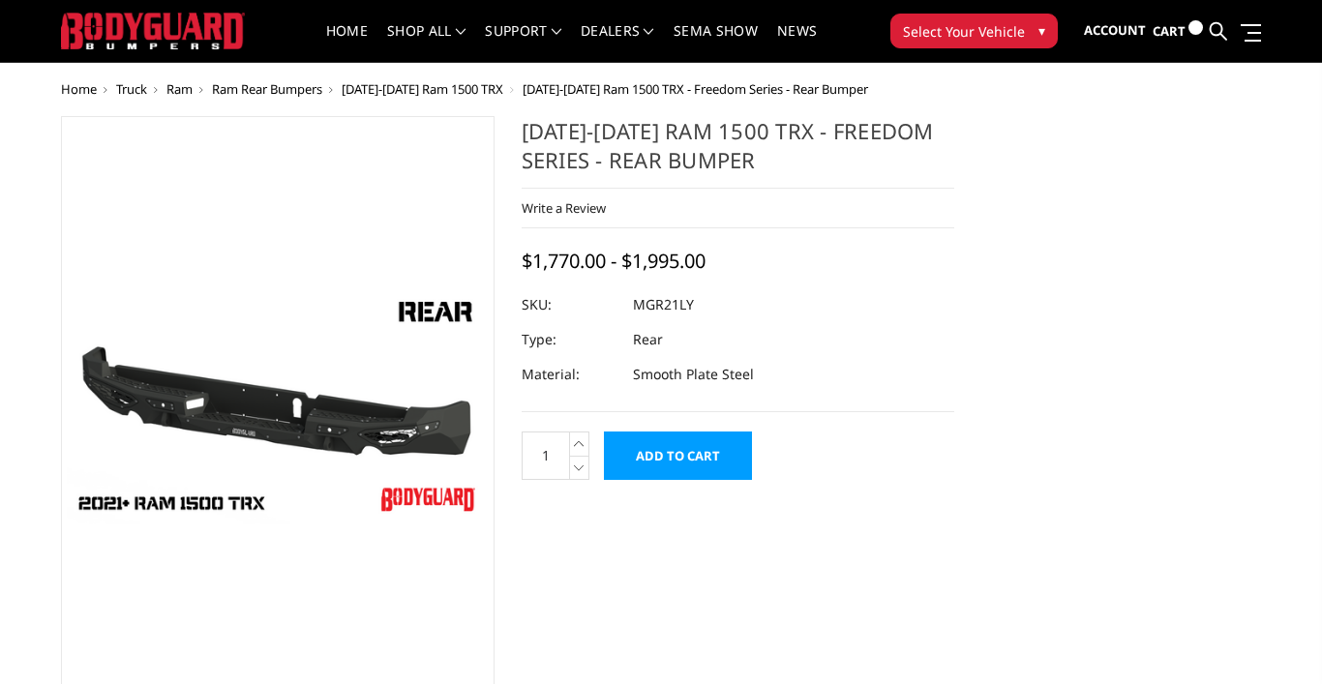
select select "3142"
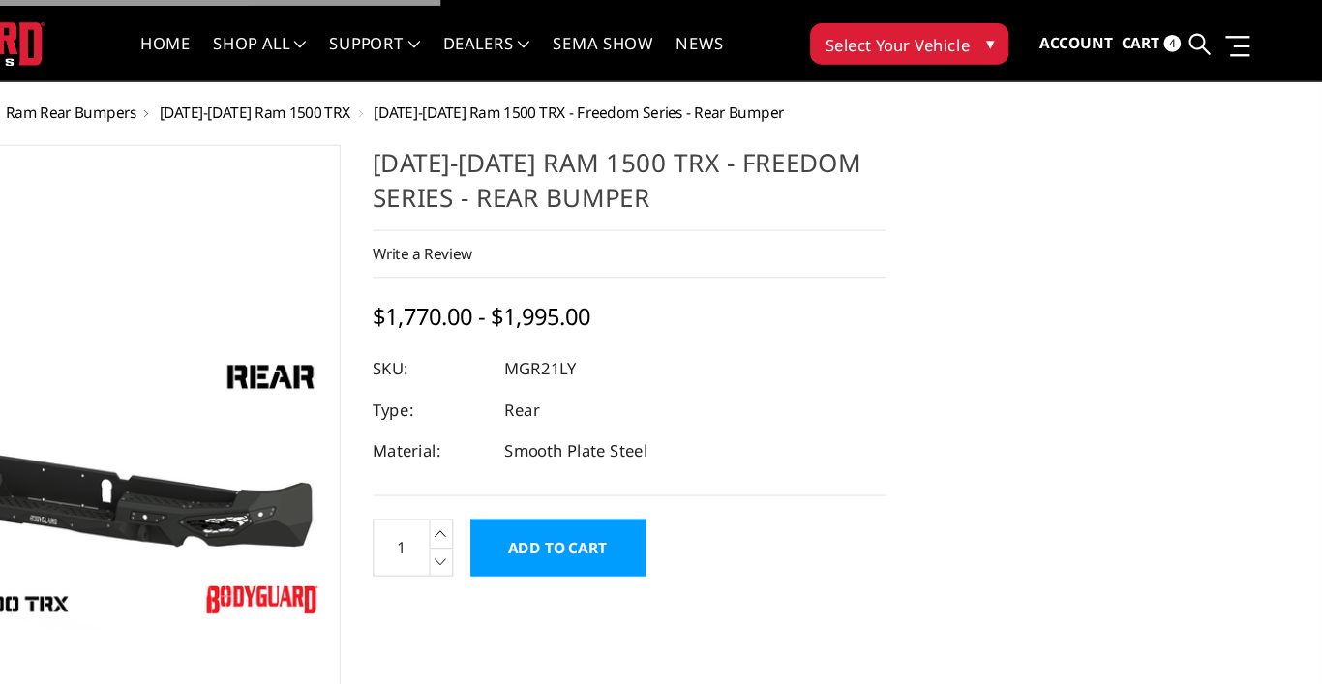
scroll to position [4, 88]
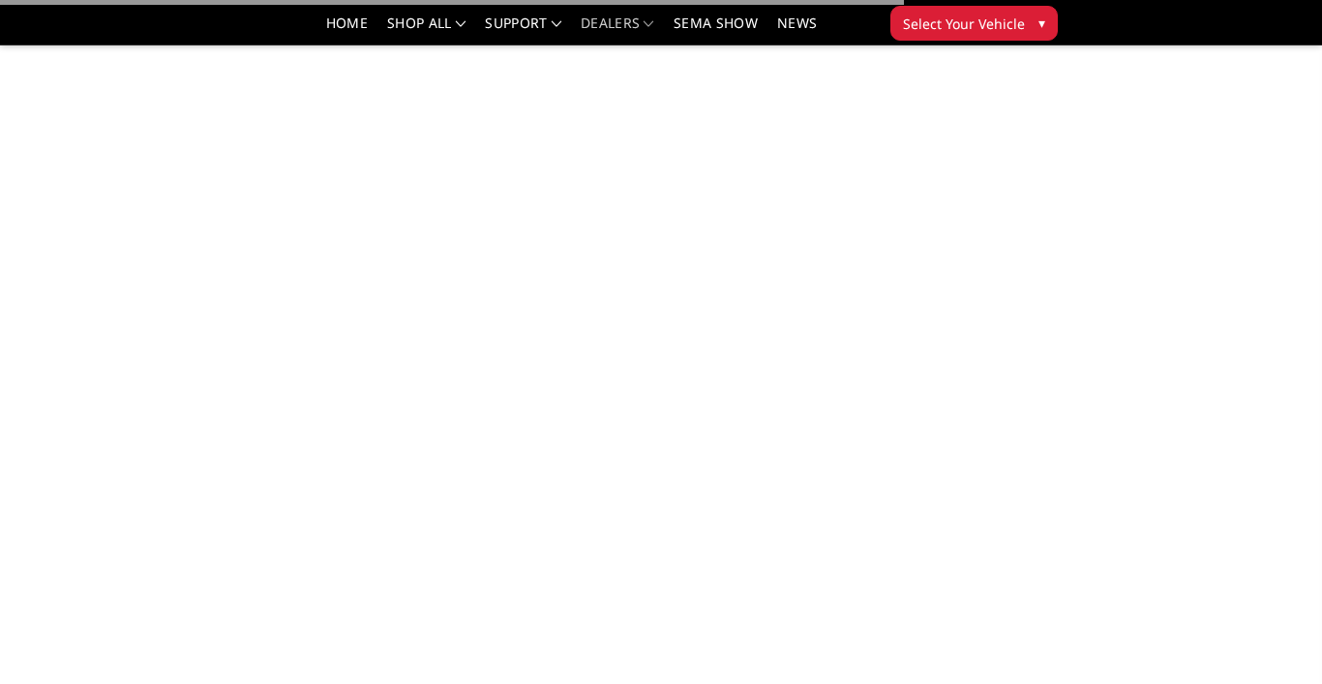
scroll to position [405, 0]
select select "US"
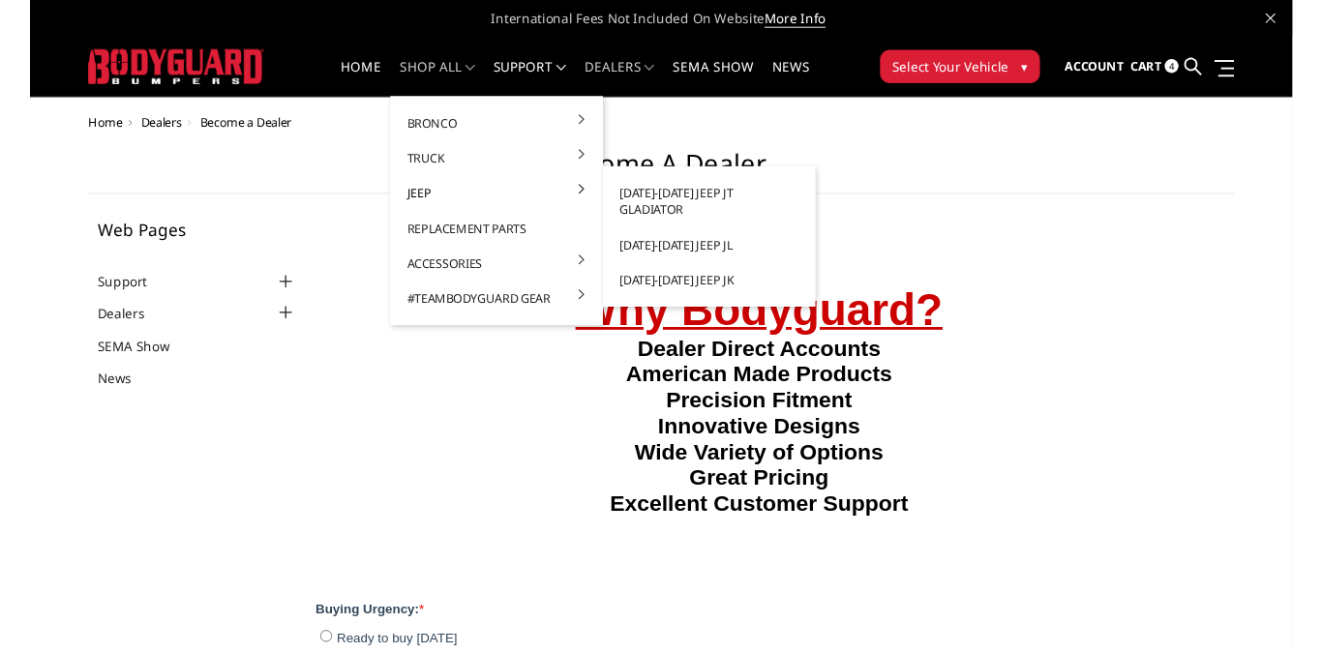
scroll to position [0, 0]
